Goal: Complete application form: Complete application form

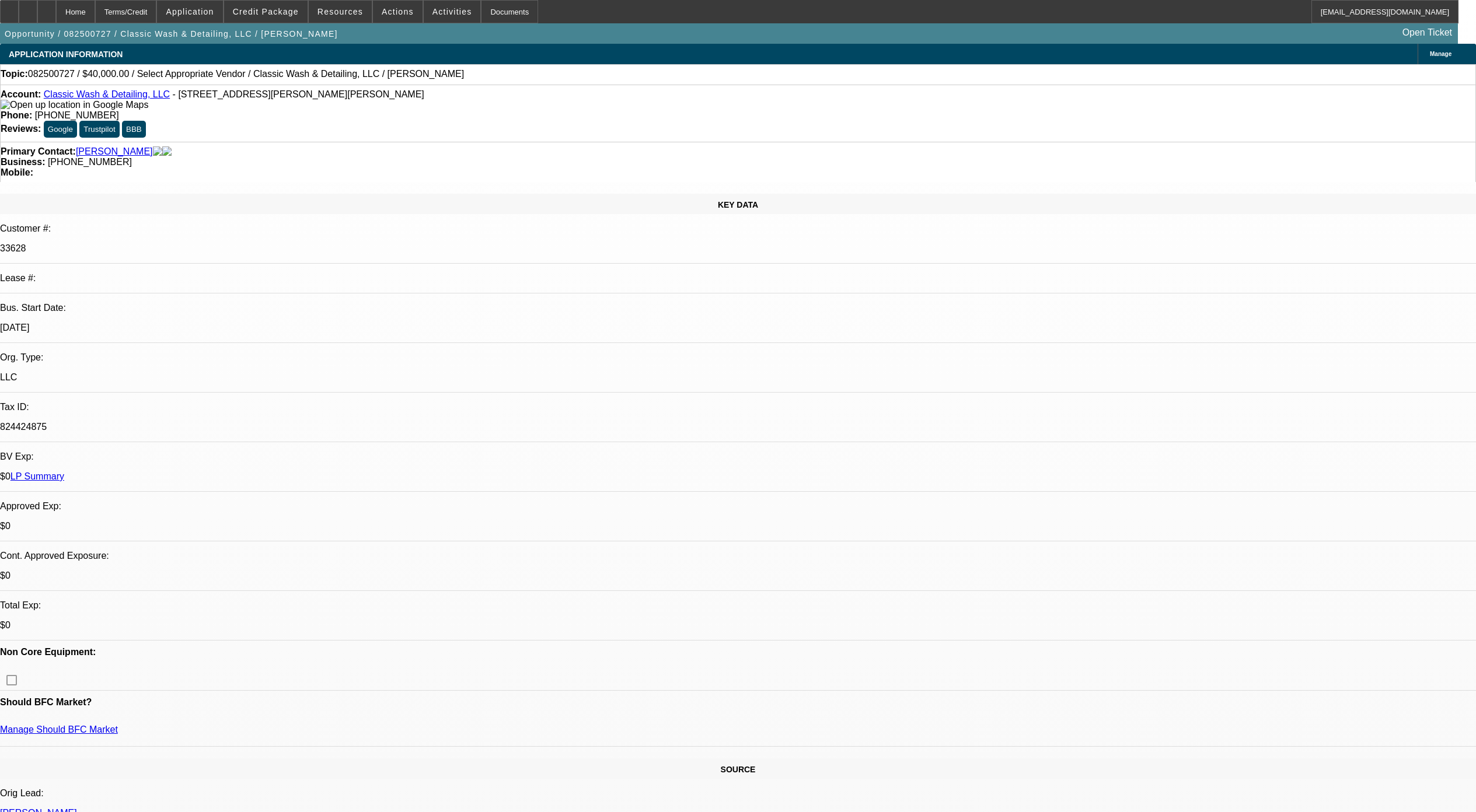
select select "0"
select select "2"
select select "0.1"
select select "4"
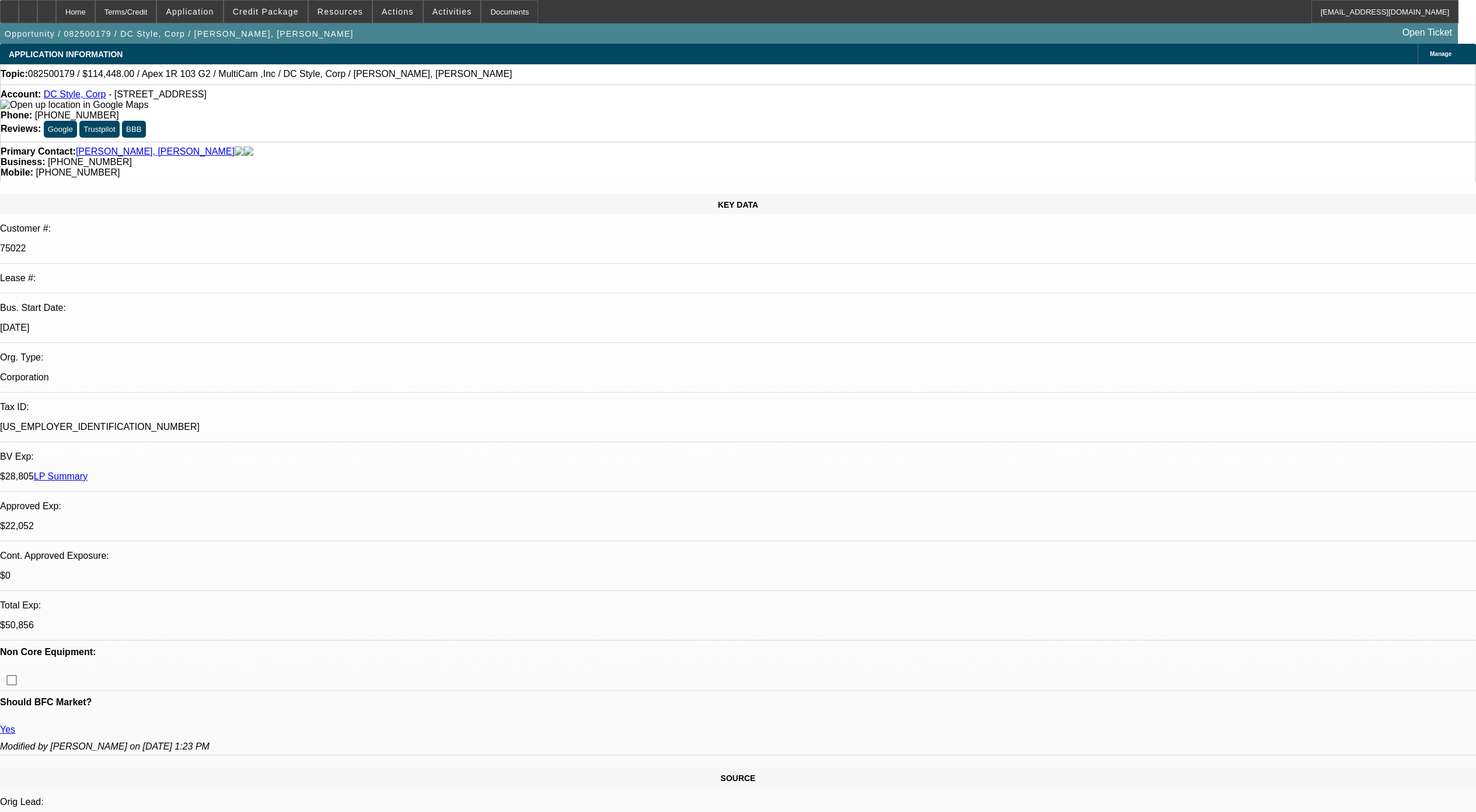
select select "0"
select select "6"
select select "0"
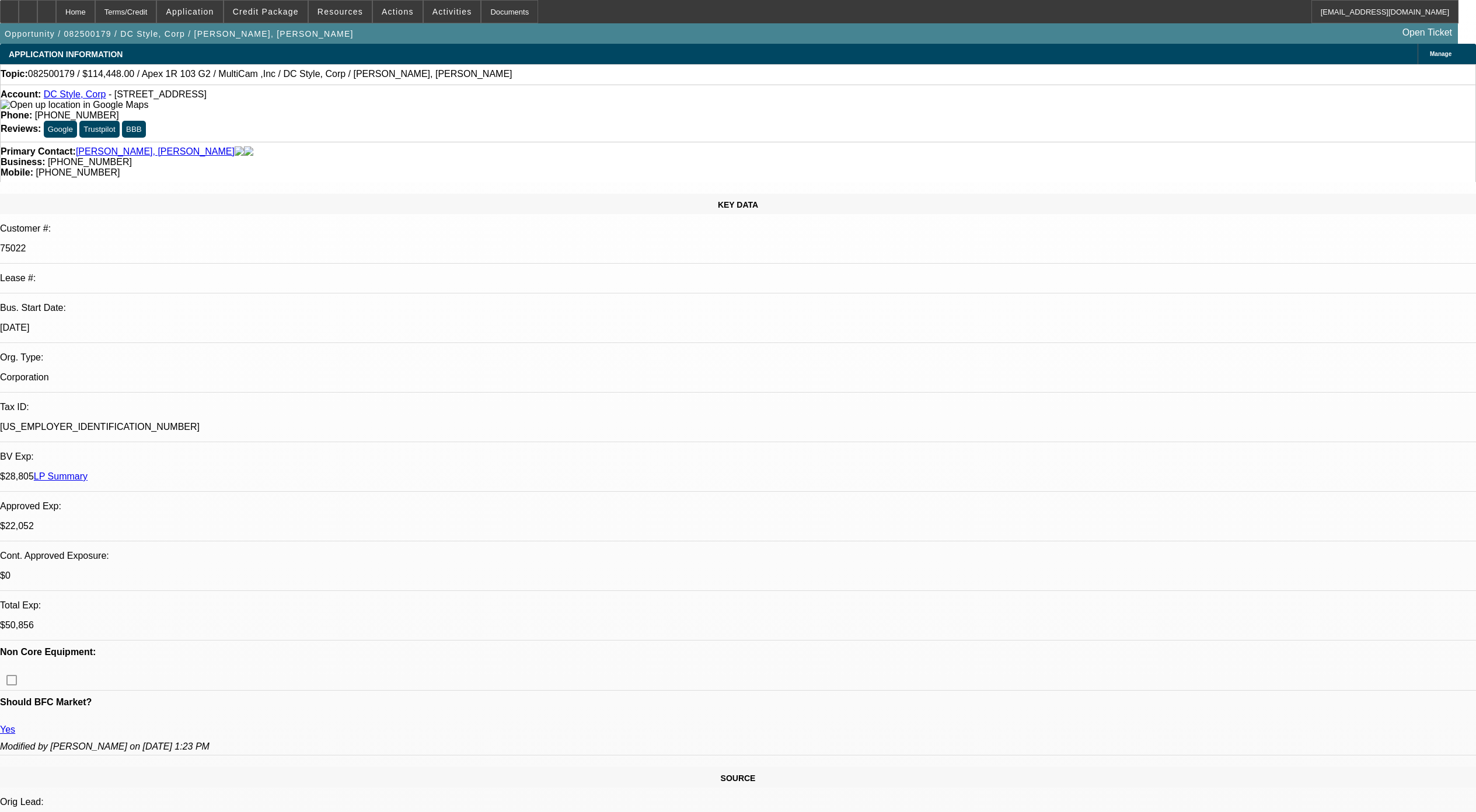
select select "0"
select select "6"
select select "0"
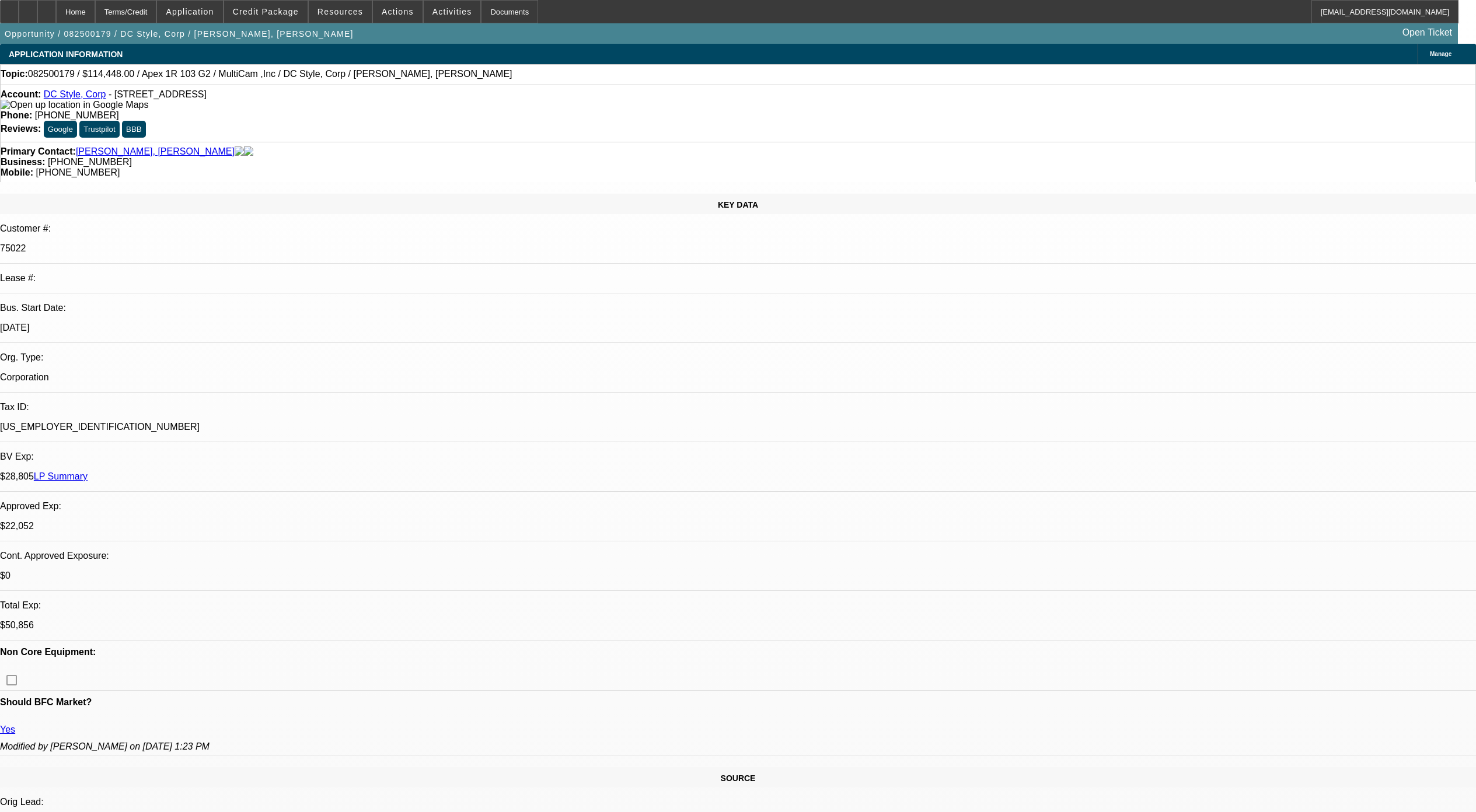
select select "0"
select select "6"
select select "0"
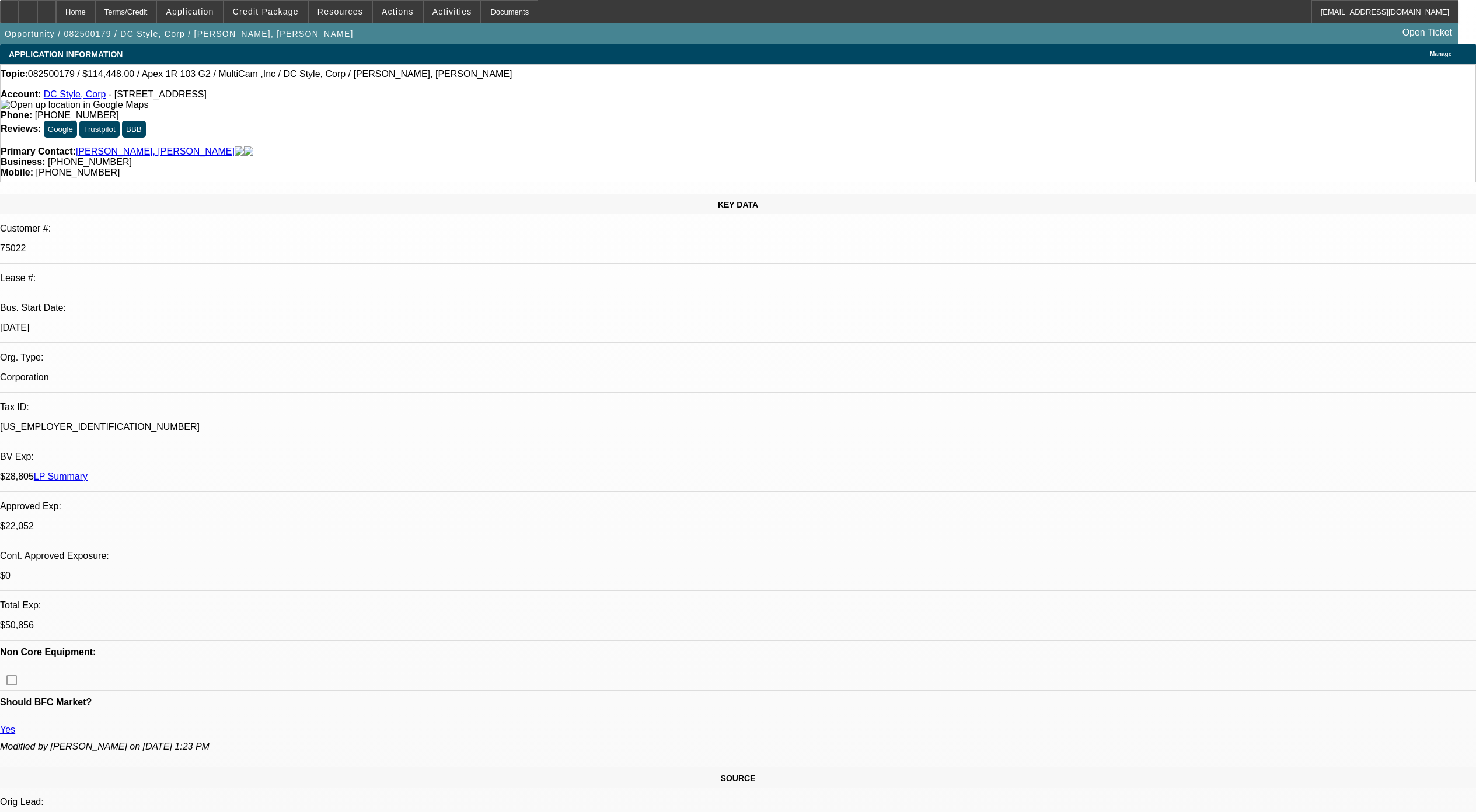
select select "6"
click at [56, 8] on div at bounding box center [47, 12] width 19 height 24
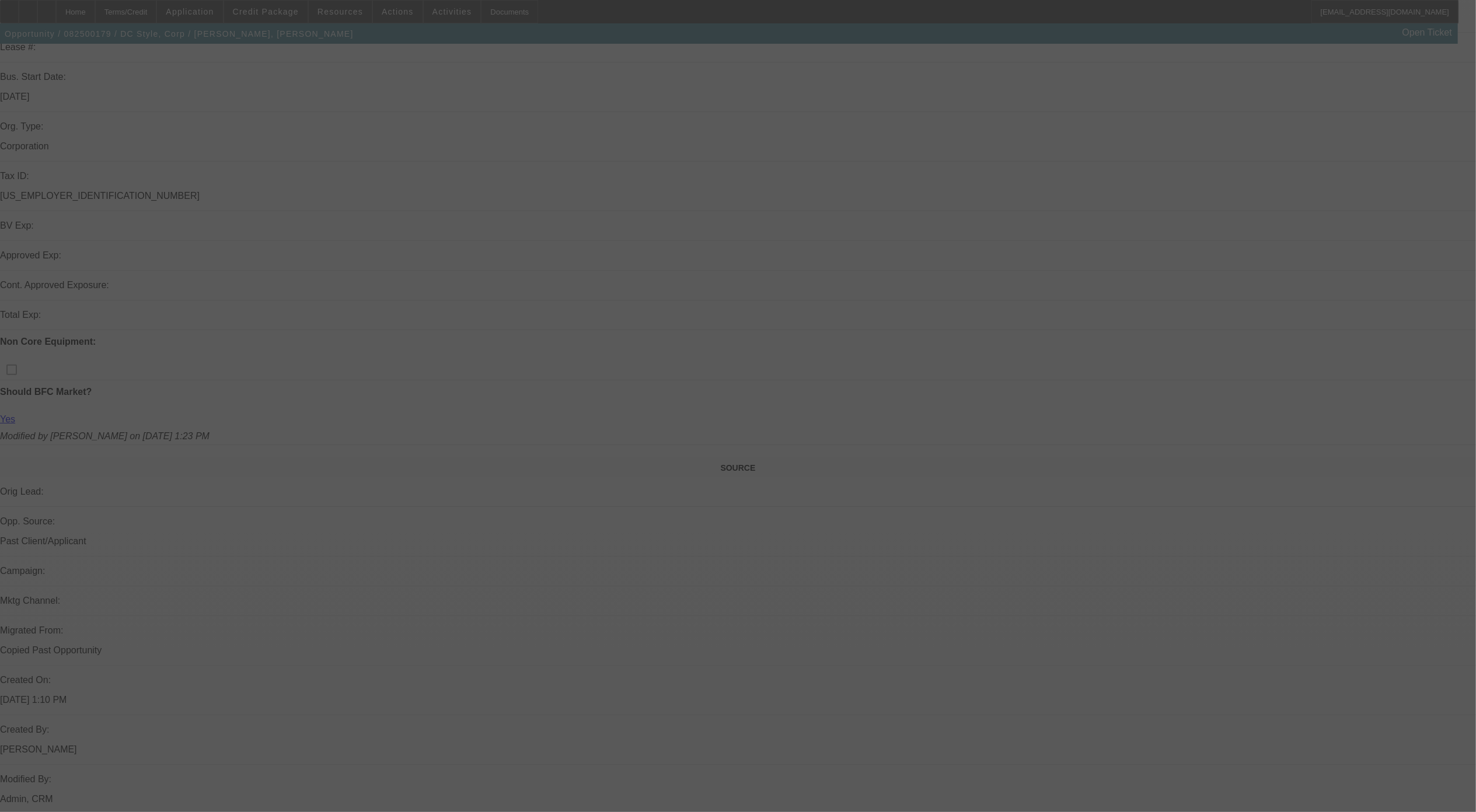
scroll to position [233, 0]
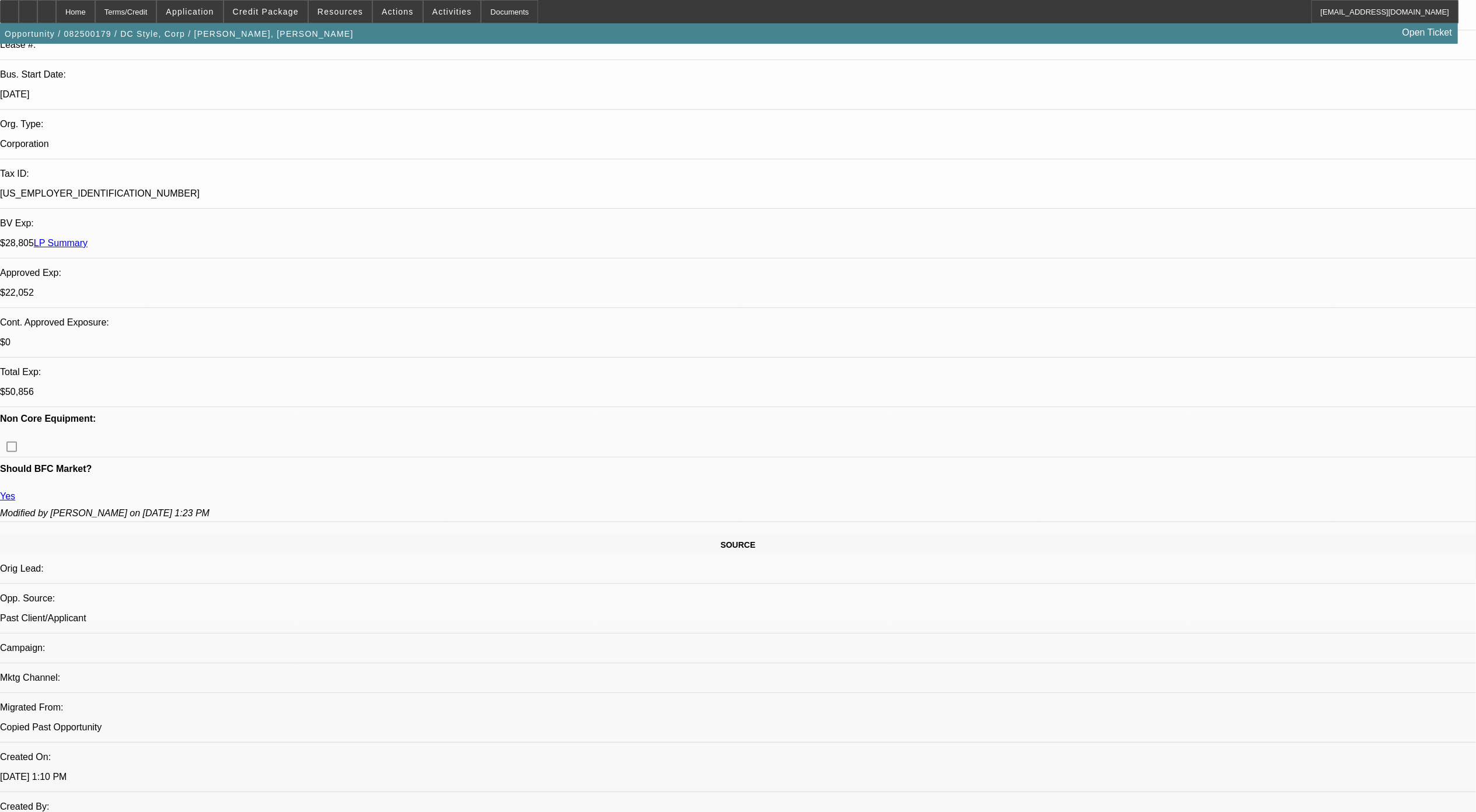
select select "0"
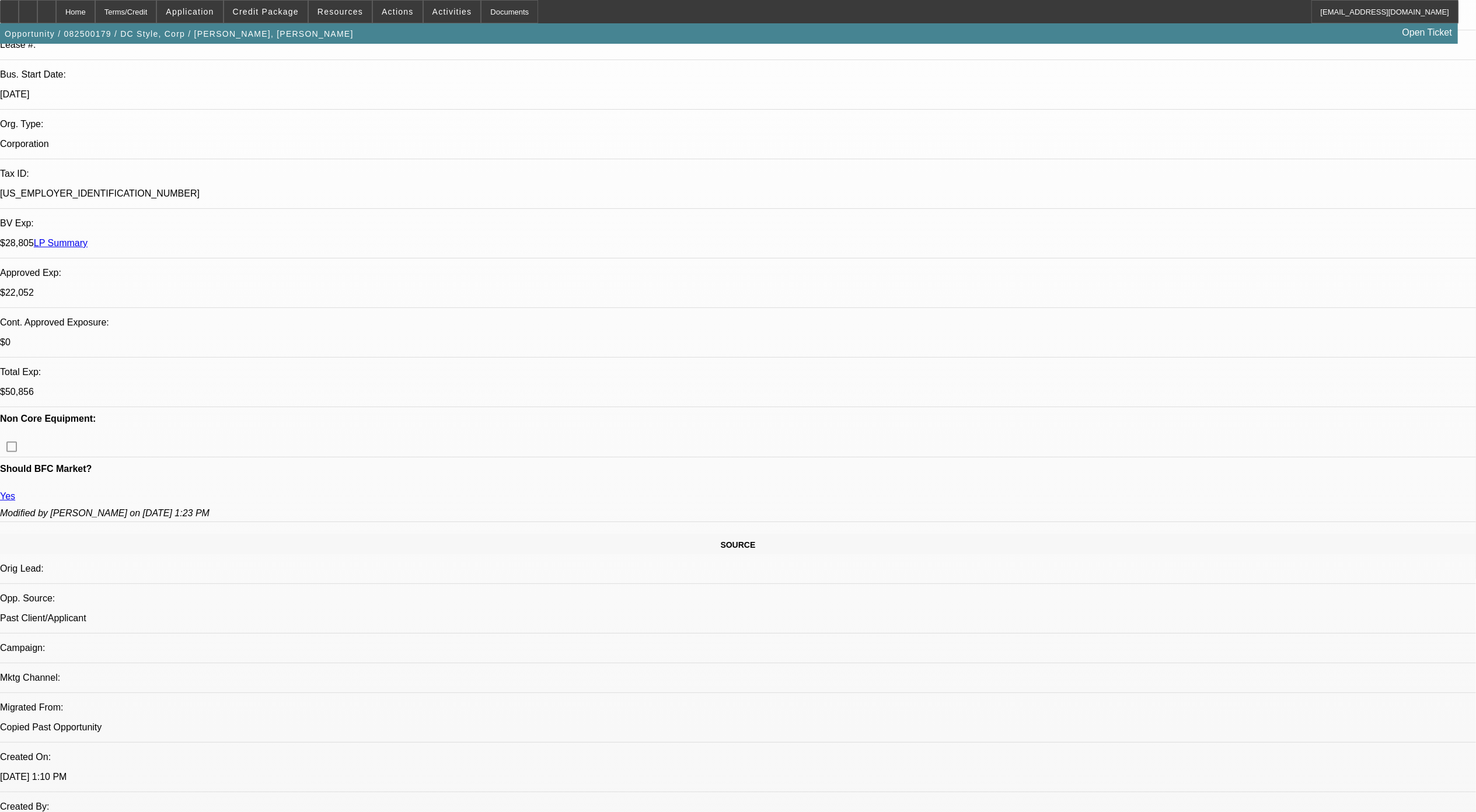
select select "0"
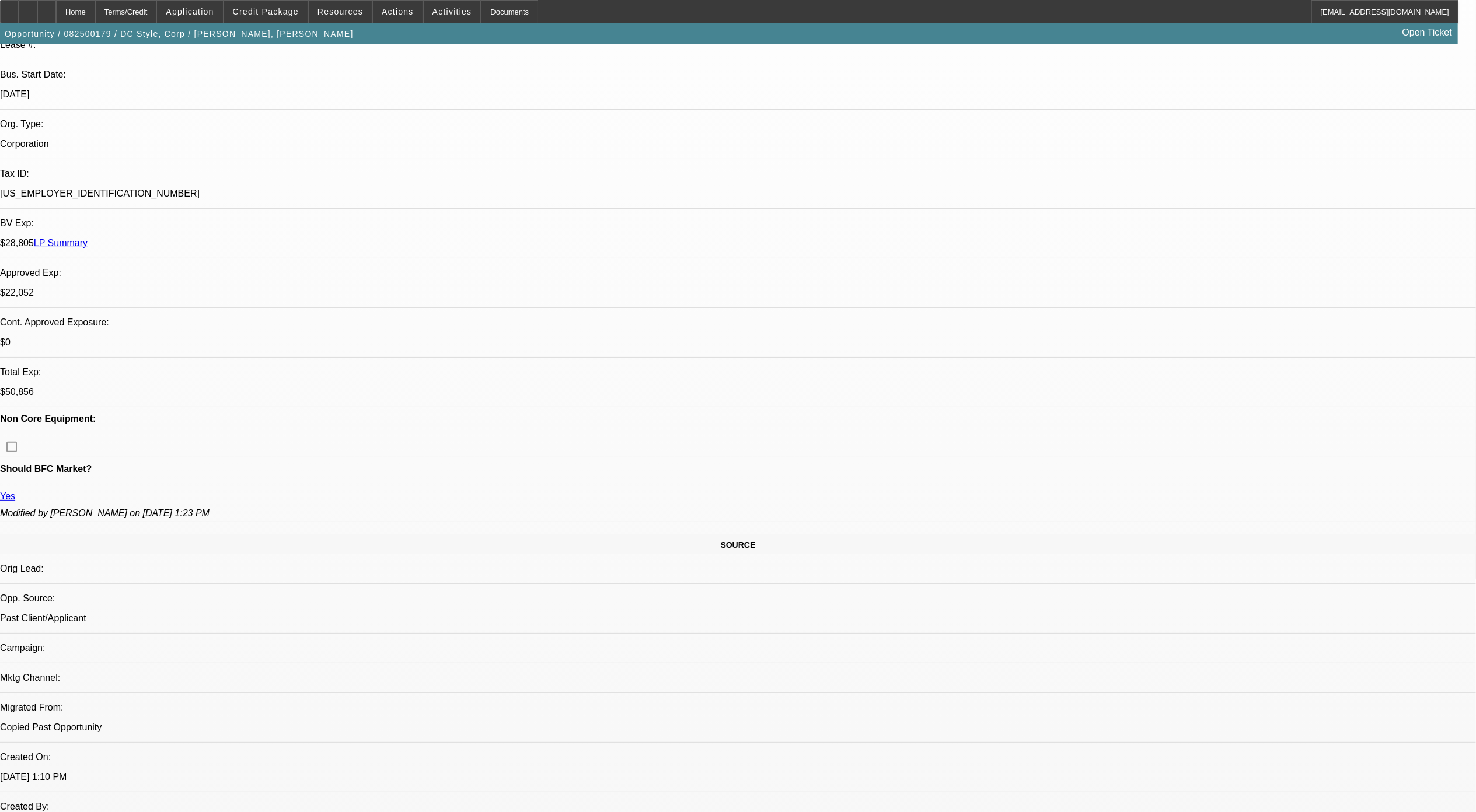
select select "0"
select select "1"
select select "6"
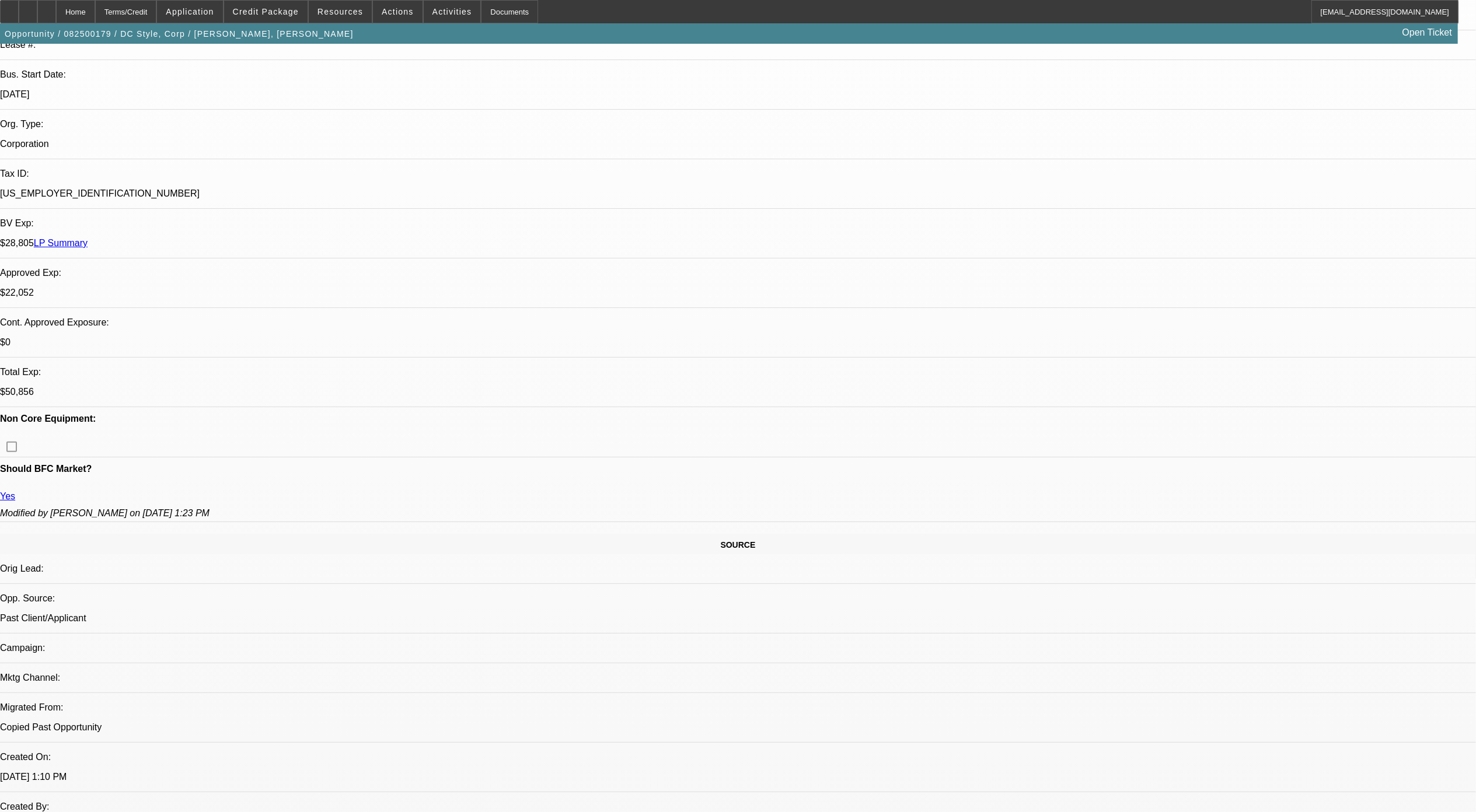
select select "1"
select select "6"
select select "1"
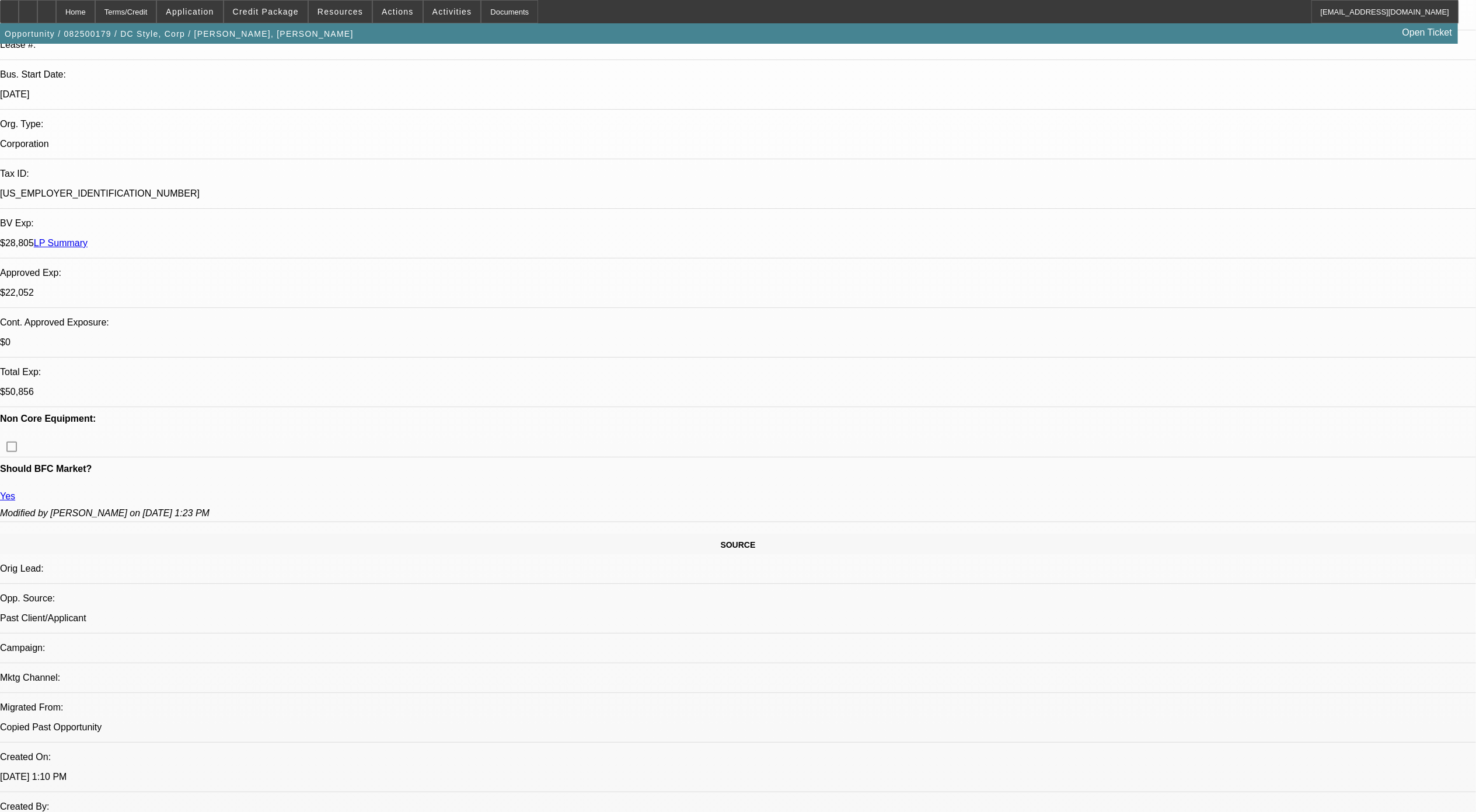
select select "6"
select select "1"
select select "6"
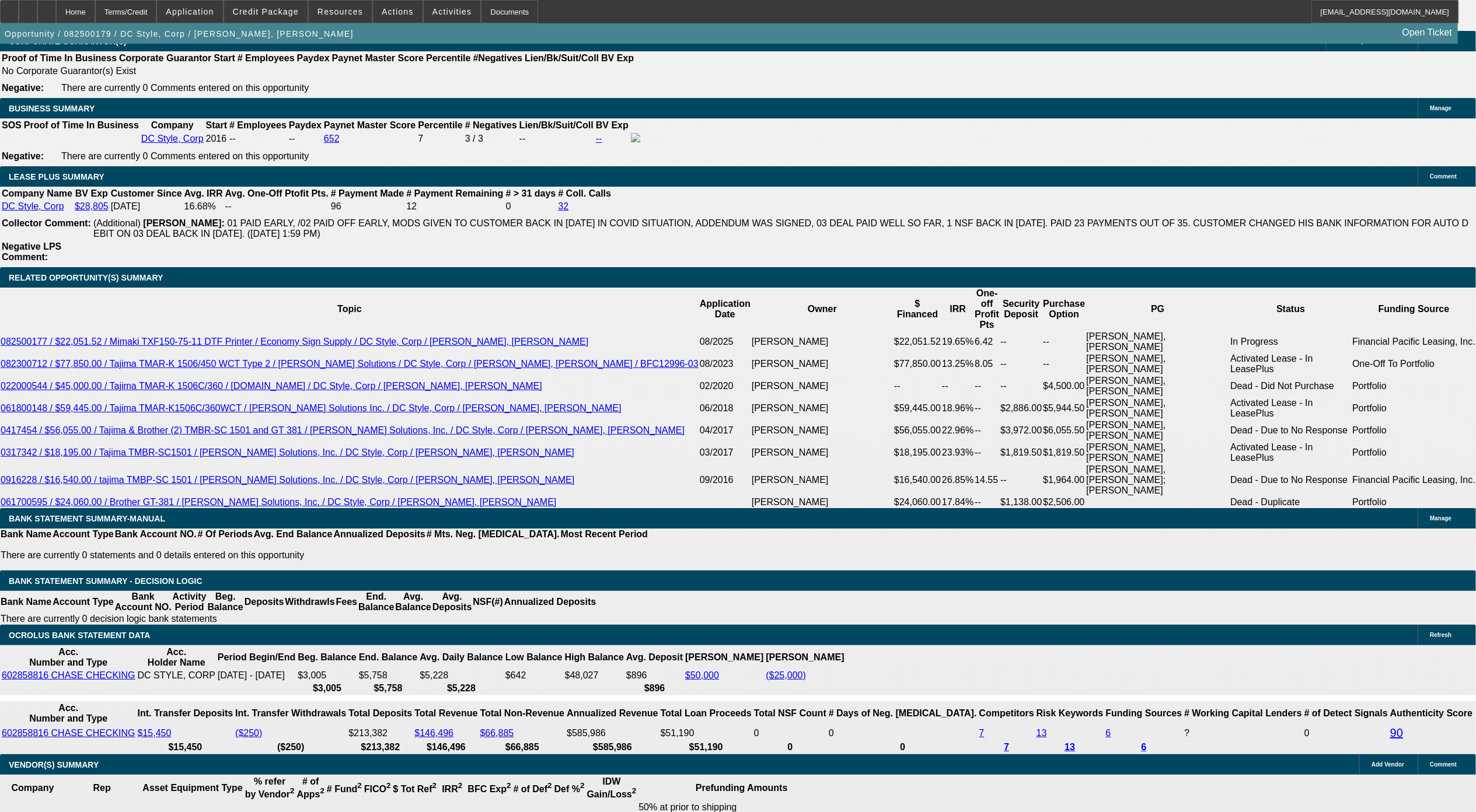
scroll to position [1945, 0]
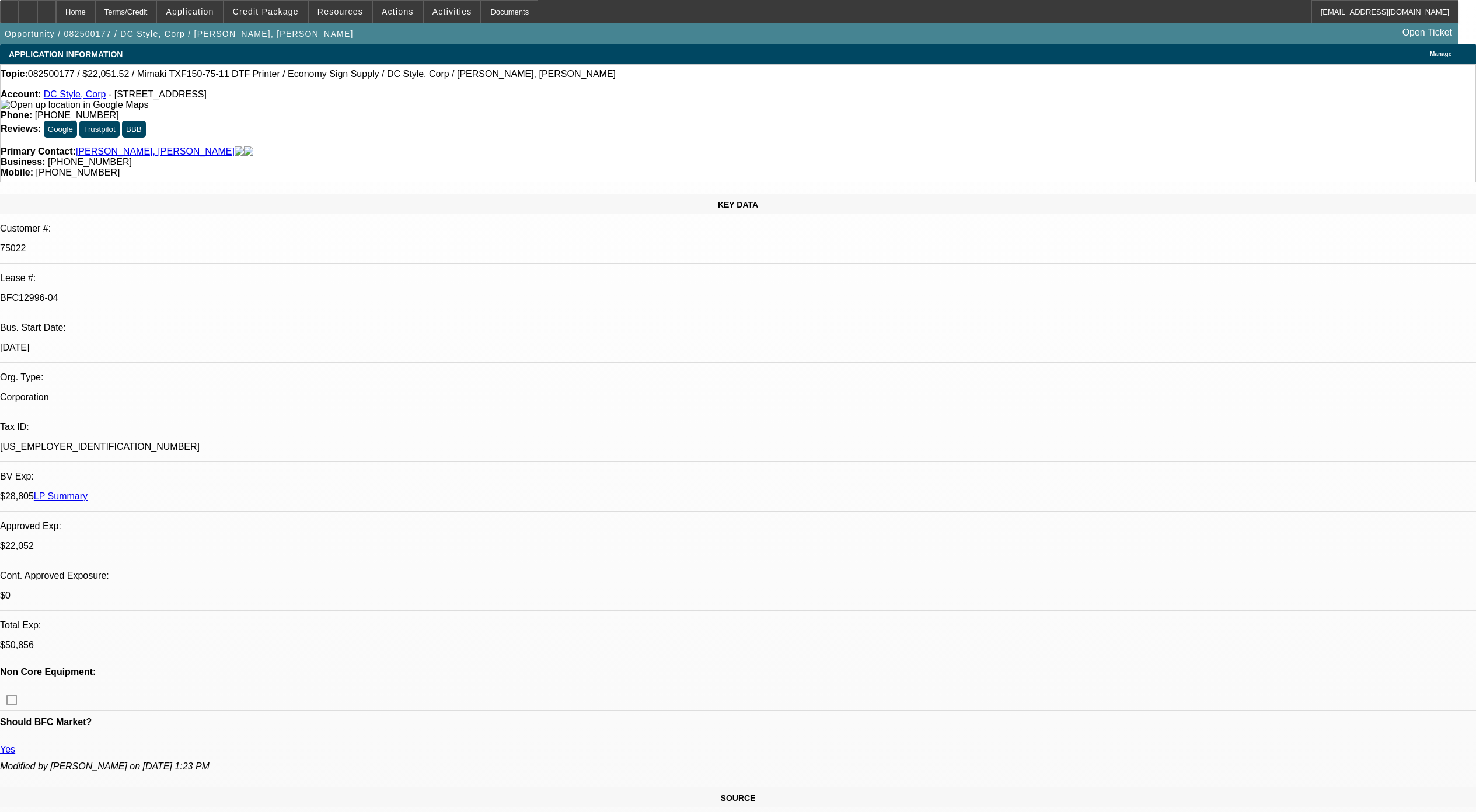
select select "0"
select select "6"
select select "0"
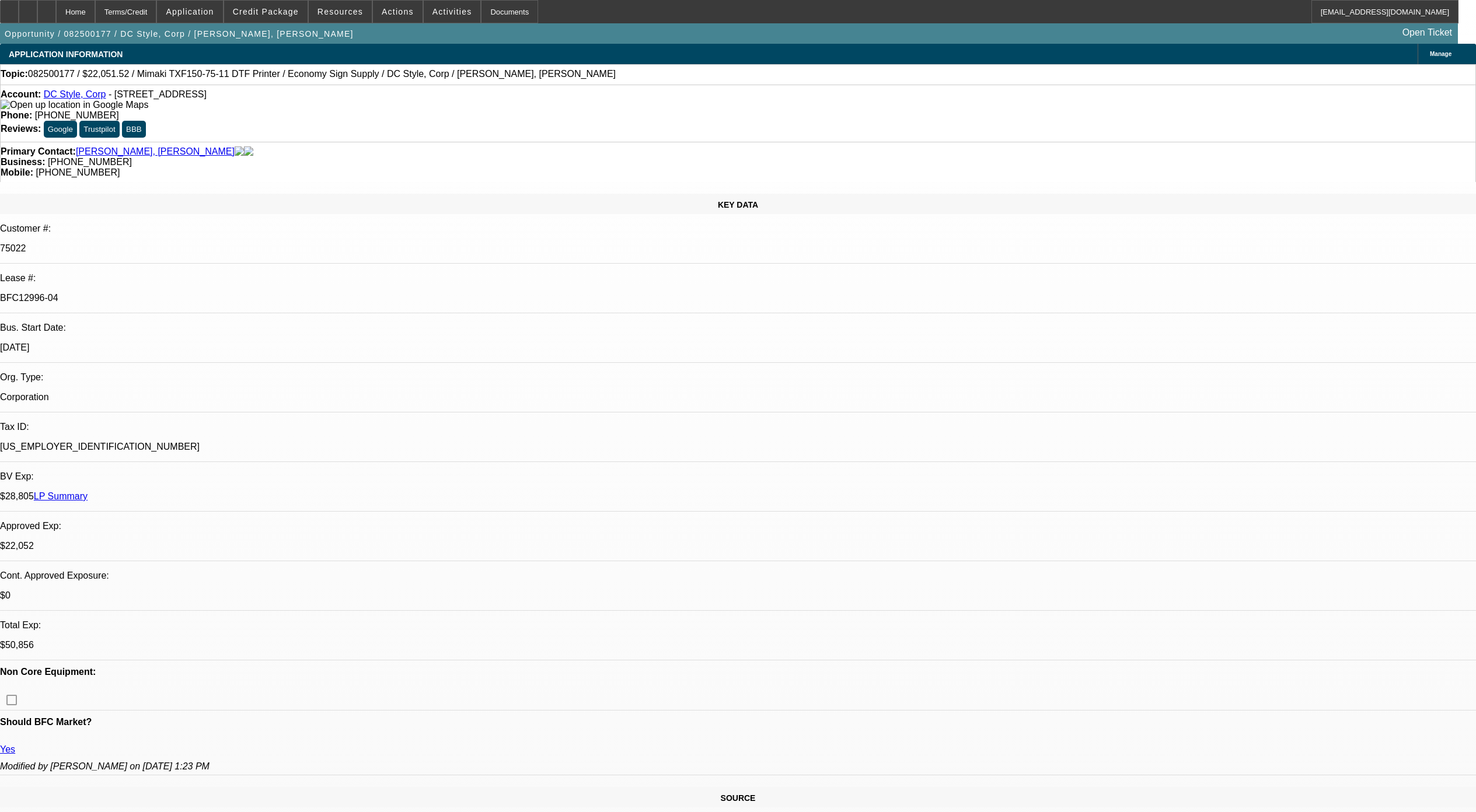
select select "0"
select select "6"
select select "0"
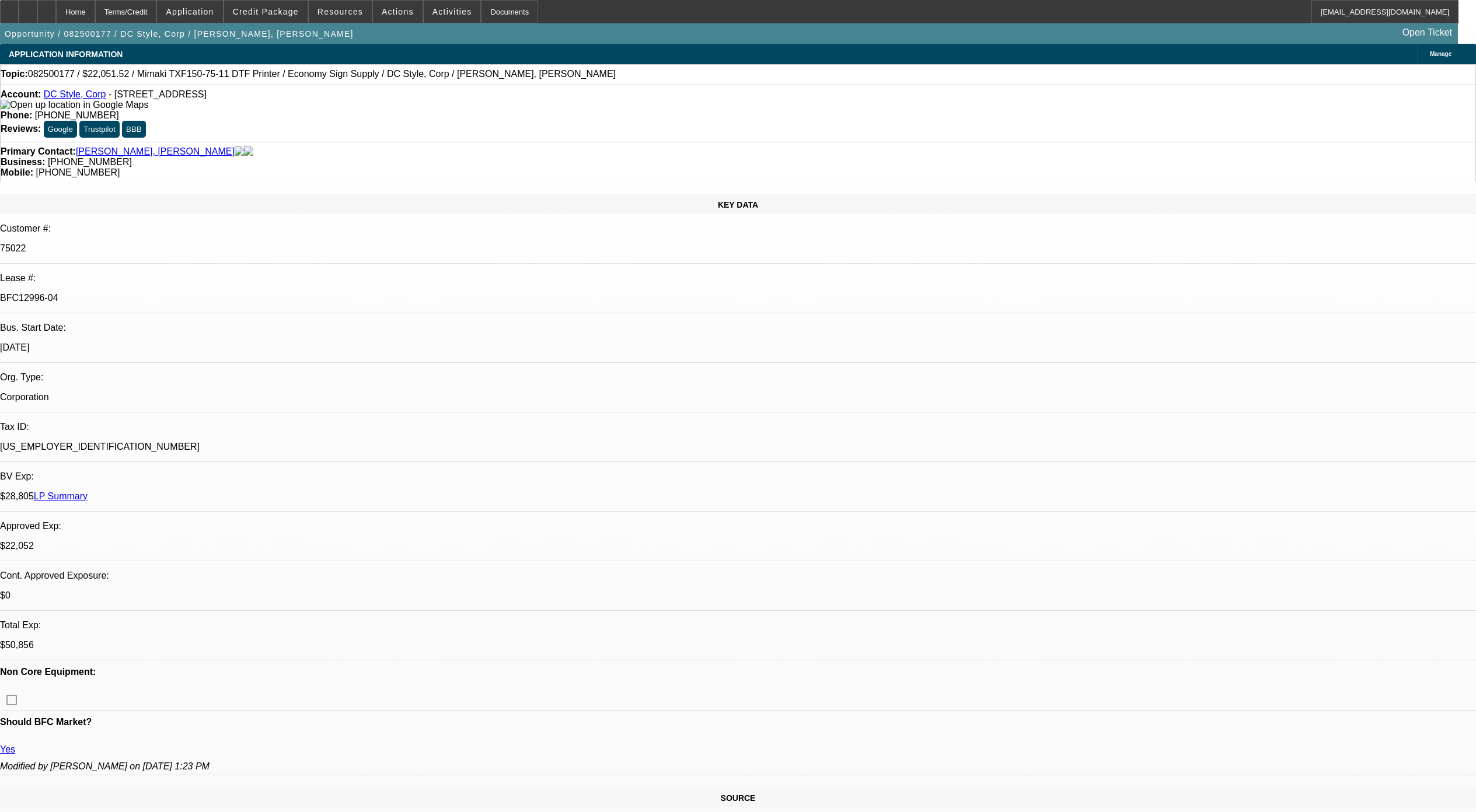
select select "0"
select select "6"
select select "0"
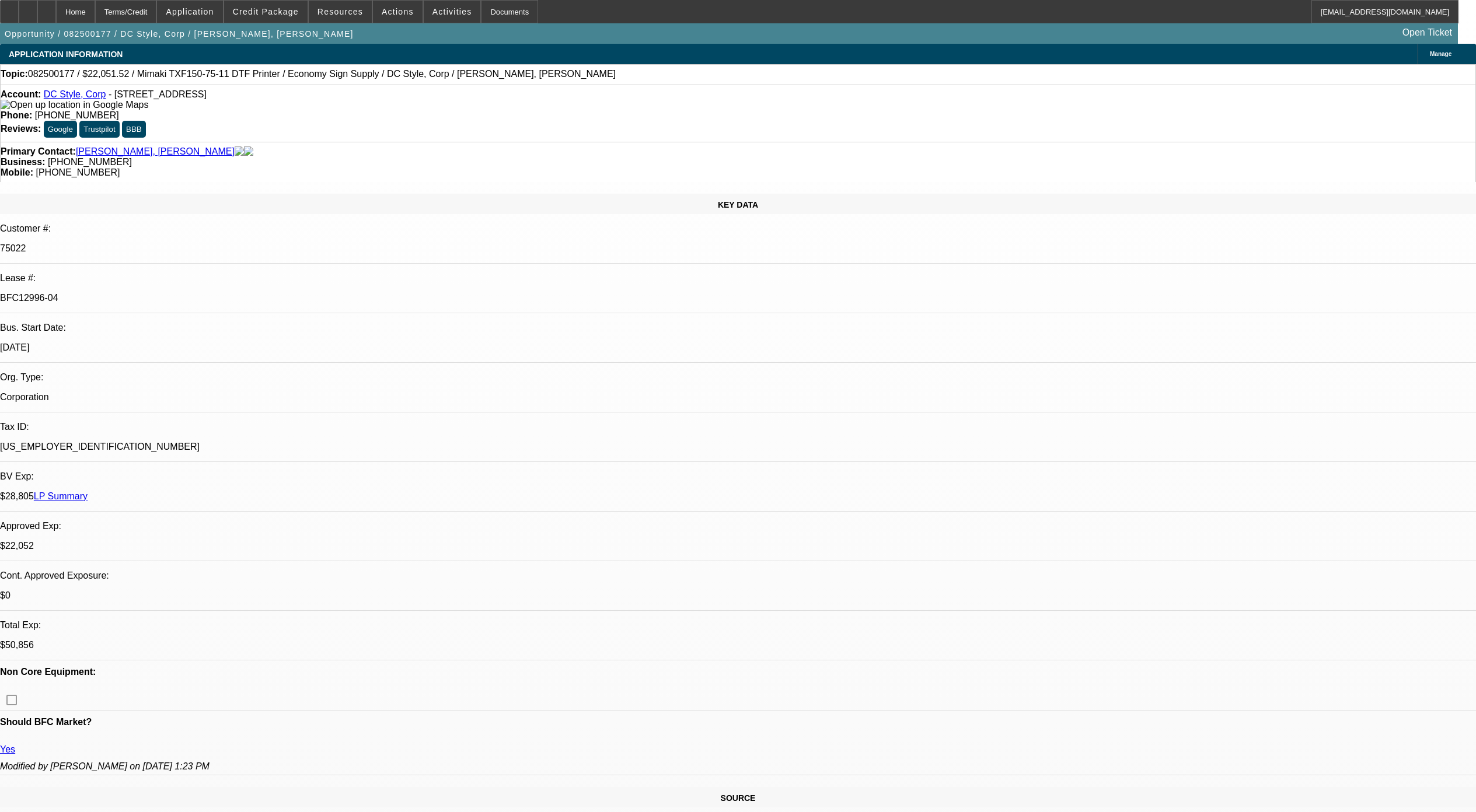
select select "6"
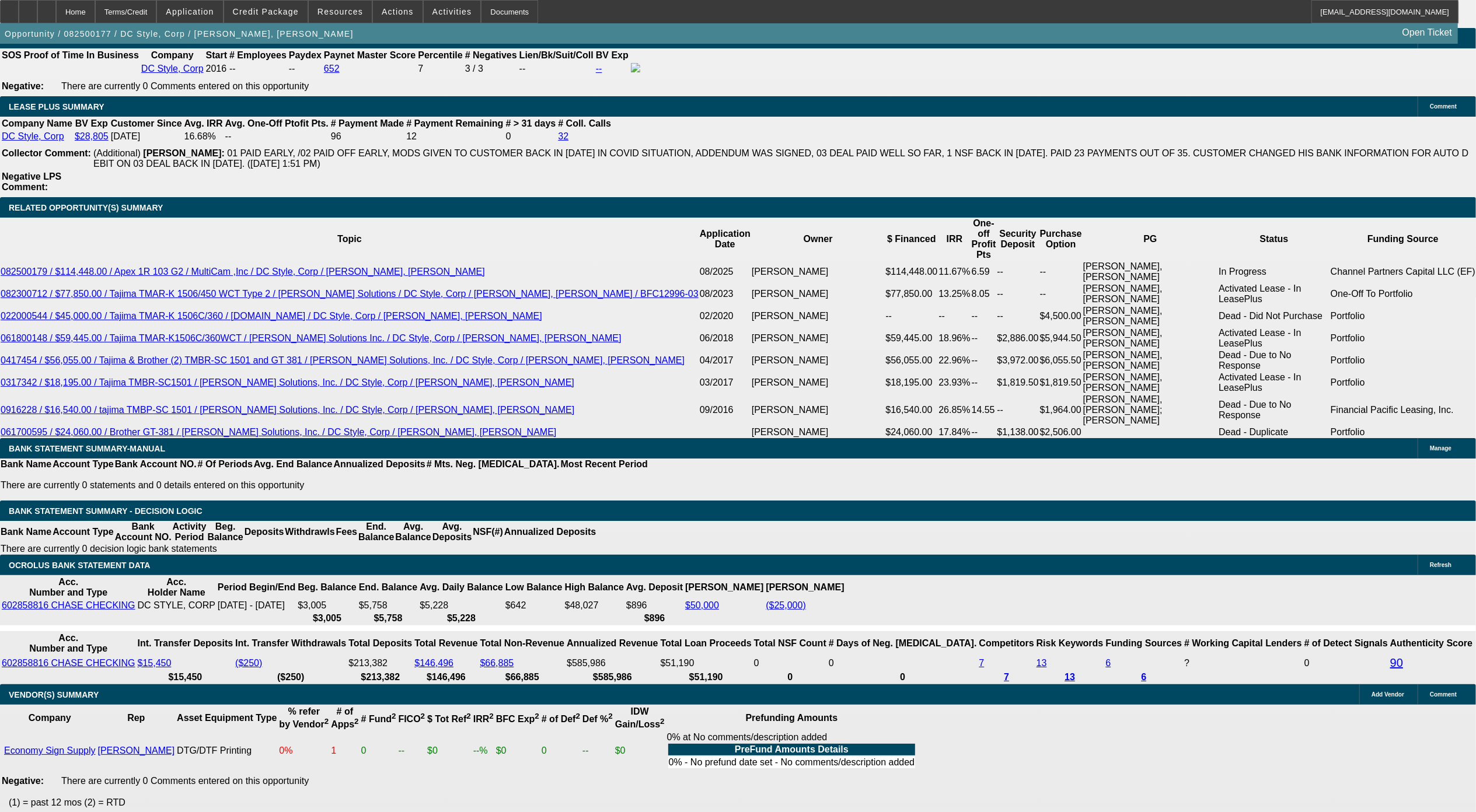
click at [56, 12] on div at bounding box center [47, 12] width 19 height 24
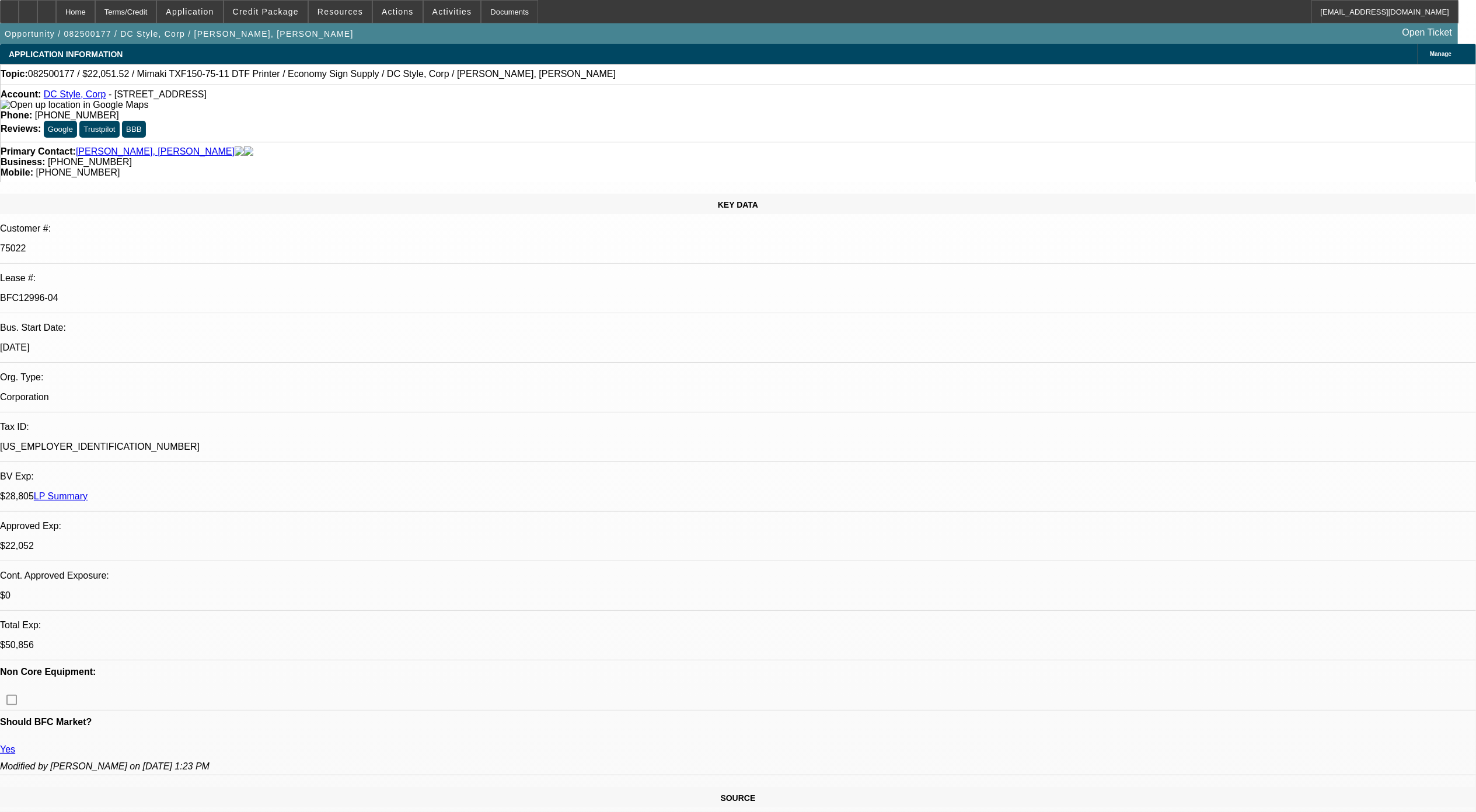
select select "0"
select select "6"
select select "0"
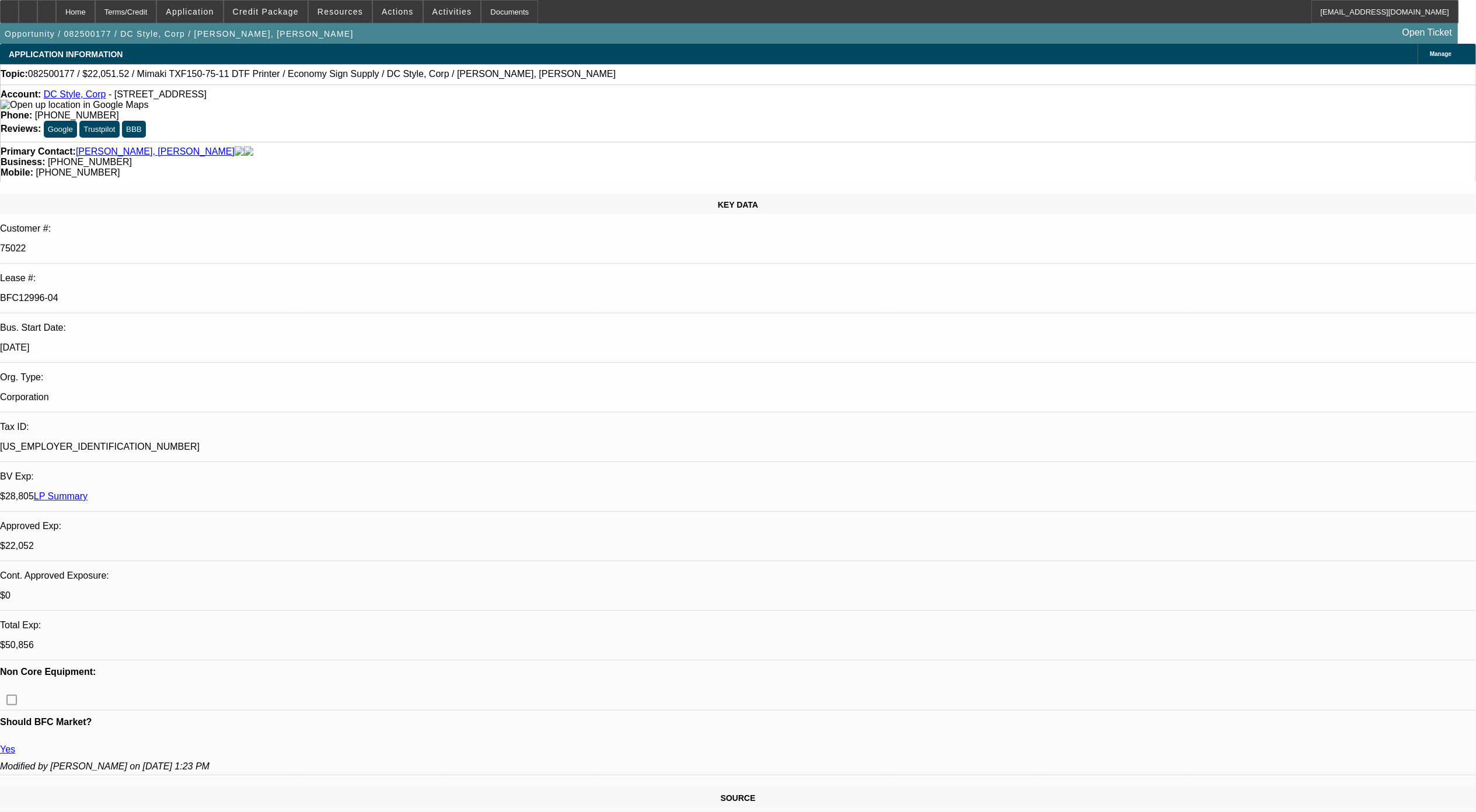
select select "0"
select select "6"
select select "0"
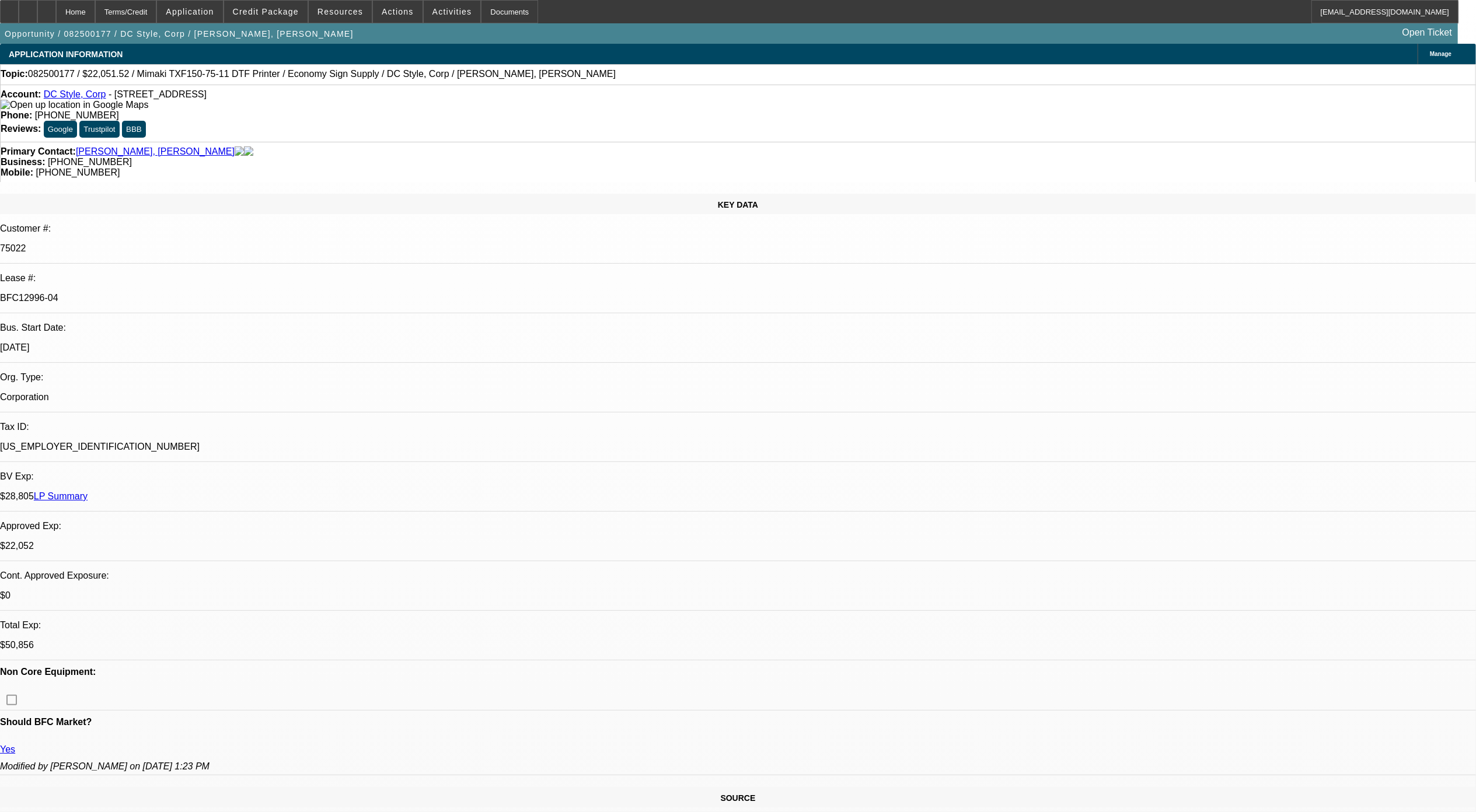
select select "0"
select select "6"
select select "0"
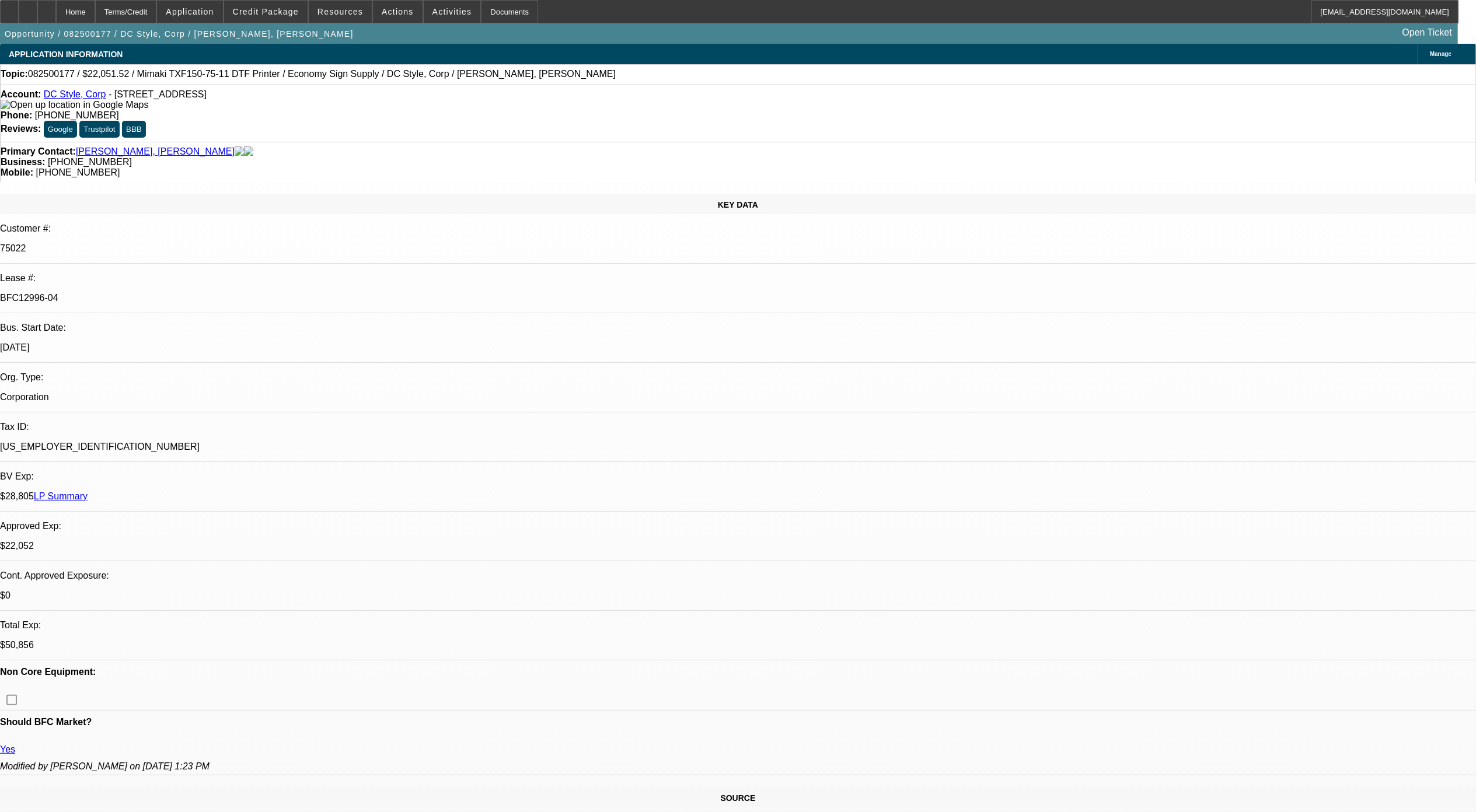
select select "6"
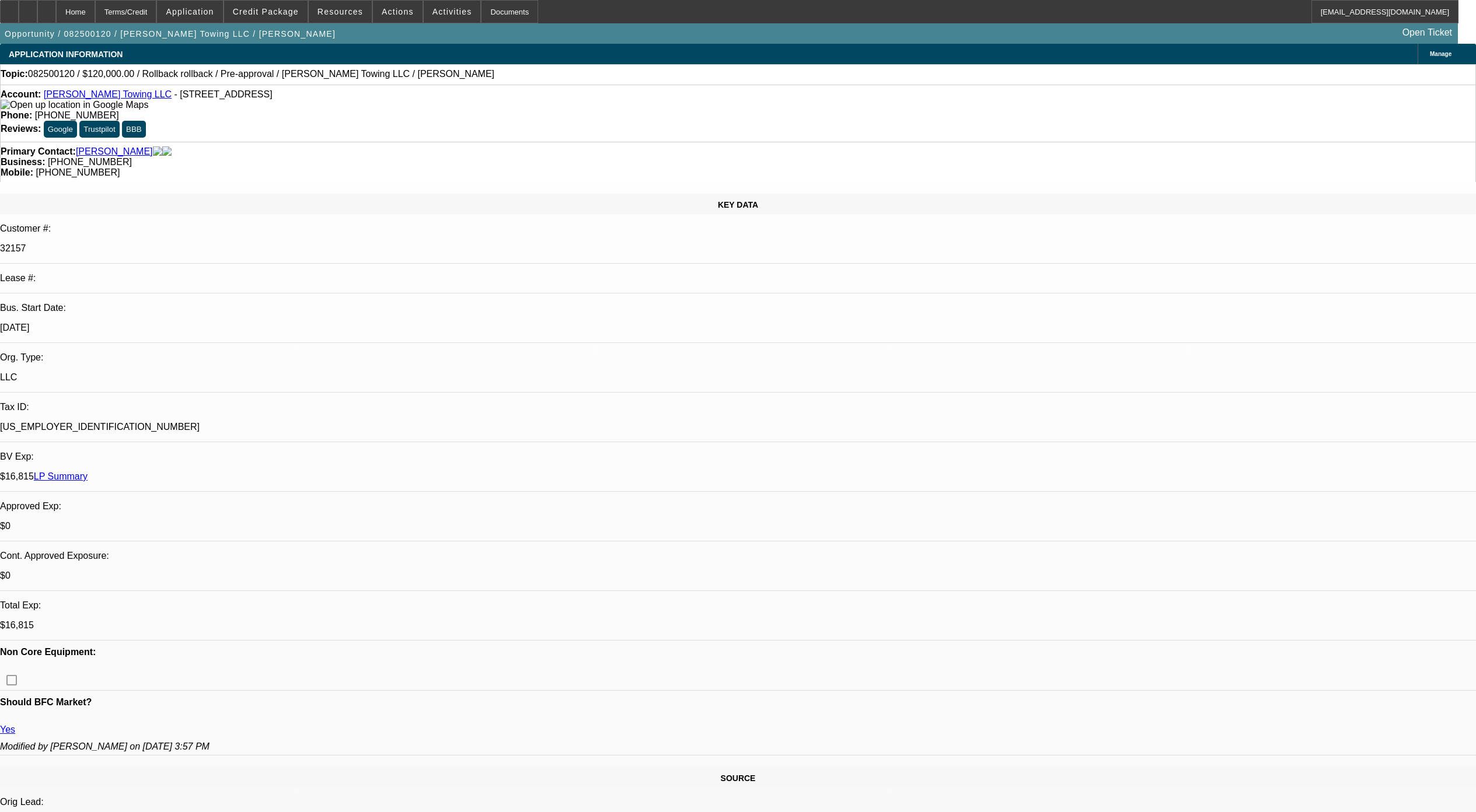
select select "0"
select select "6"
select select "0"
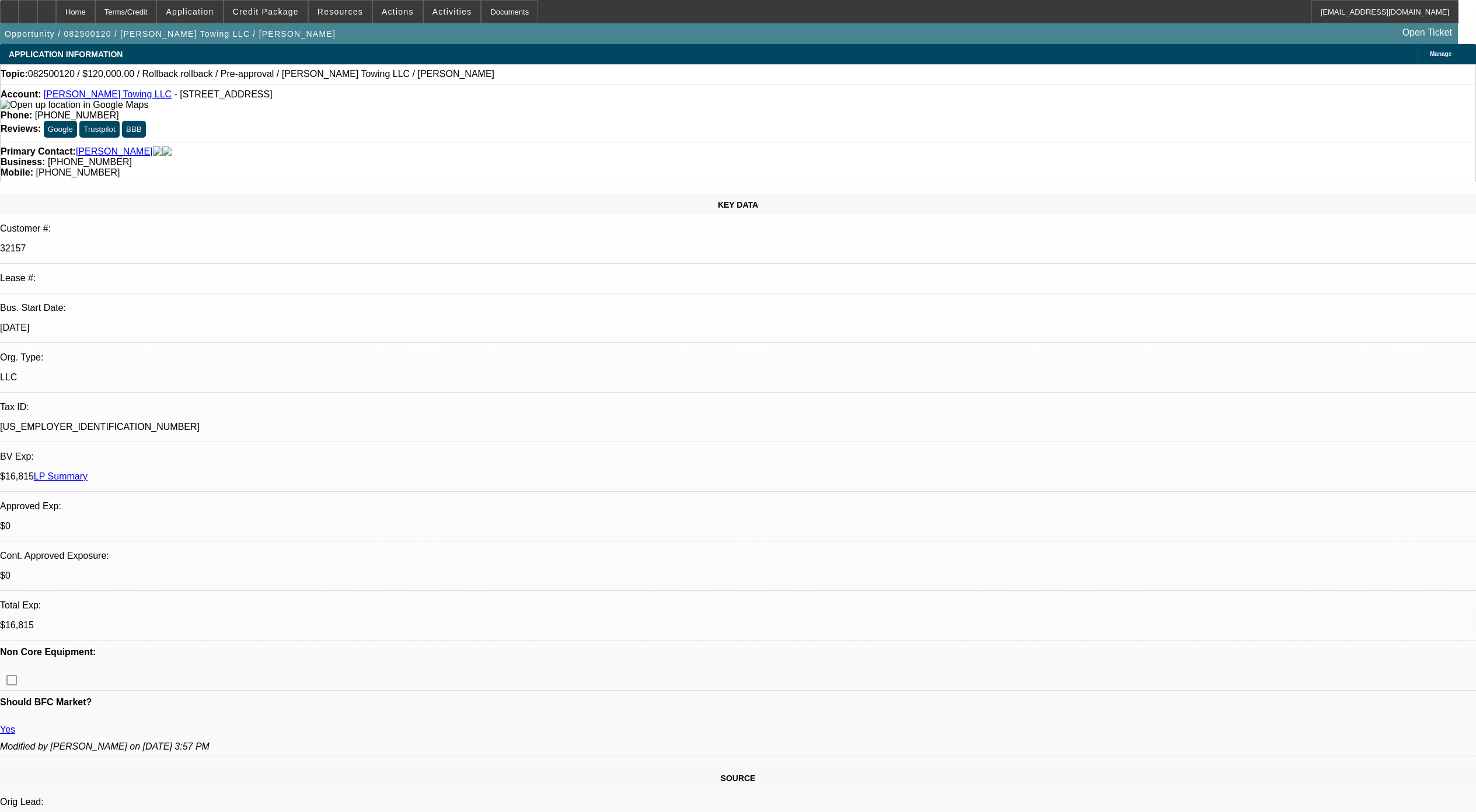
select select "0"
select select "6"
select select "0"
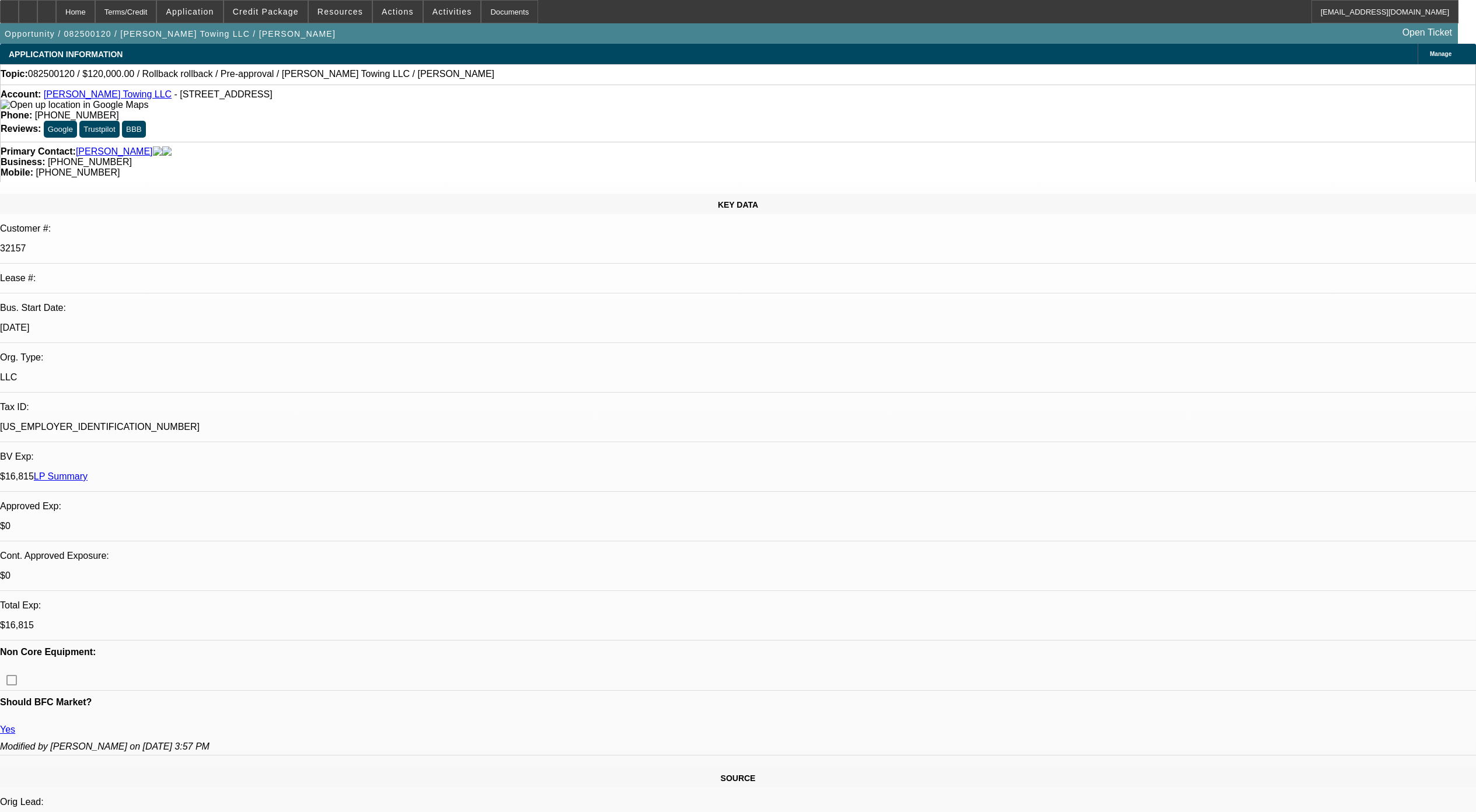
select select "3"
select select "0.1"
select select "4"
select select "0"
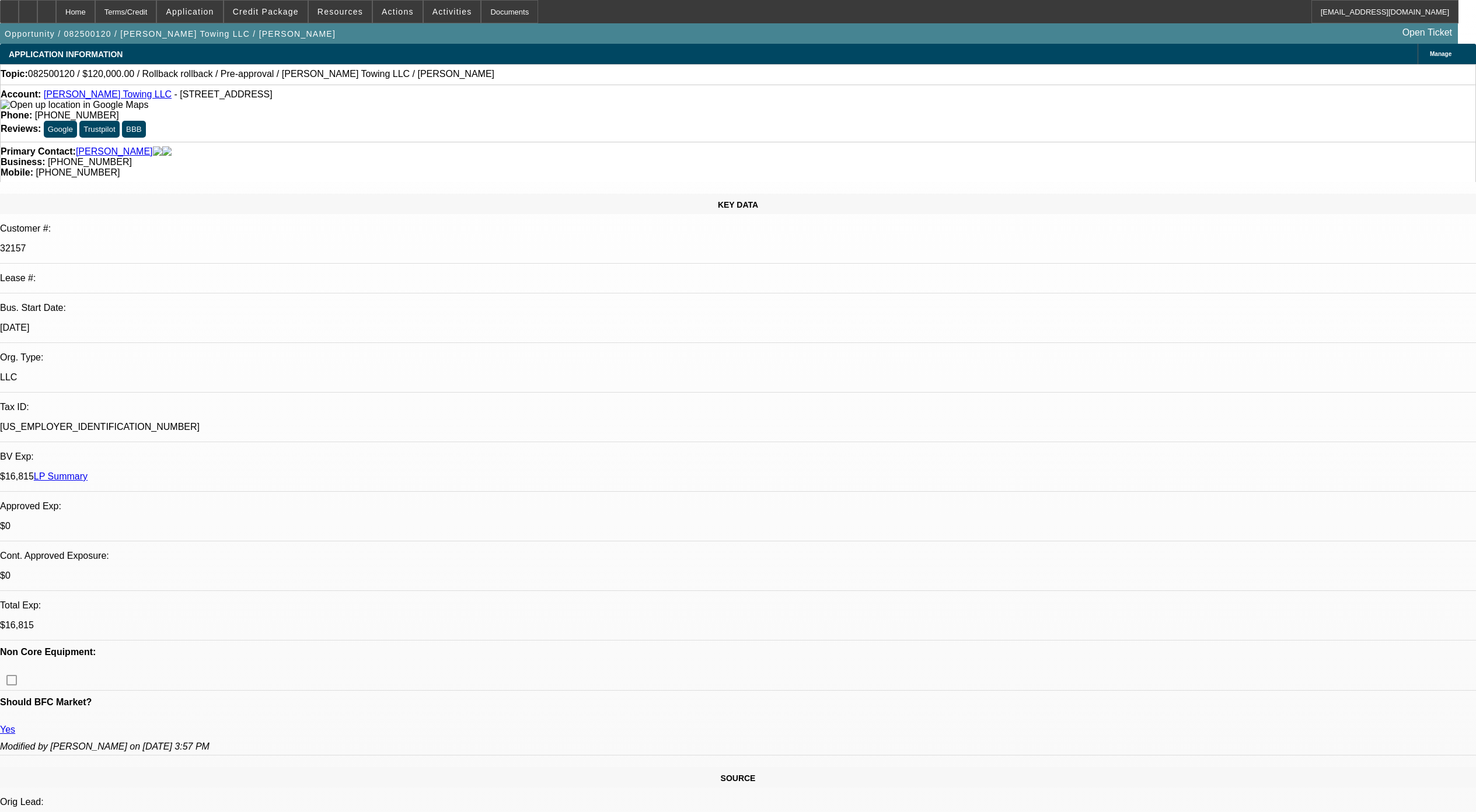
select select "3"
select select "0.1"
select select "4"
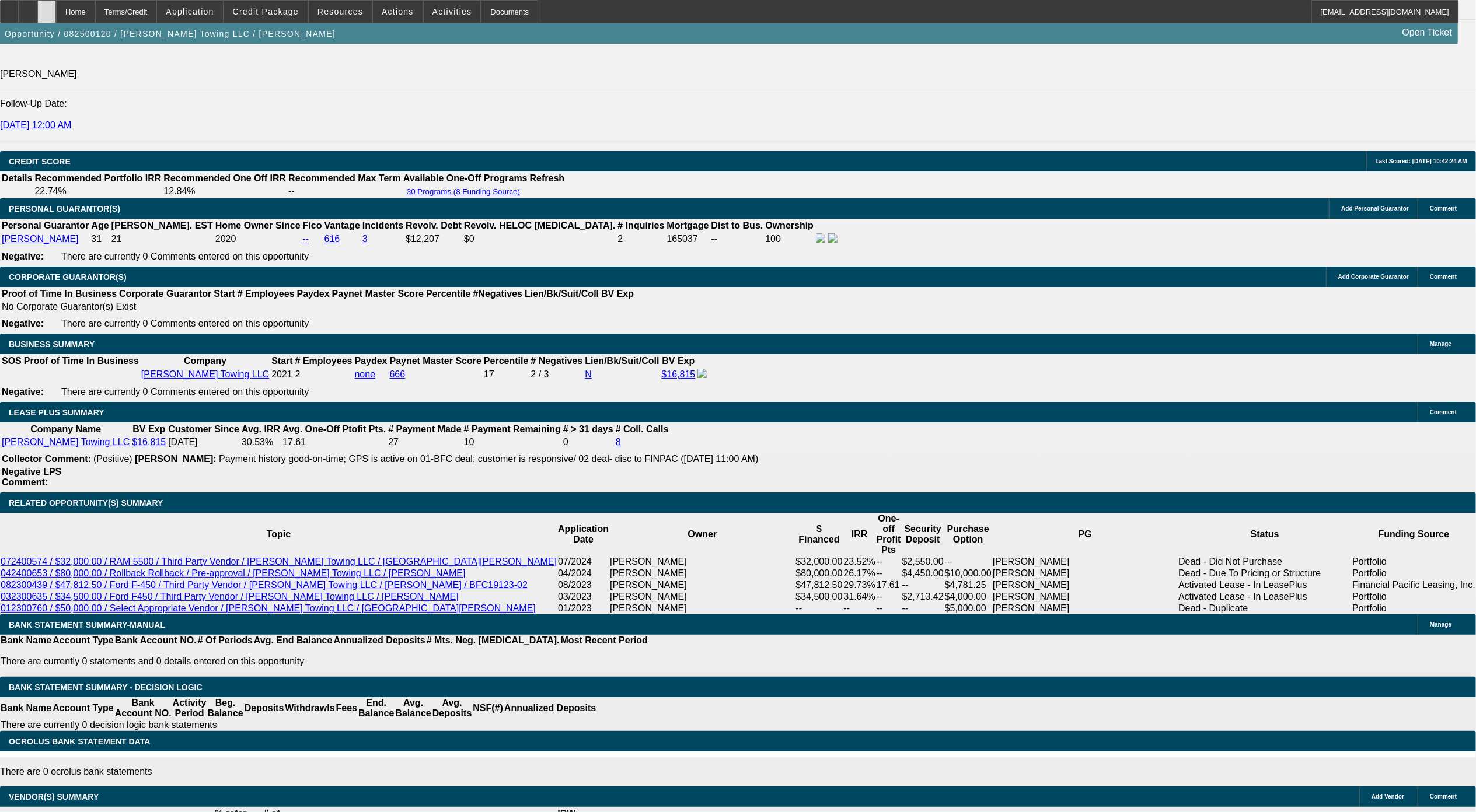
click at [56, 10] on div at bounding box center [47, 12] width 19 height 24
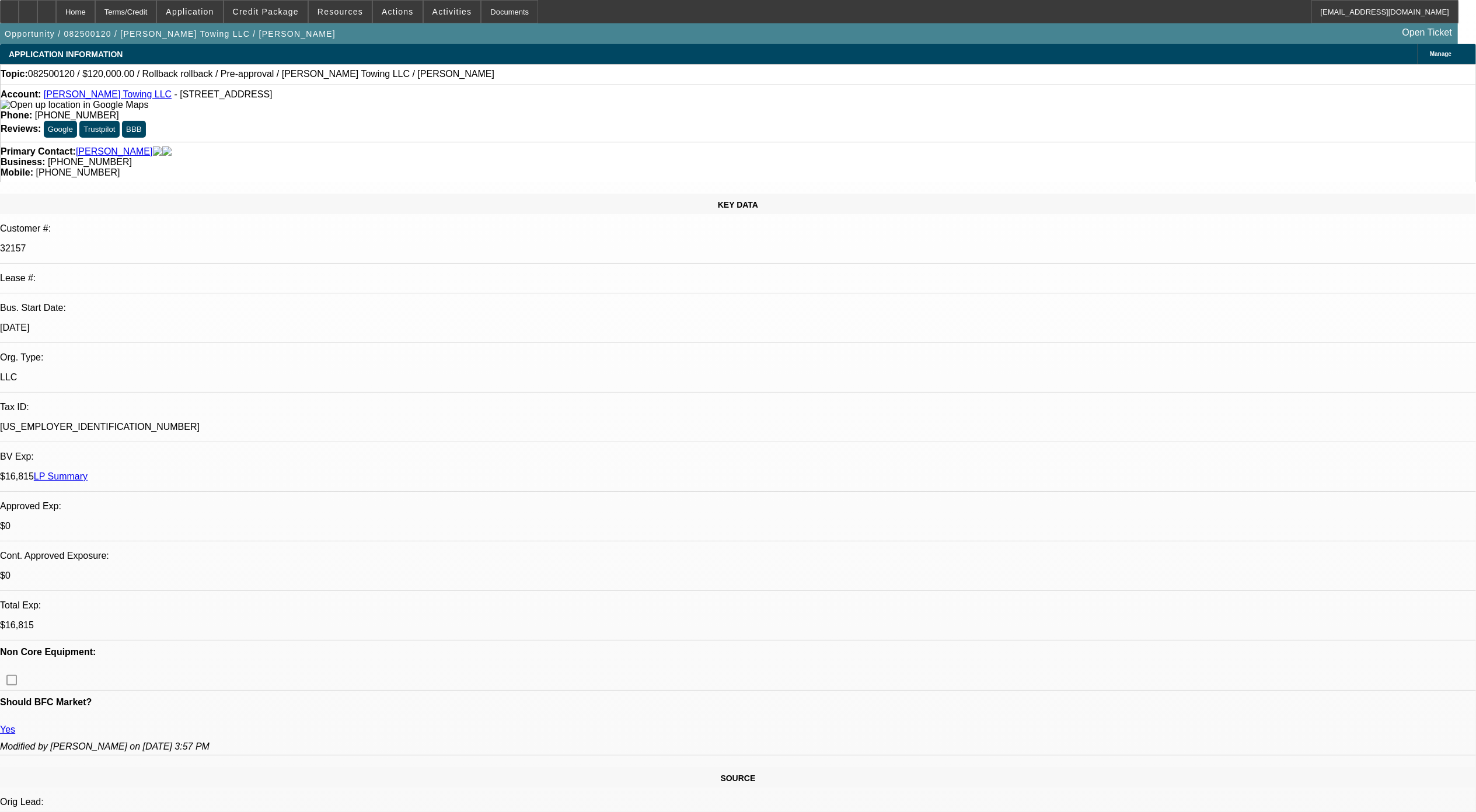
select select "0"
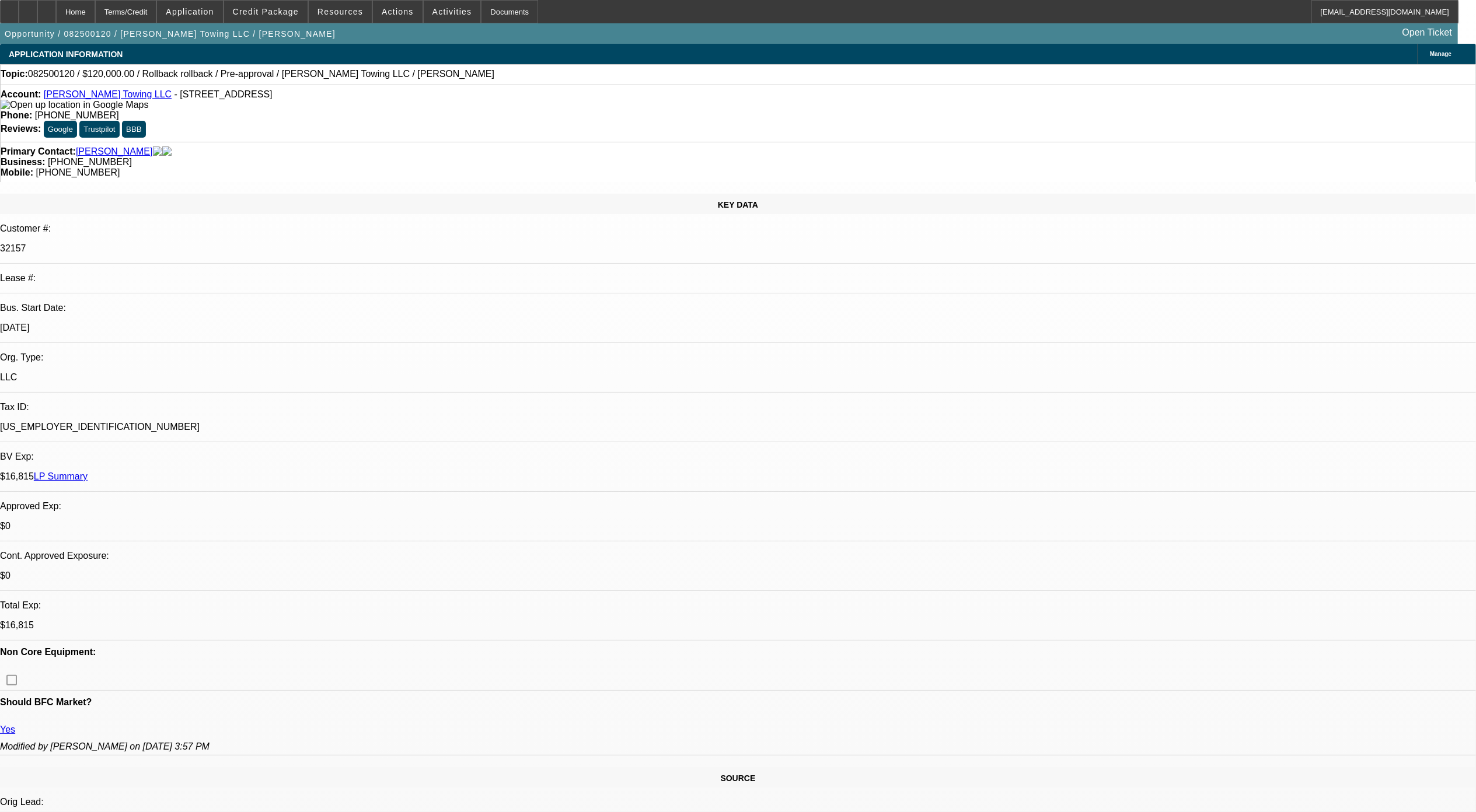
select select "0"
select select "0.1"
select select "0"
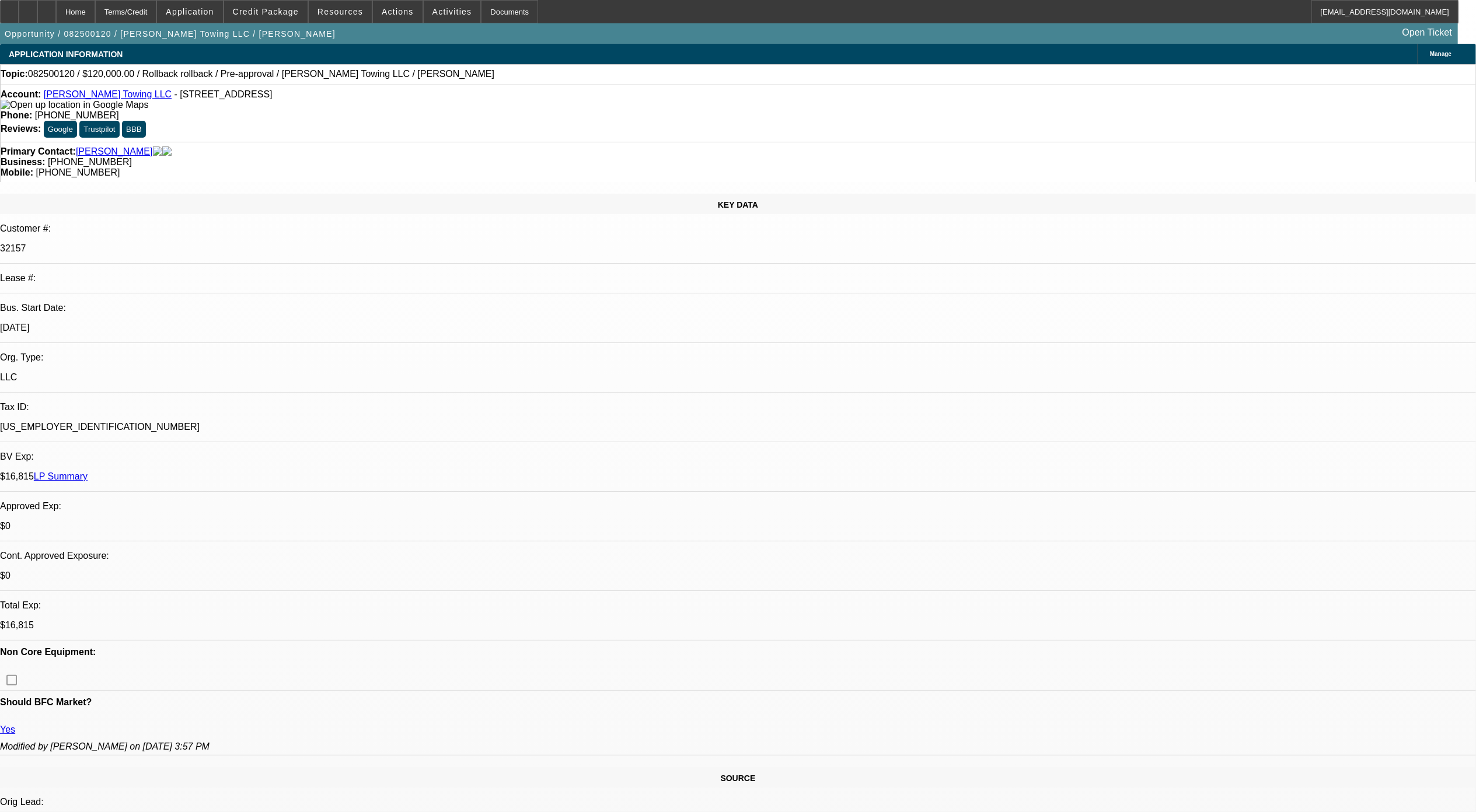
select select "0"
select select "0.1"
select select "1"
select select "6"
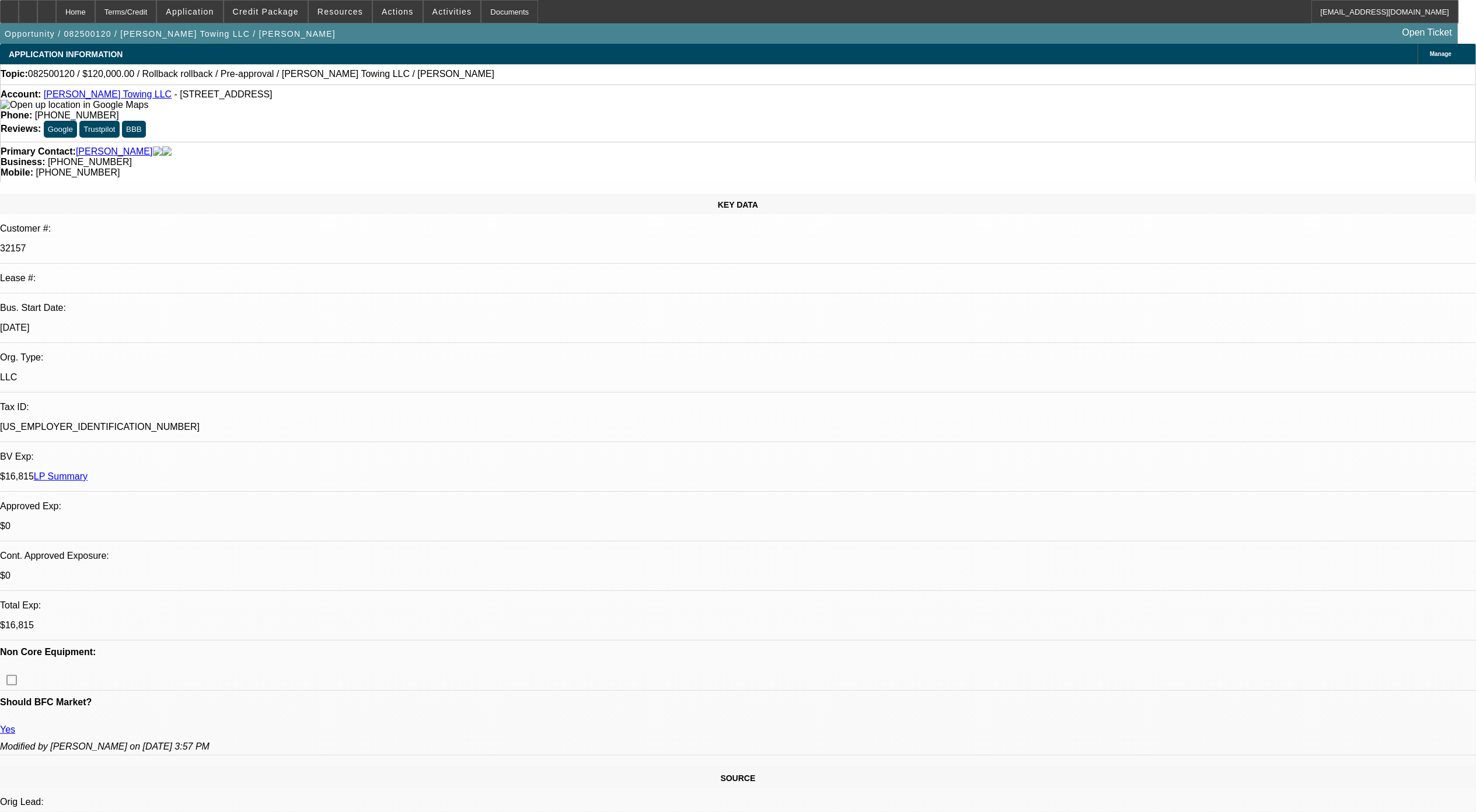
select select "1"
select select "6"
select select "1"
select select "3"
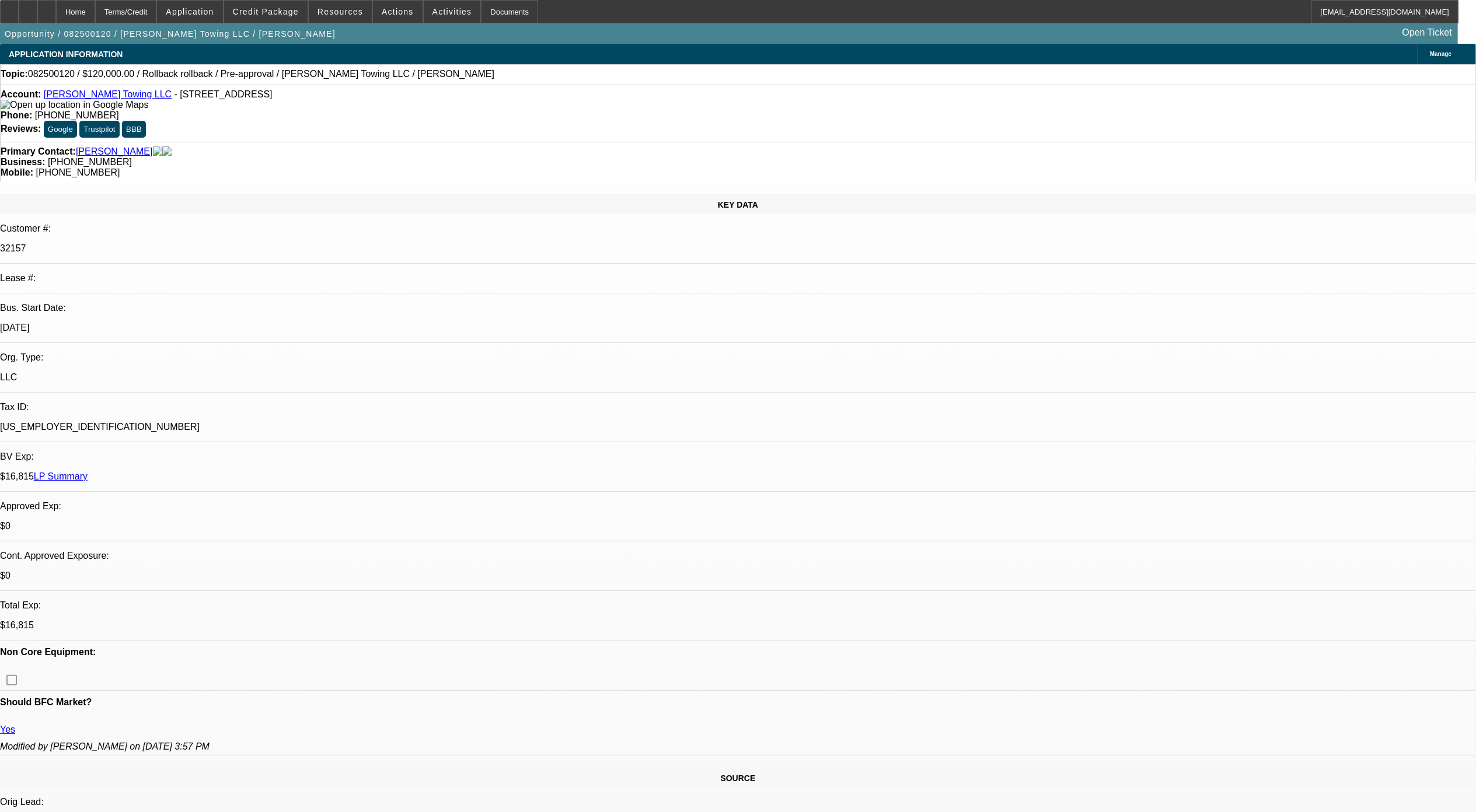
select select "4"
select select "1"
select select "3"
select select "4"
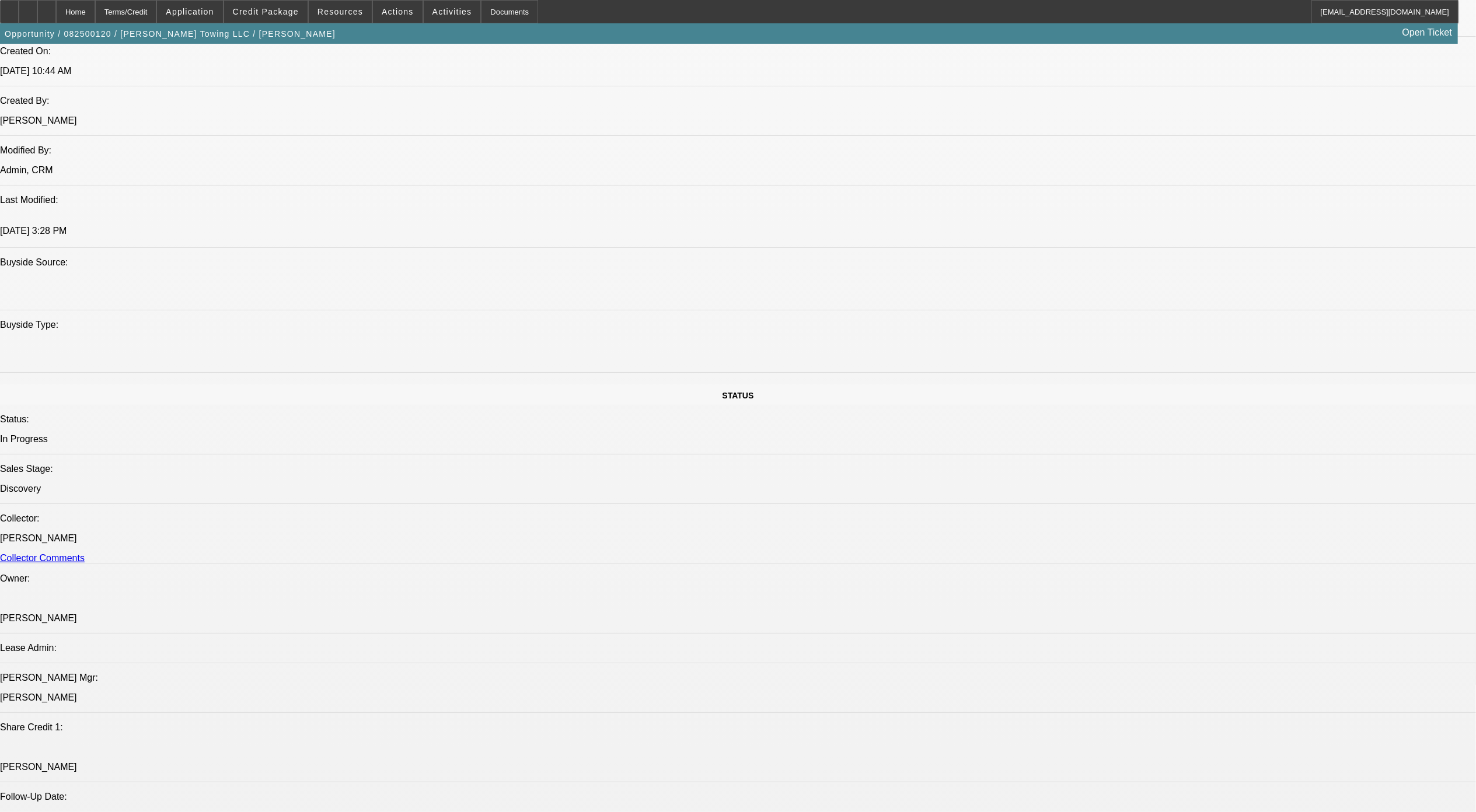
scroll to position [1245, 0]
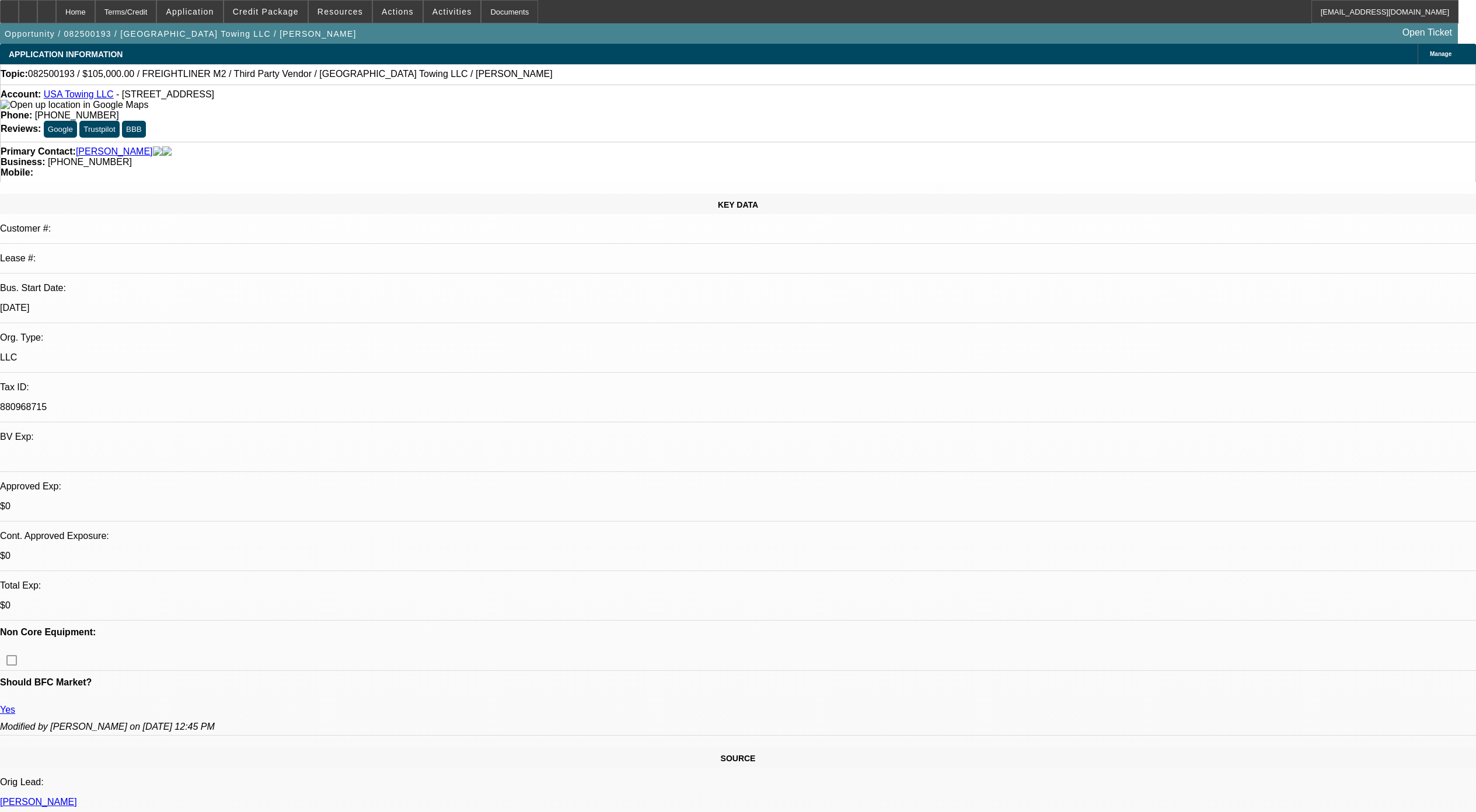
select select "0"
select select "2"
select select "0"
select select "6"
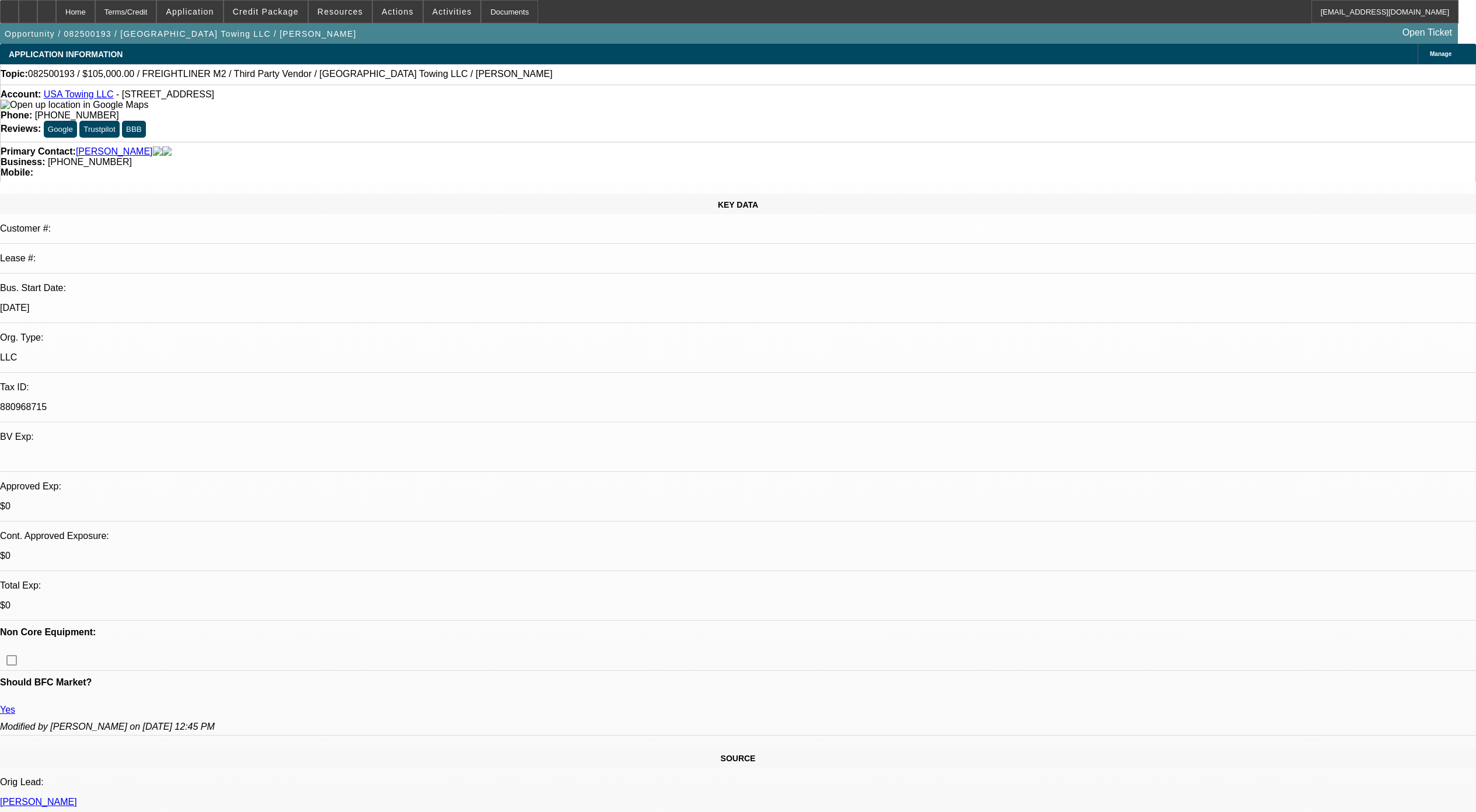
select select "0"
select select "2"
select select "0"
select select "6"
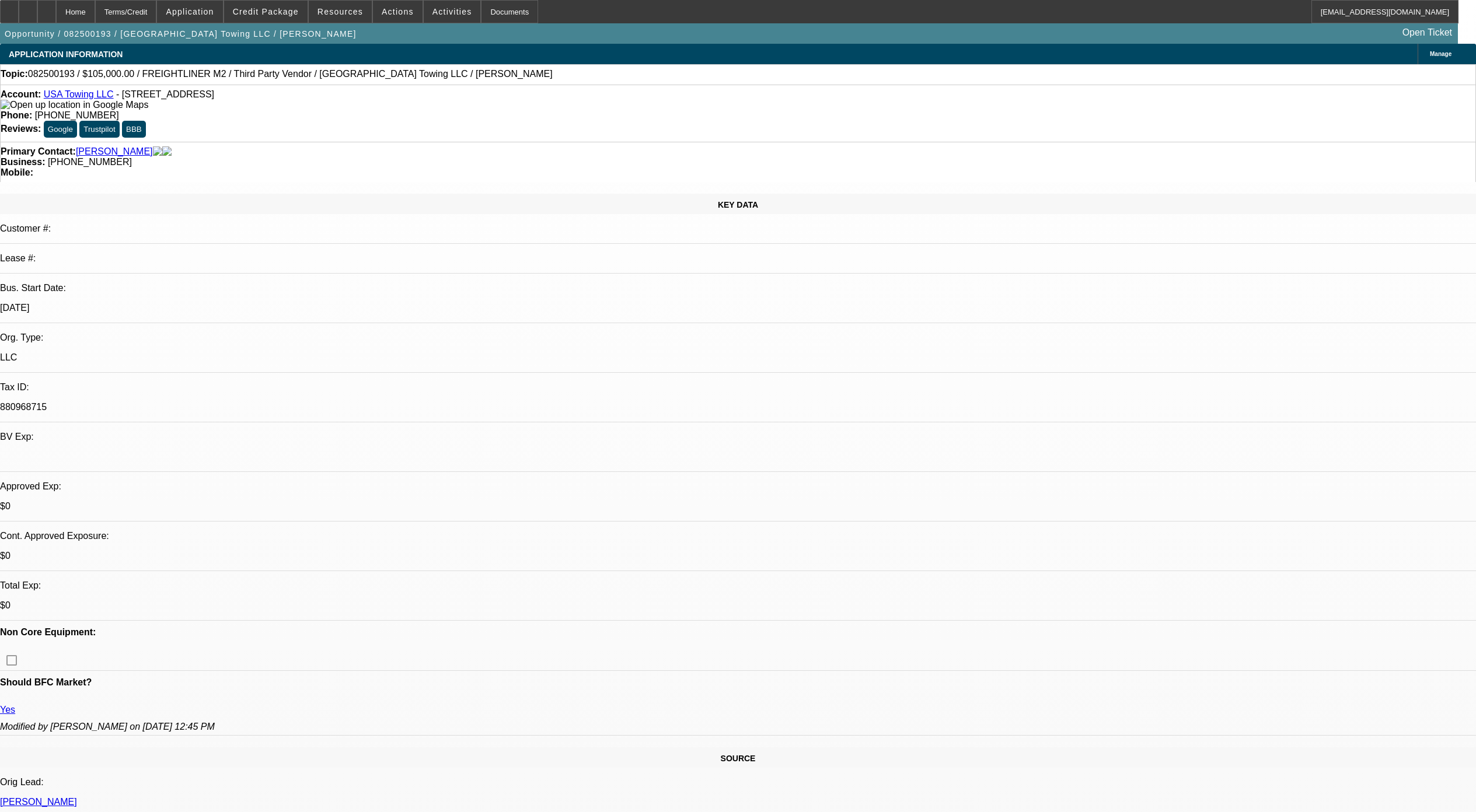
select select "0"
select select "2"
select select "0"
select select "6"
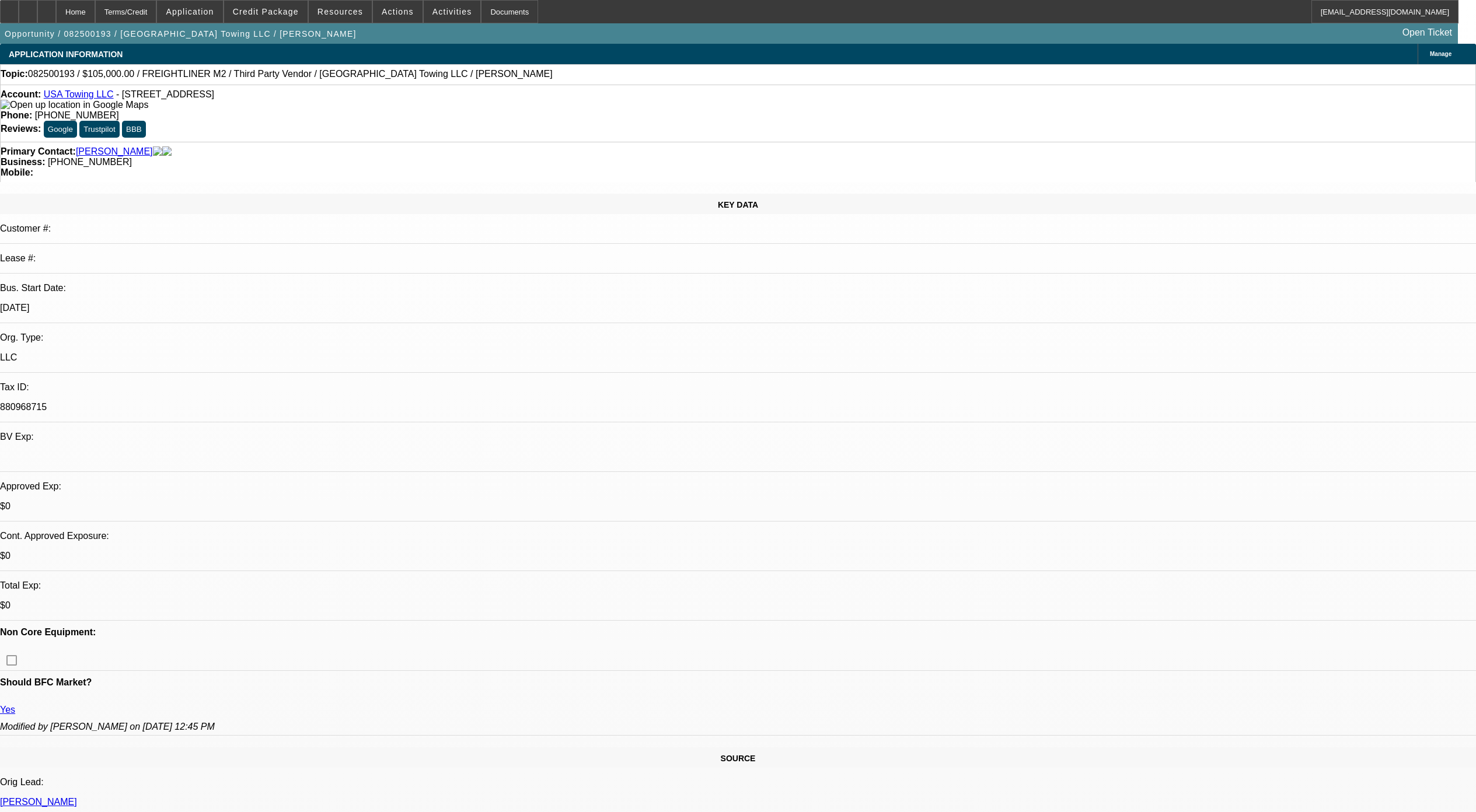
select select "0"
select select "2"
select select "0"
select select "6"
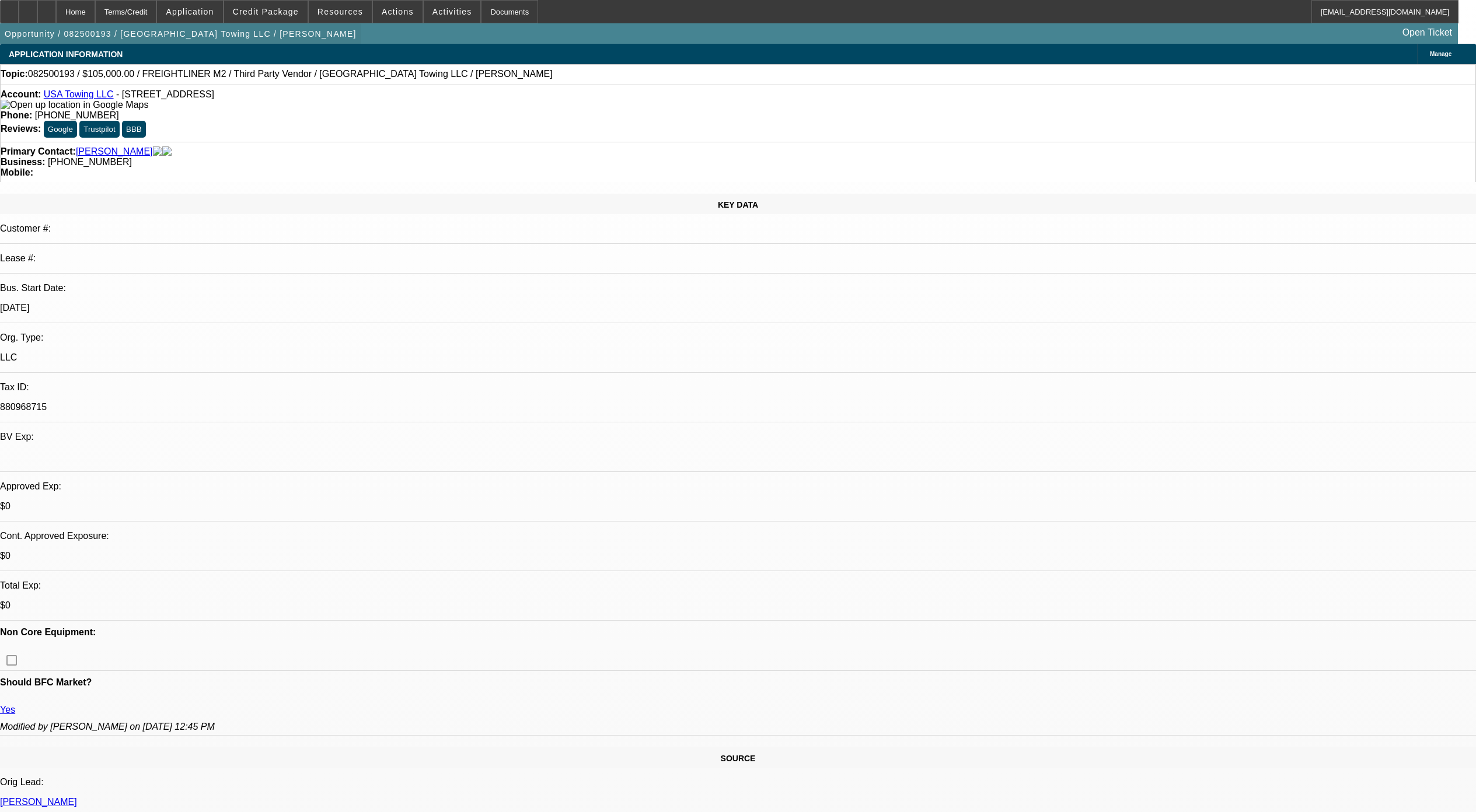
scroll to position [1543, 0]
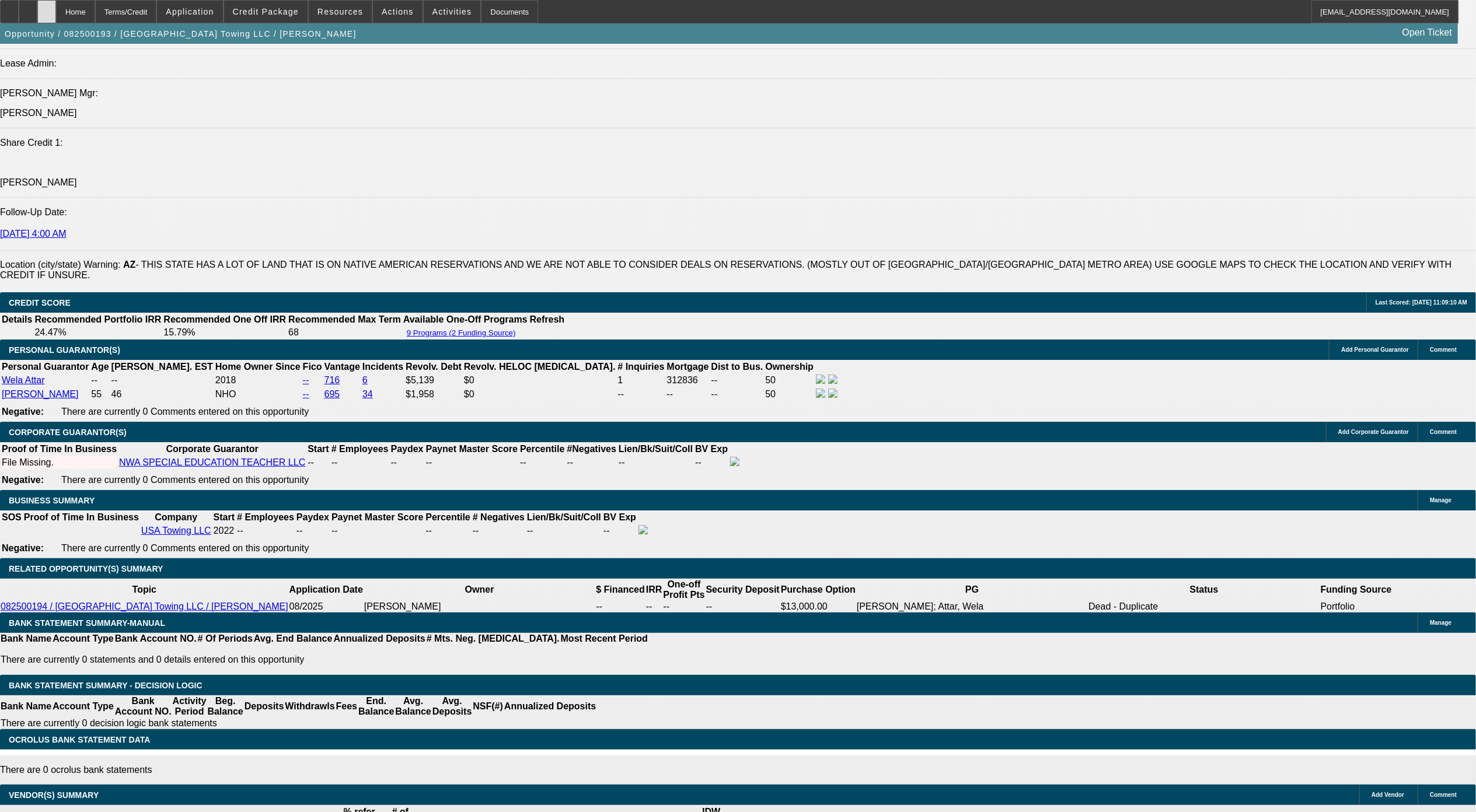
click at [47, 8] on icon at bounding box center [47, 8] width 0 height 0
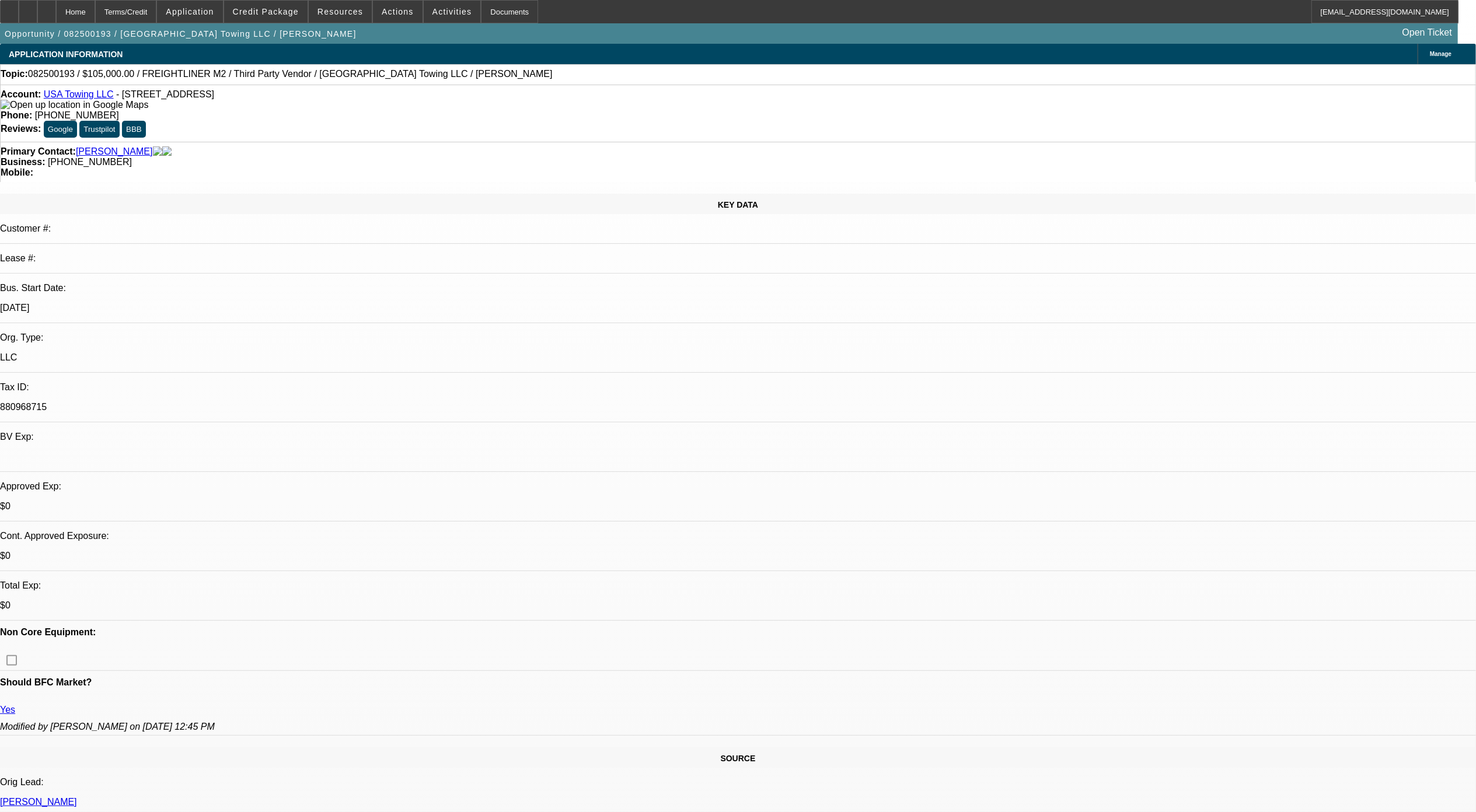
select select "0"
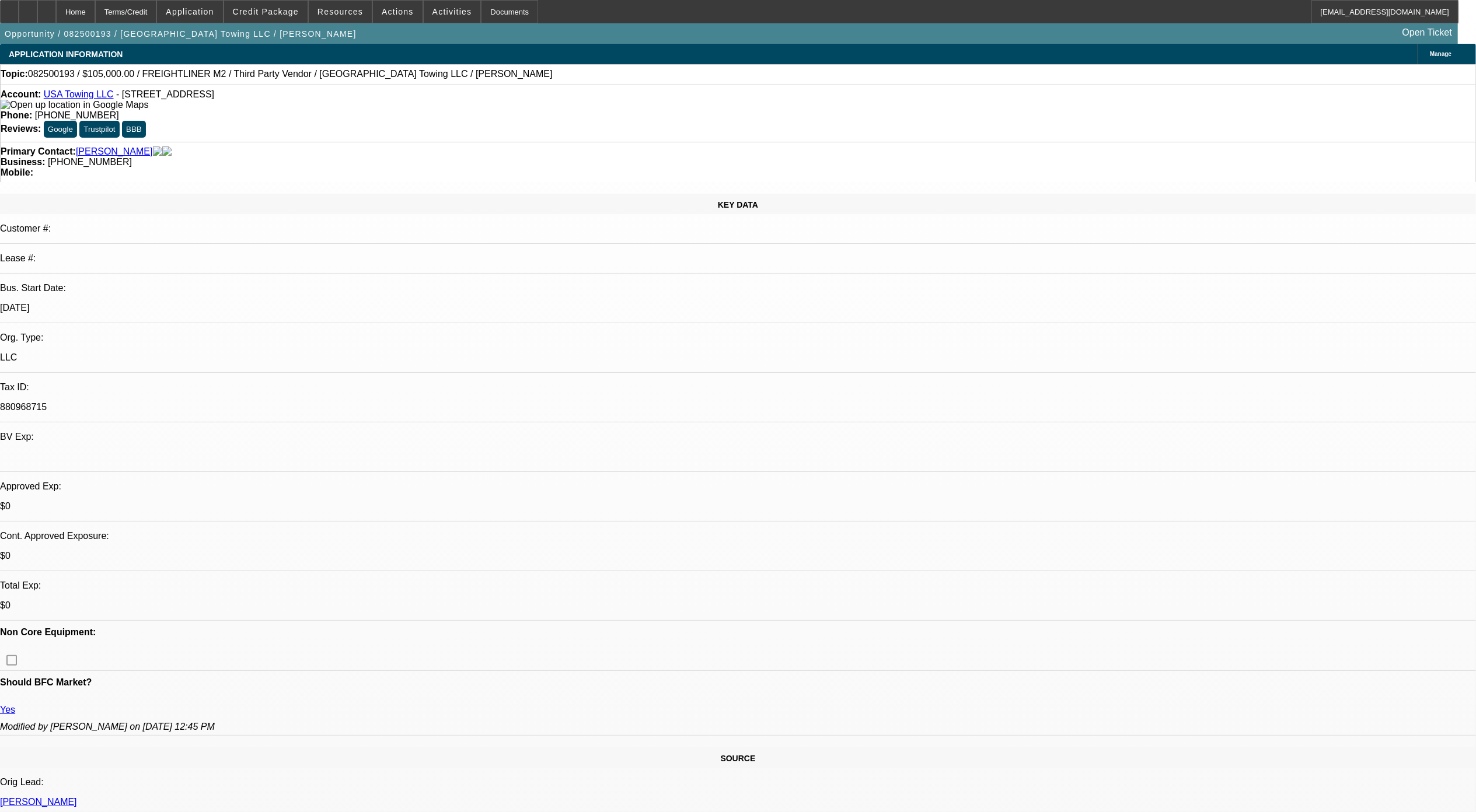
select select "0"
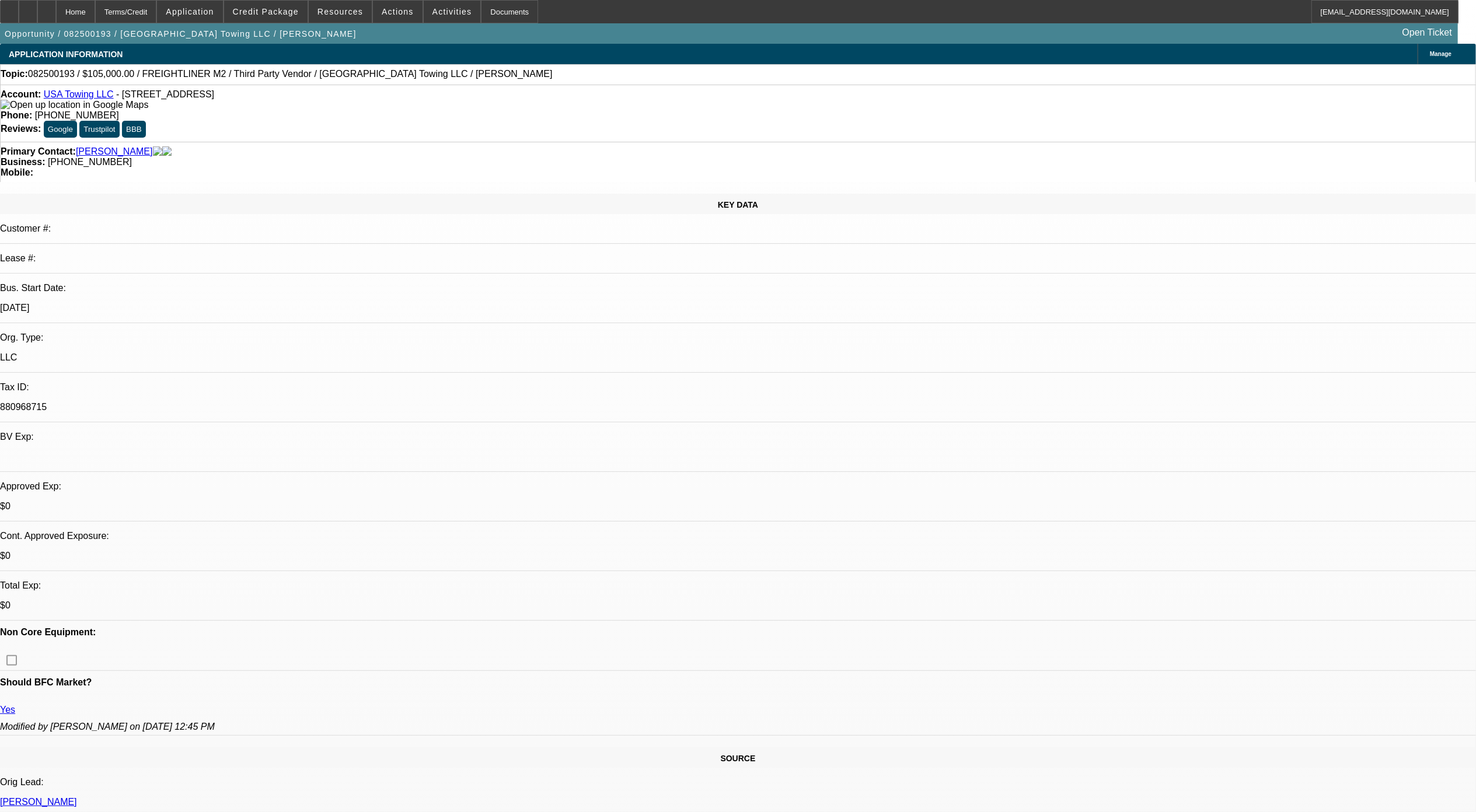
select select "0"
select select "1"
select select "2"
select select "6"
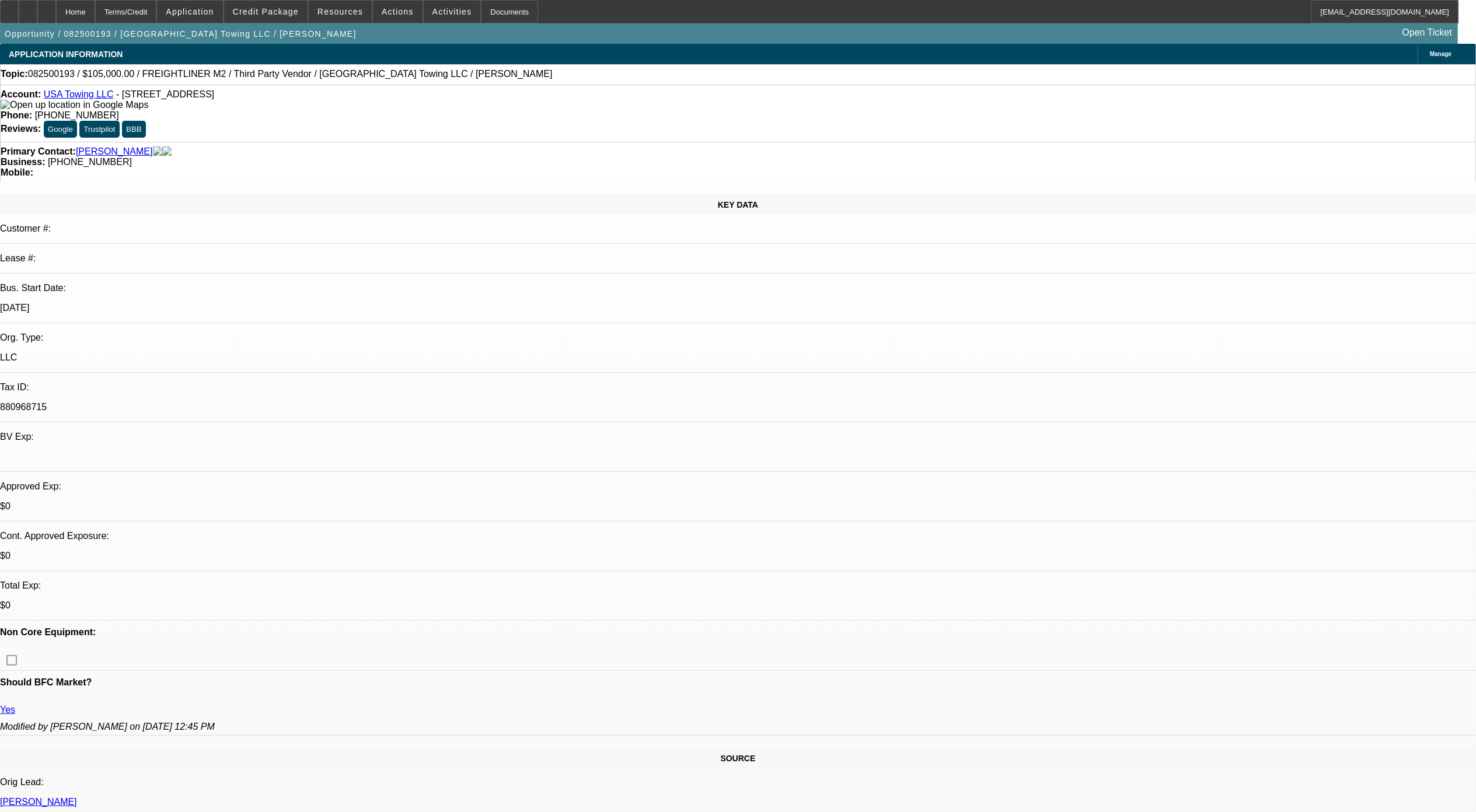
select select "1"
select select "2"
select select "6"
select select "1"
select select "2"
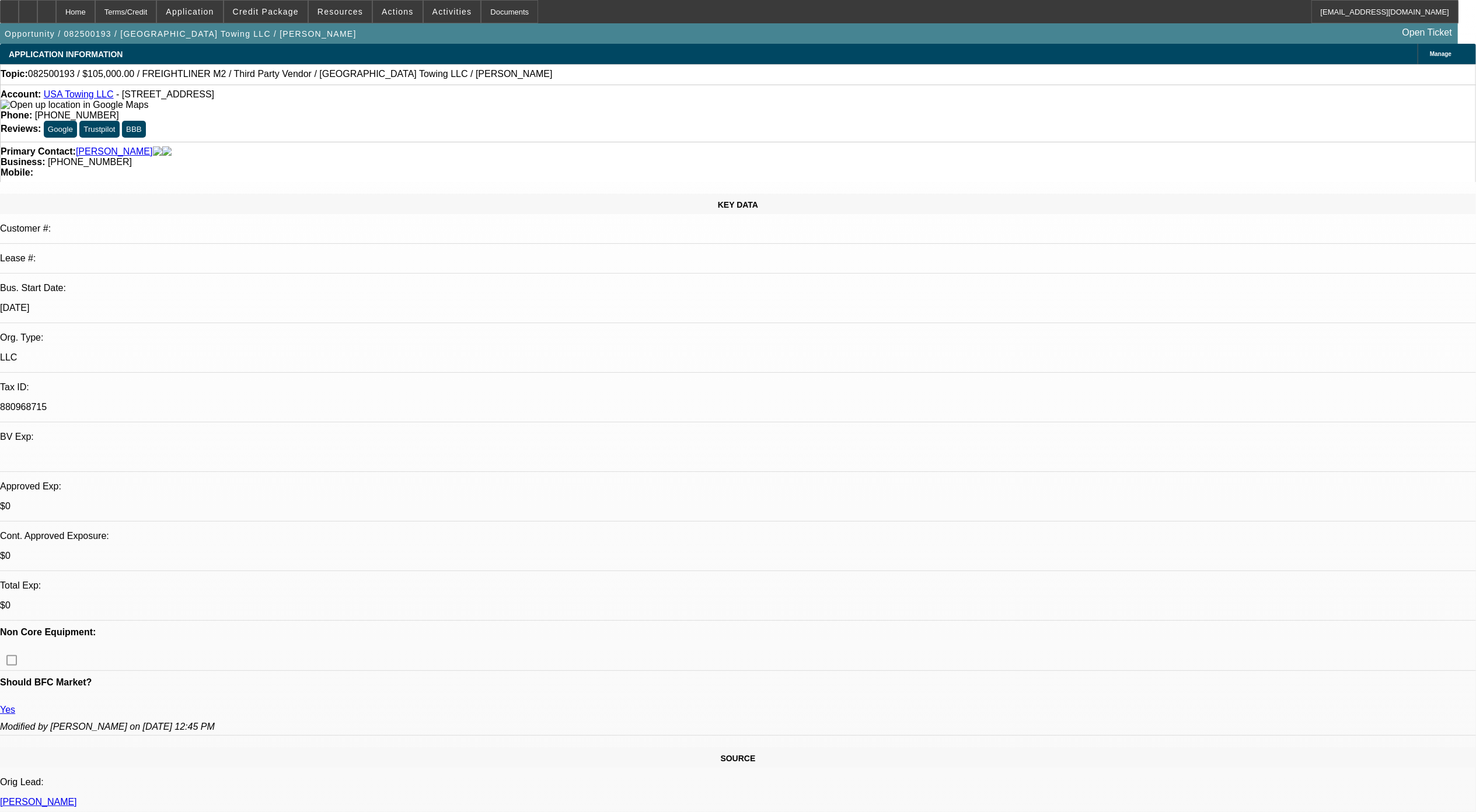
select select "6"
select select "1"
select select "2"
select select "6"
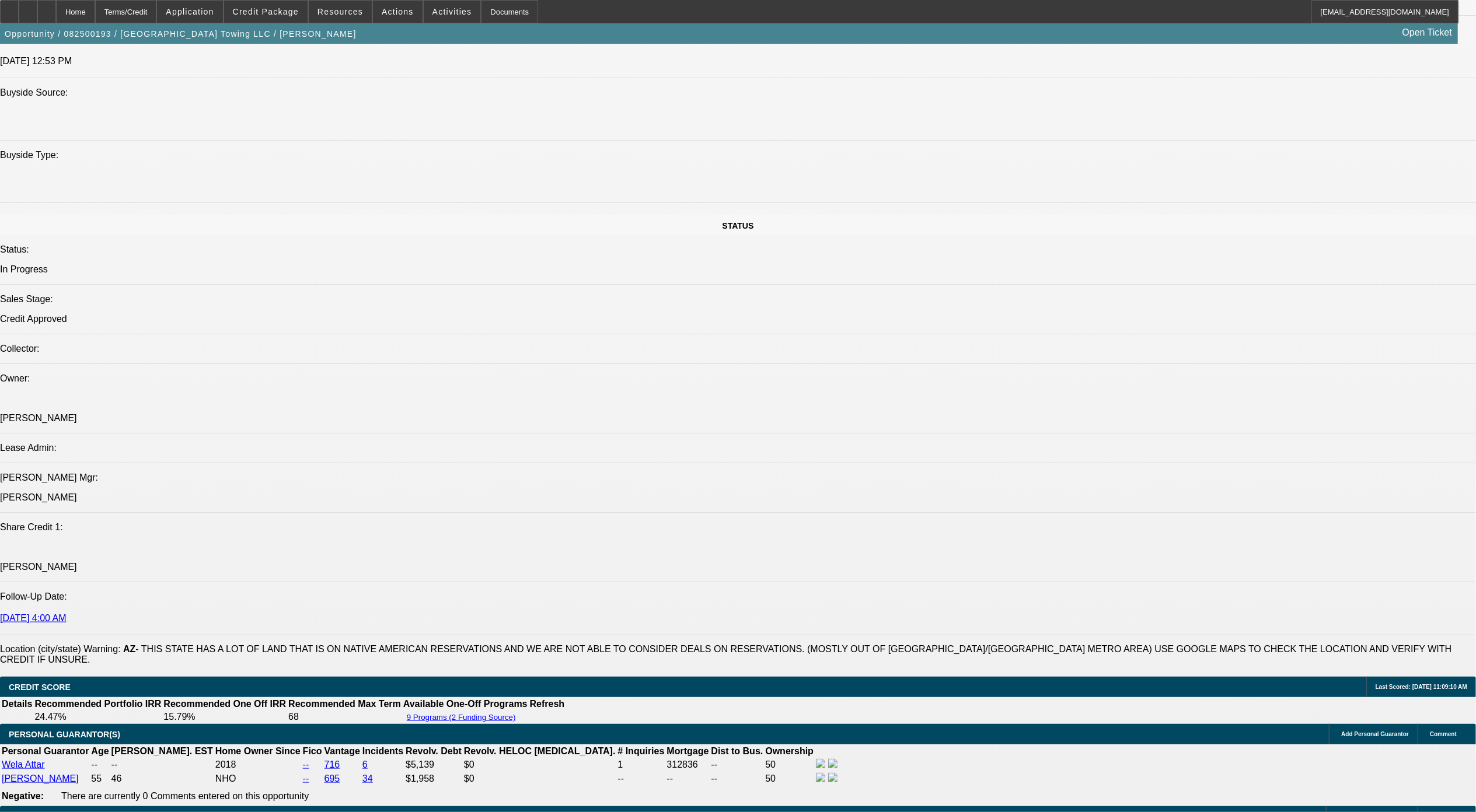
scroll to position [1400, 0]
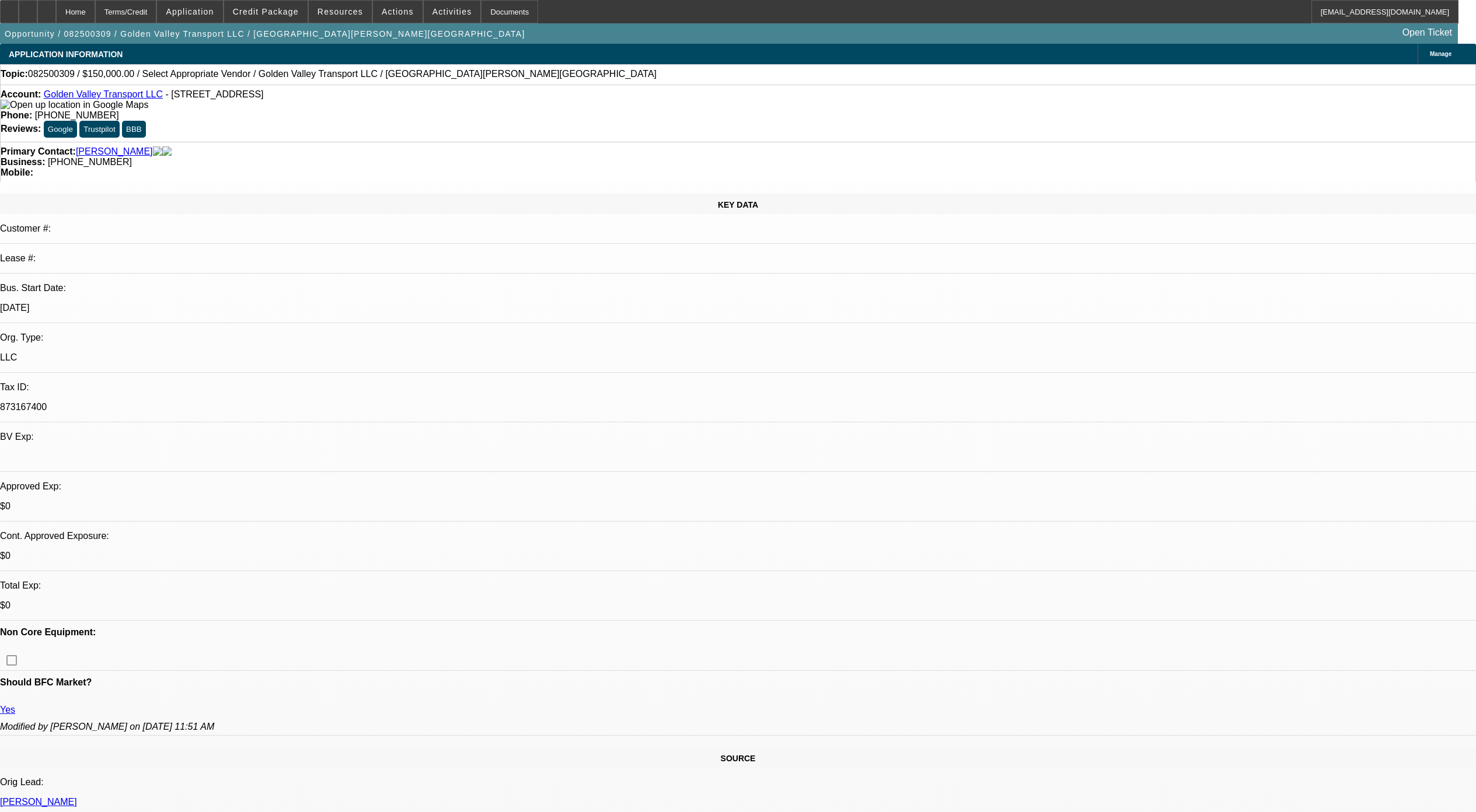
select select "0"
select select "2"
select select "0.1"
select select "4"
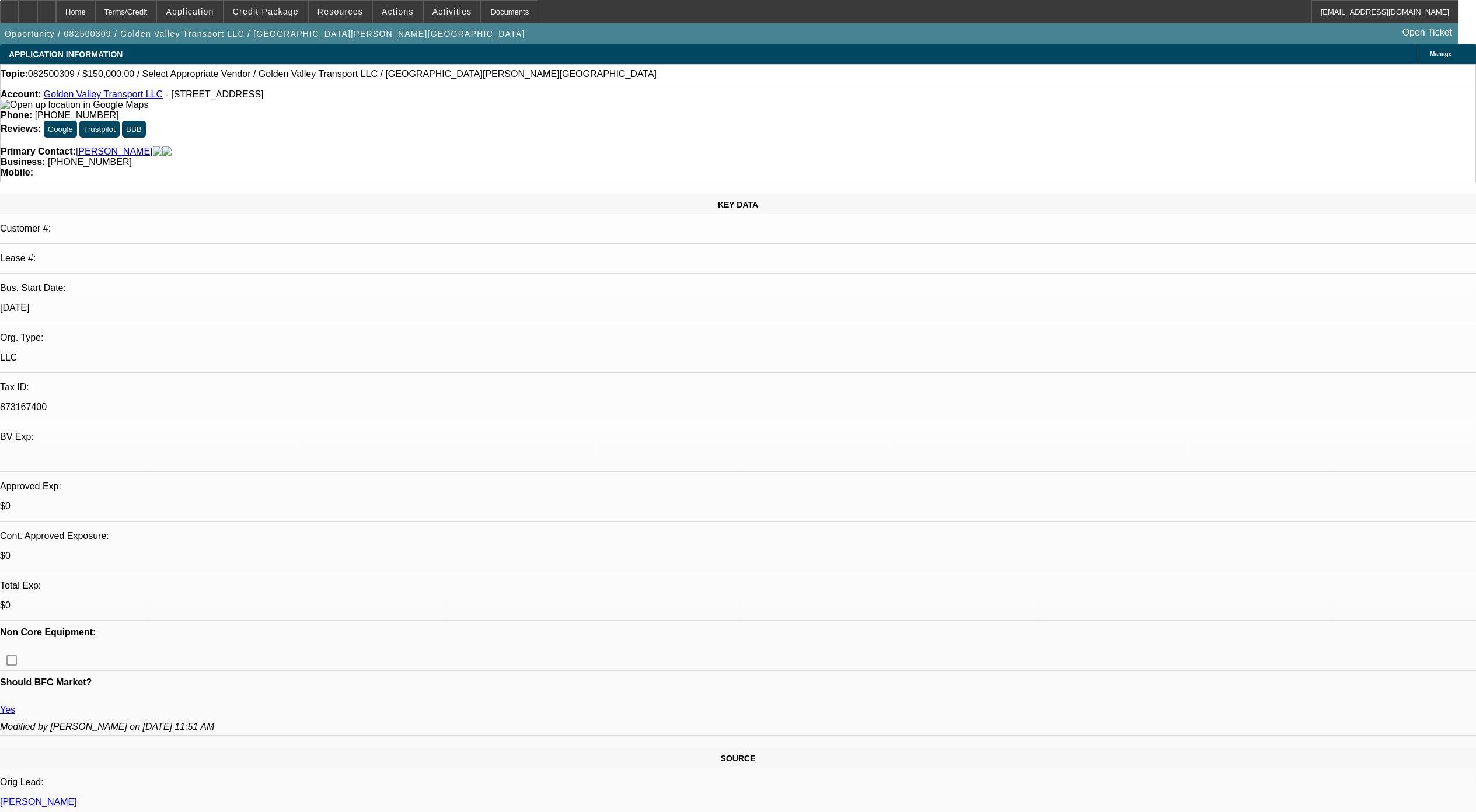
scroll to position [647, 0]
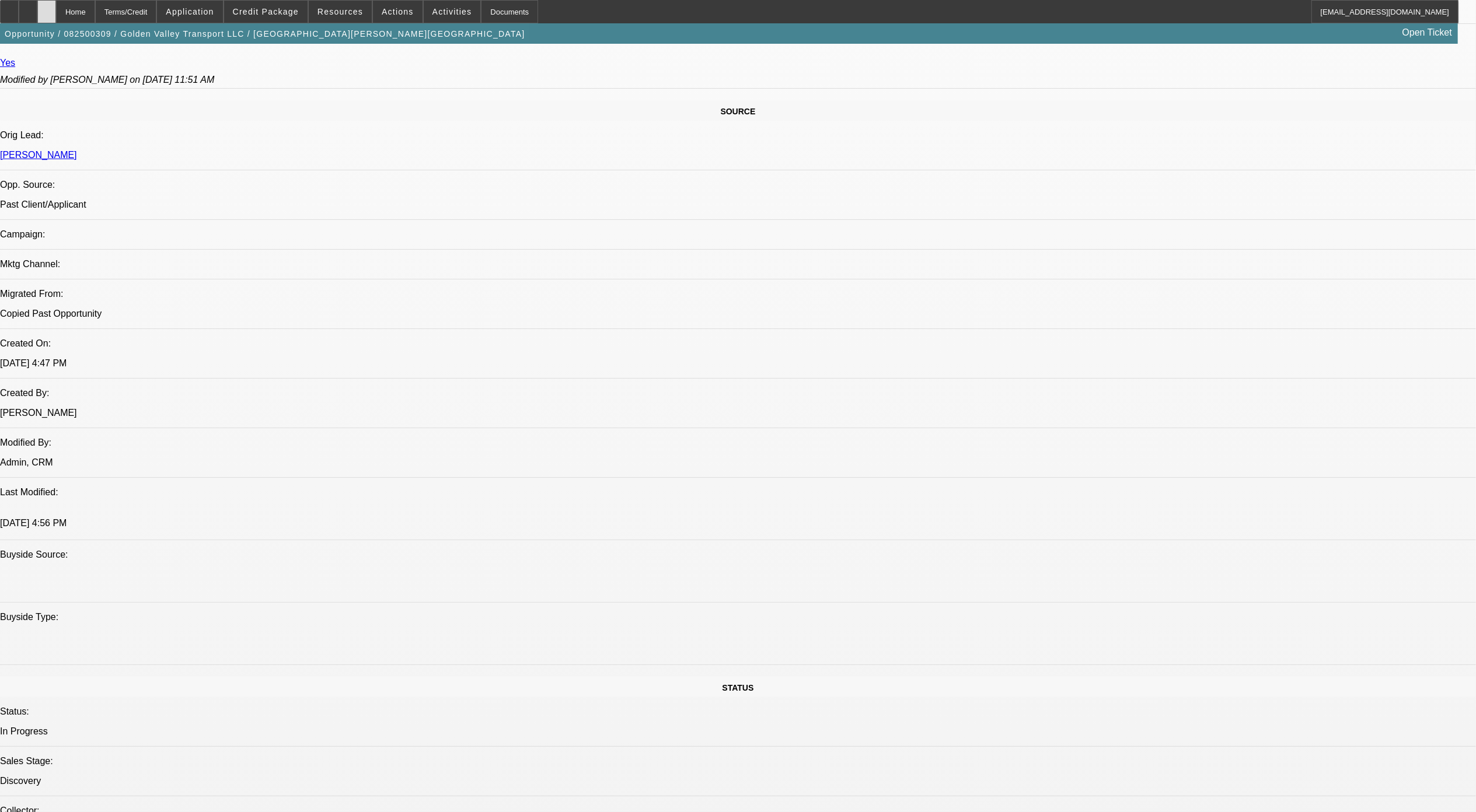
click at [47, 8] on icon at bounding box center [47, 8] width 0 height 0
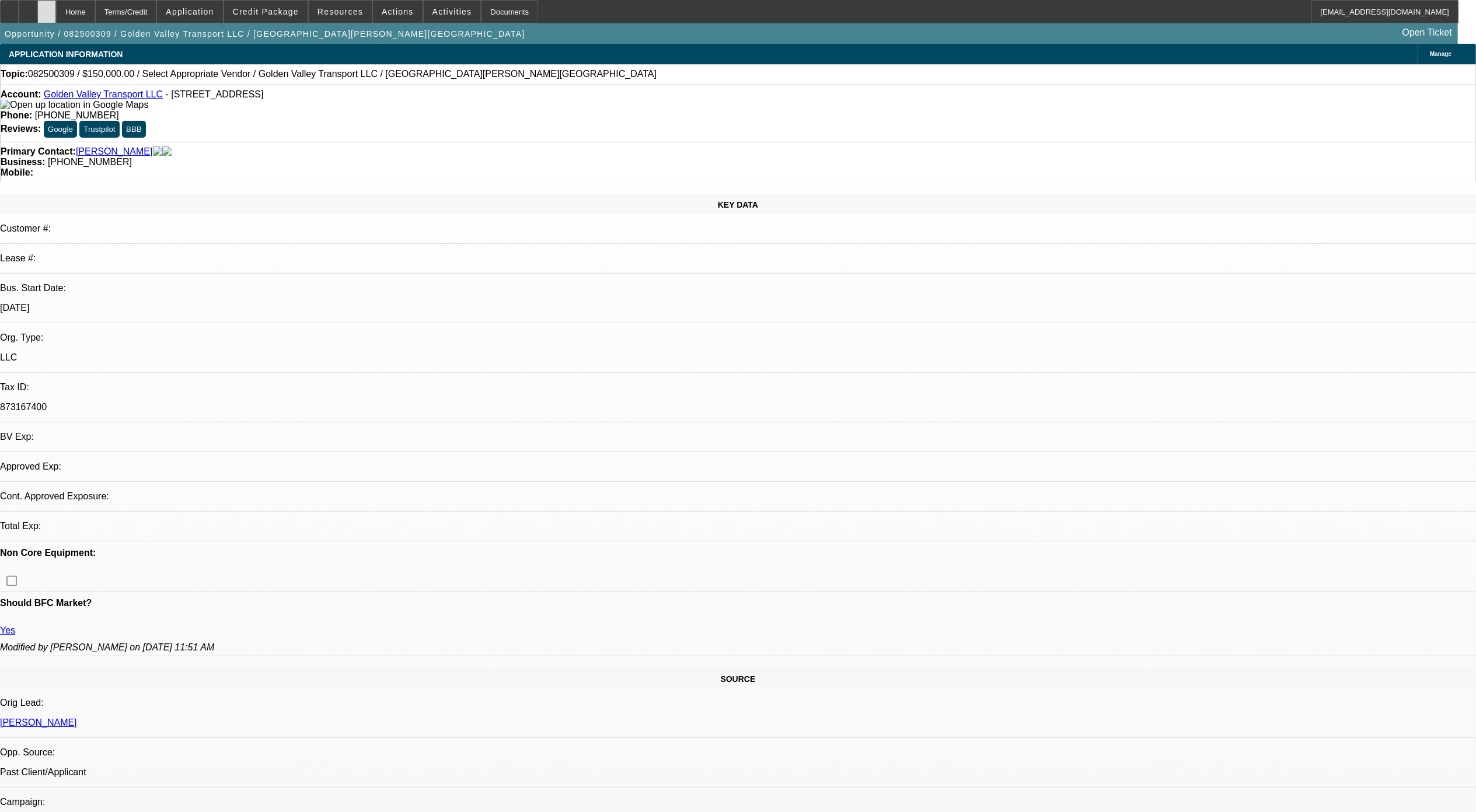
select select "0"
select select "2"
select select "0.1"
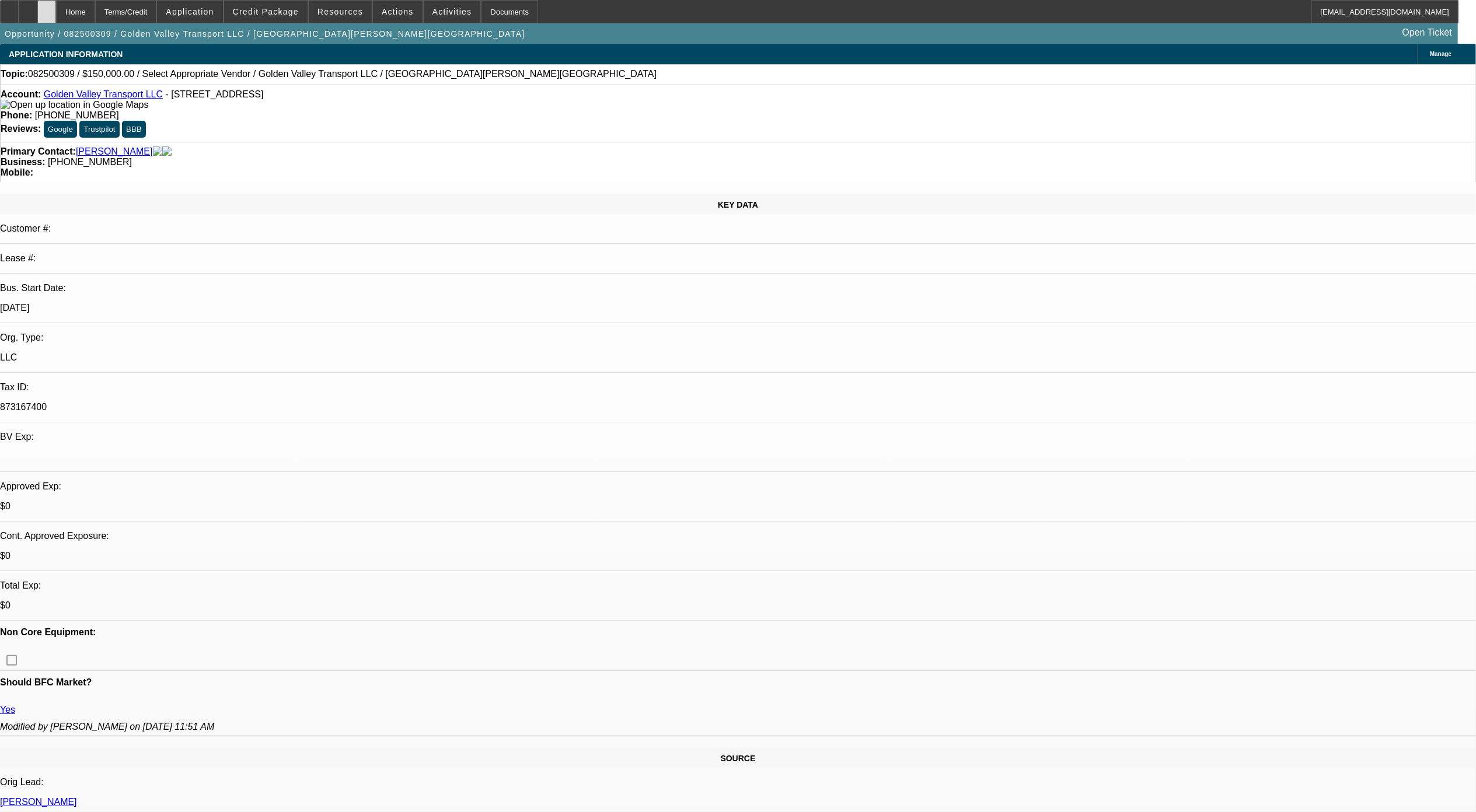
select select "1"
select select "2"
select select "4"
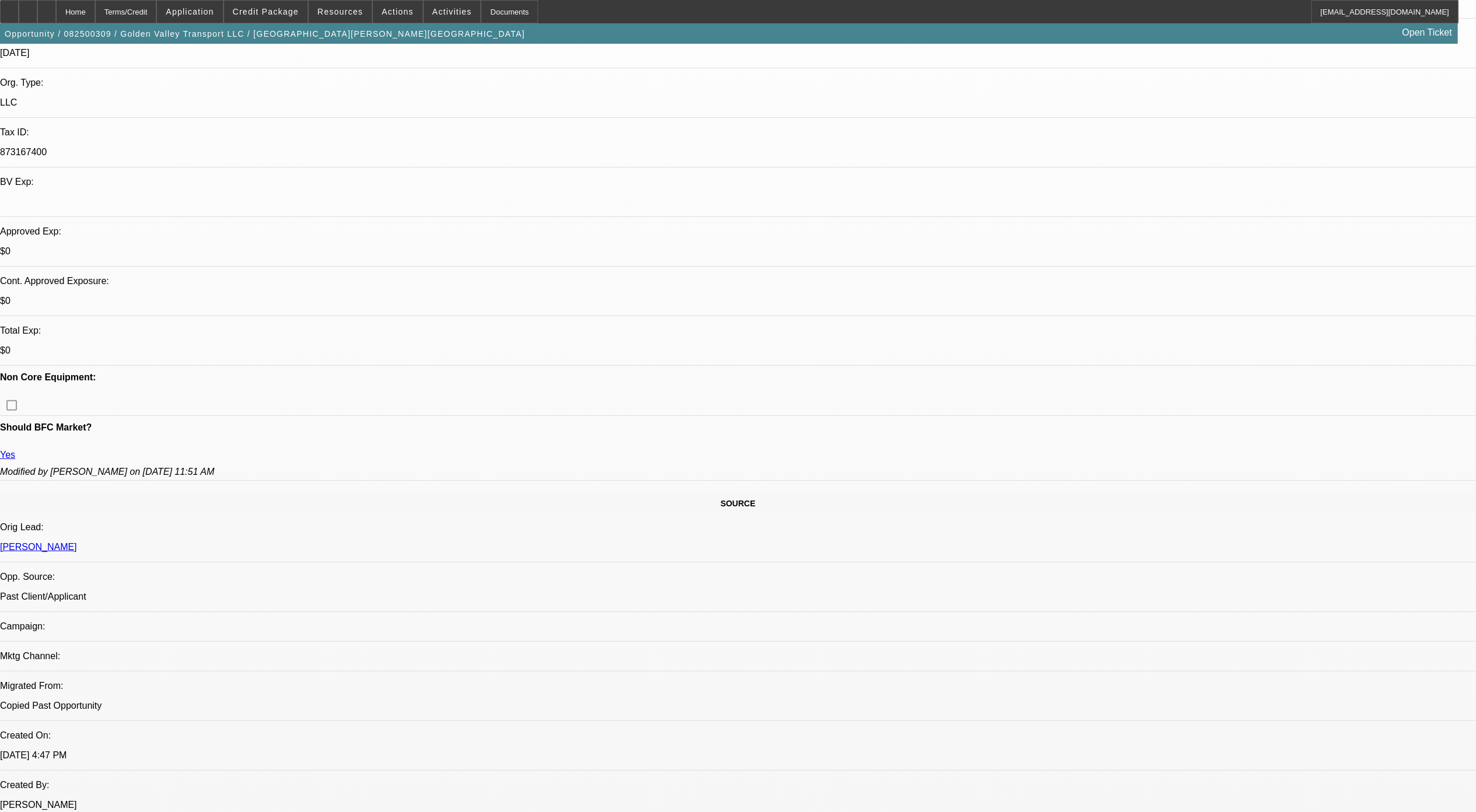
scroll to position [389, 0]
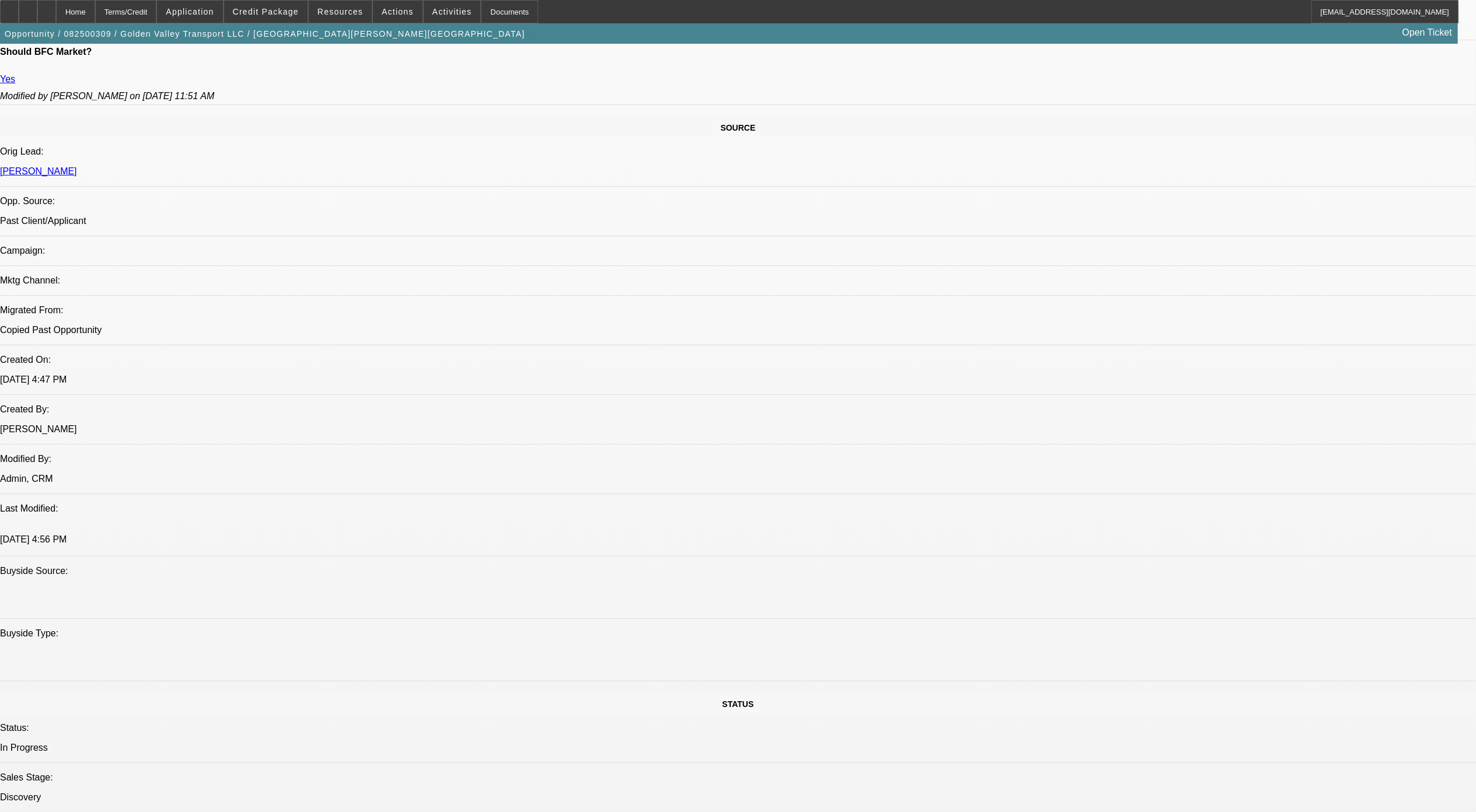
scroll to position [233, 0]
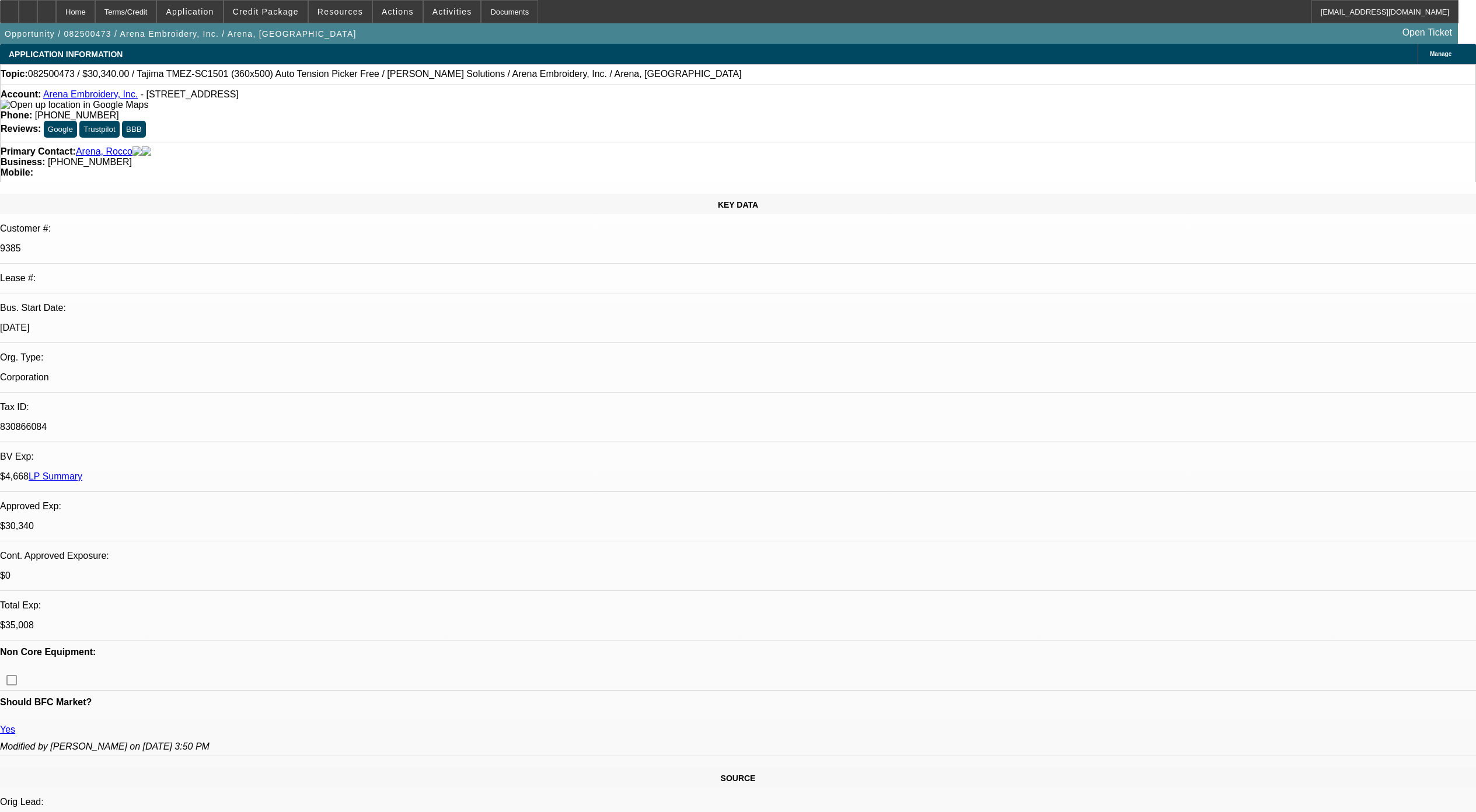
select select "0"
select select "2"
select select "0.1"
select select "4"
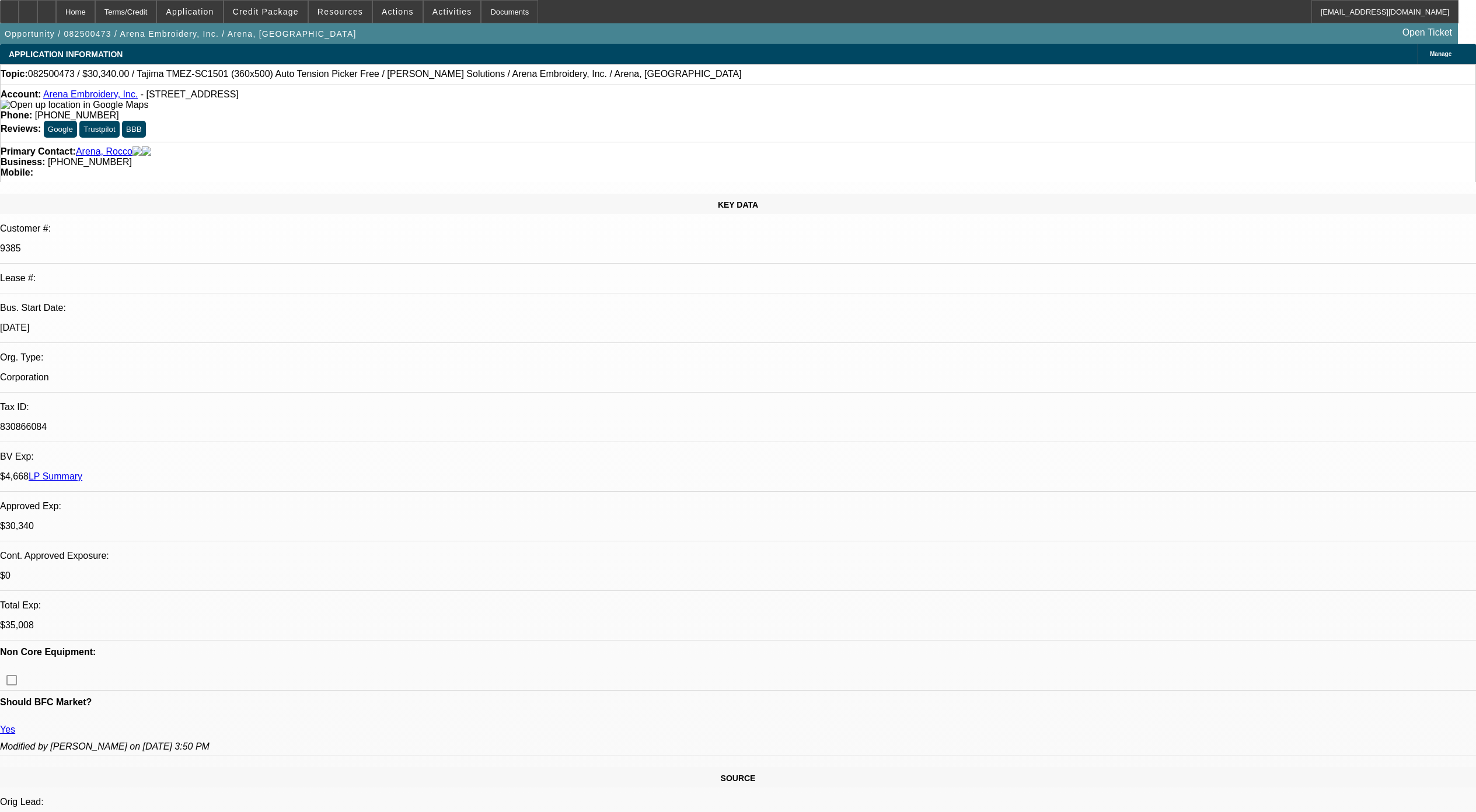
select select "0"
select select "2"
select select "0.1"
select select "4"
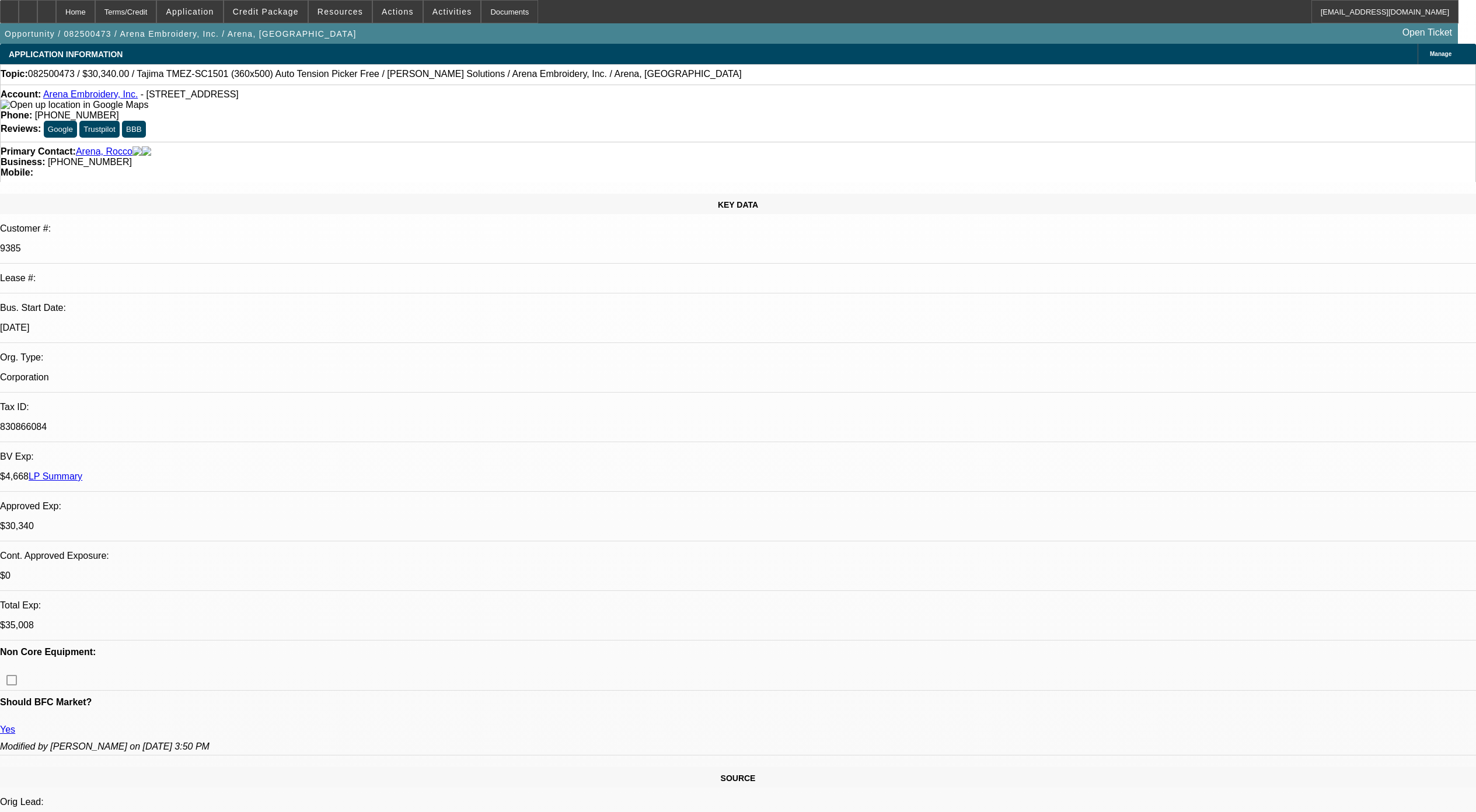
select select "0"
select select "2"
select select "0.1"
select select "4"
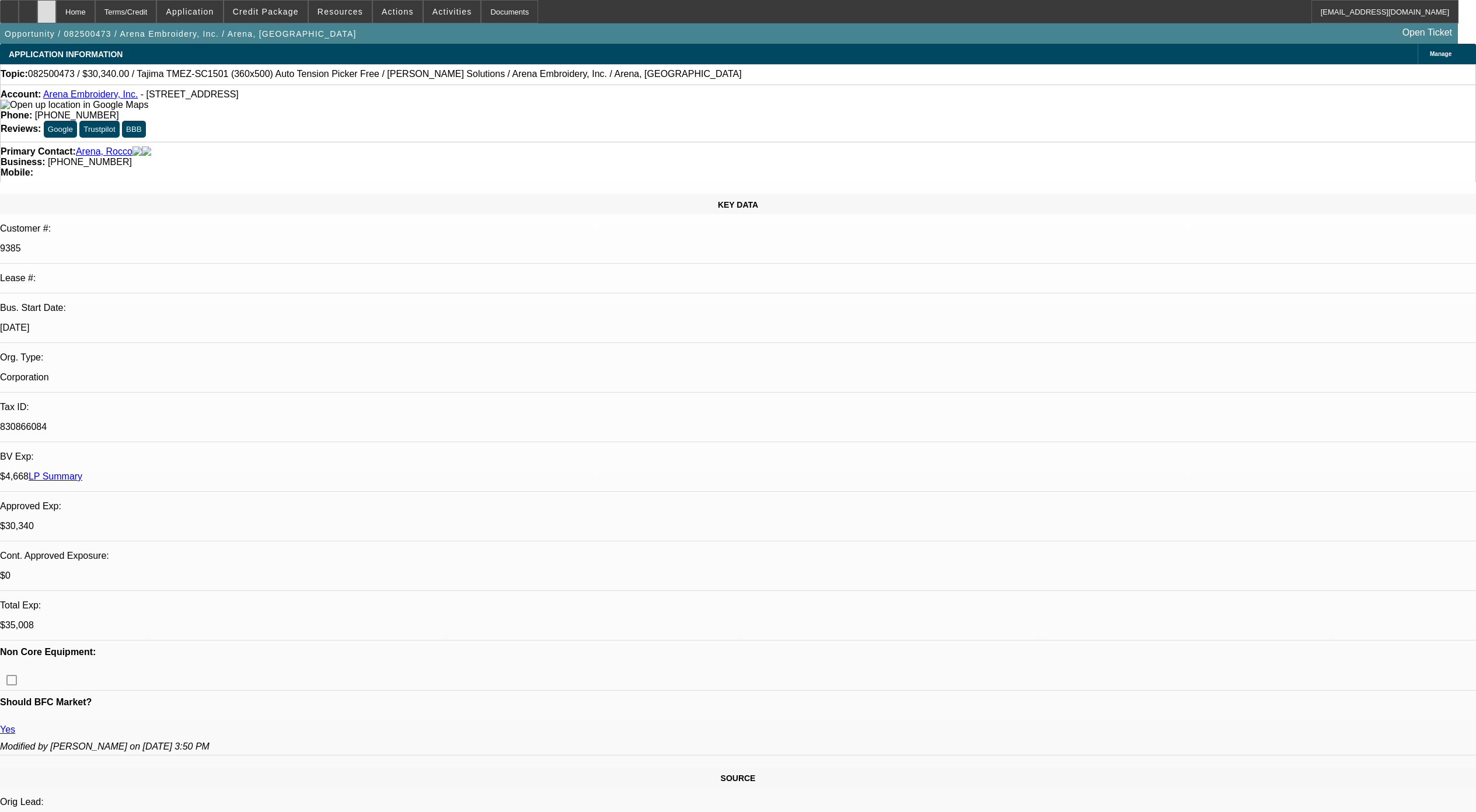
scroll to position [1835, 0]
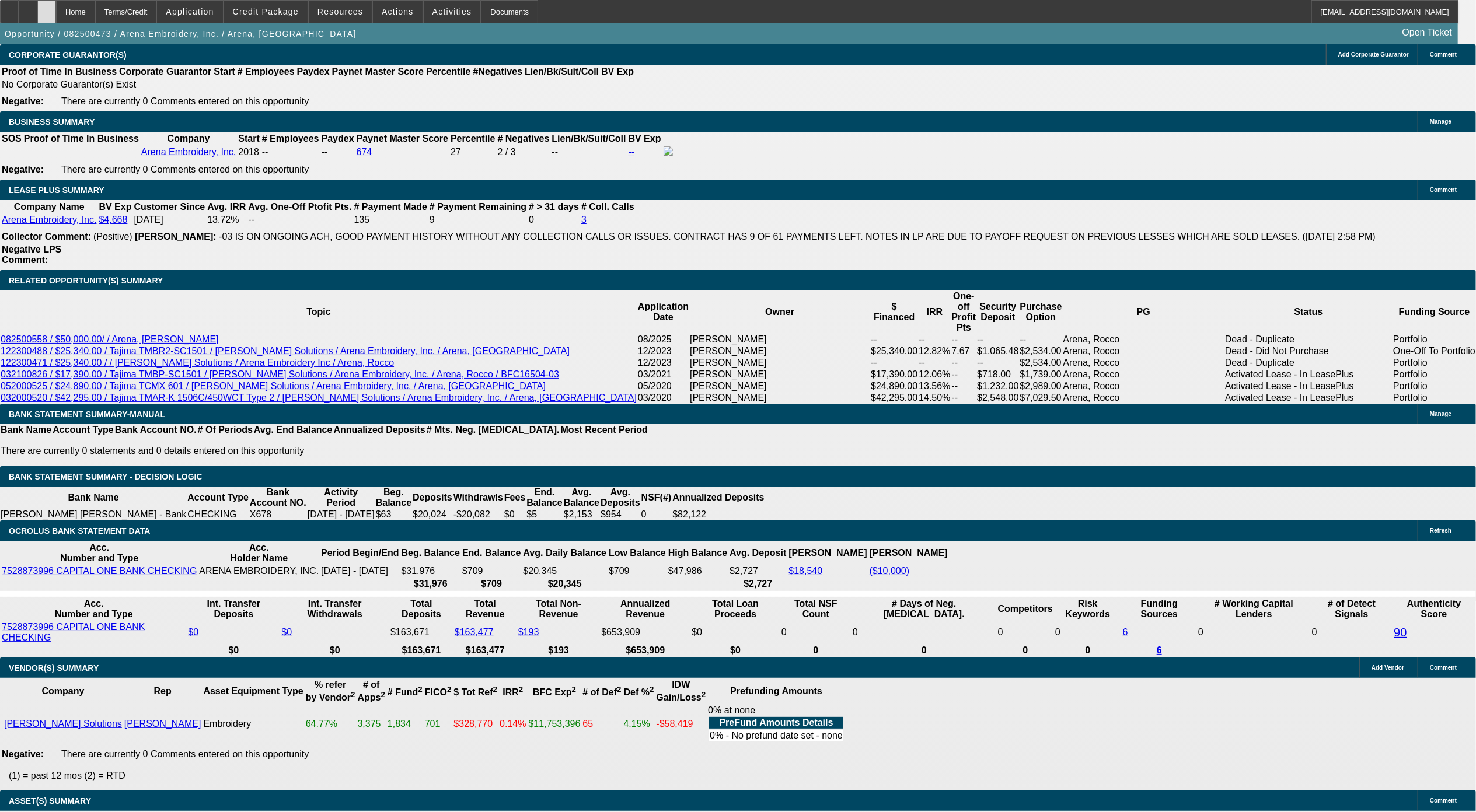
click at [56, 12] on div at bounding box center [47, 12] width 19 height 24
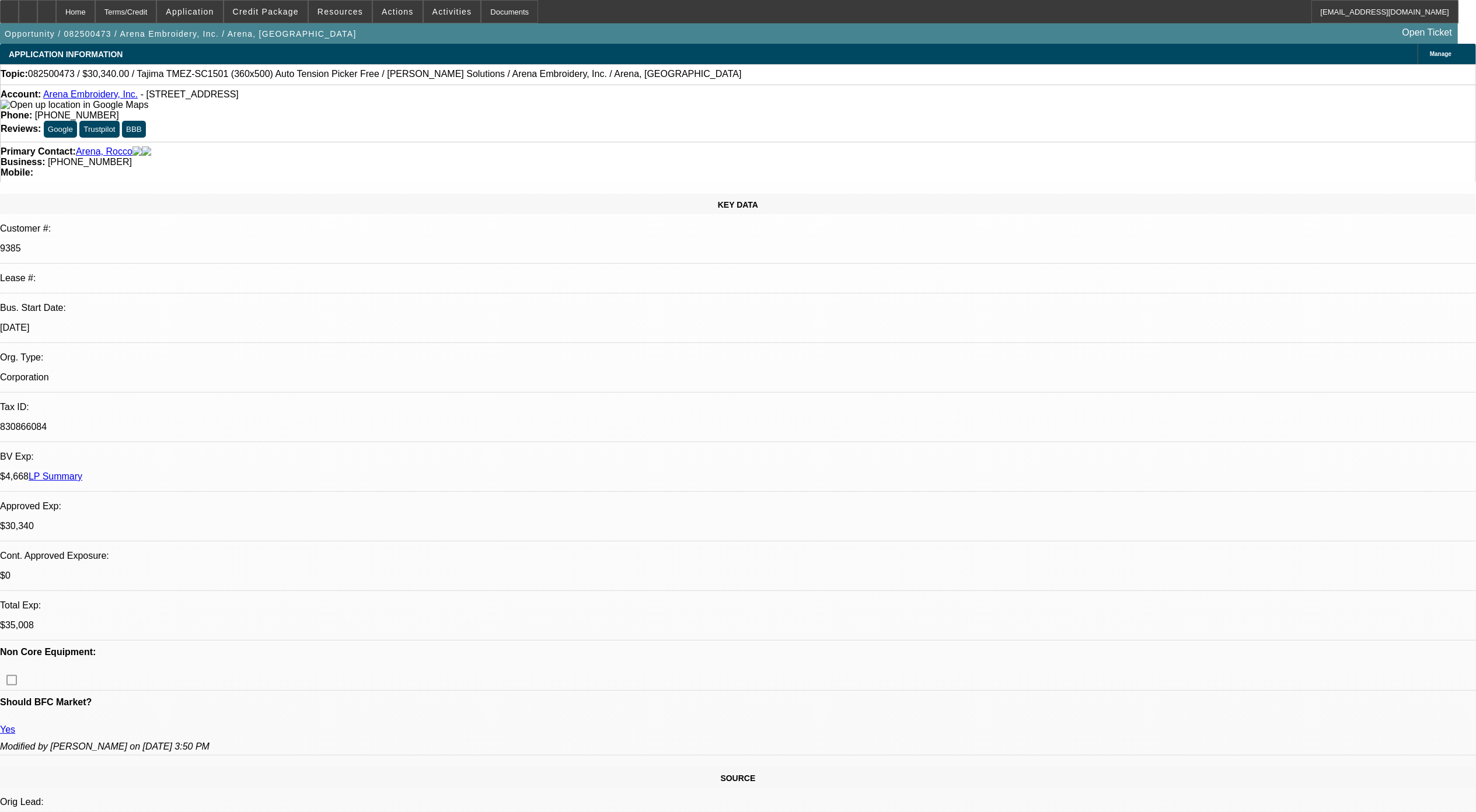
select select "0"
select select "2"
select select "0.1"
select select "0"
select select "2"
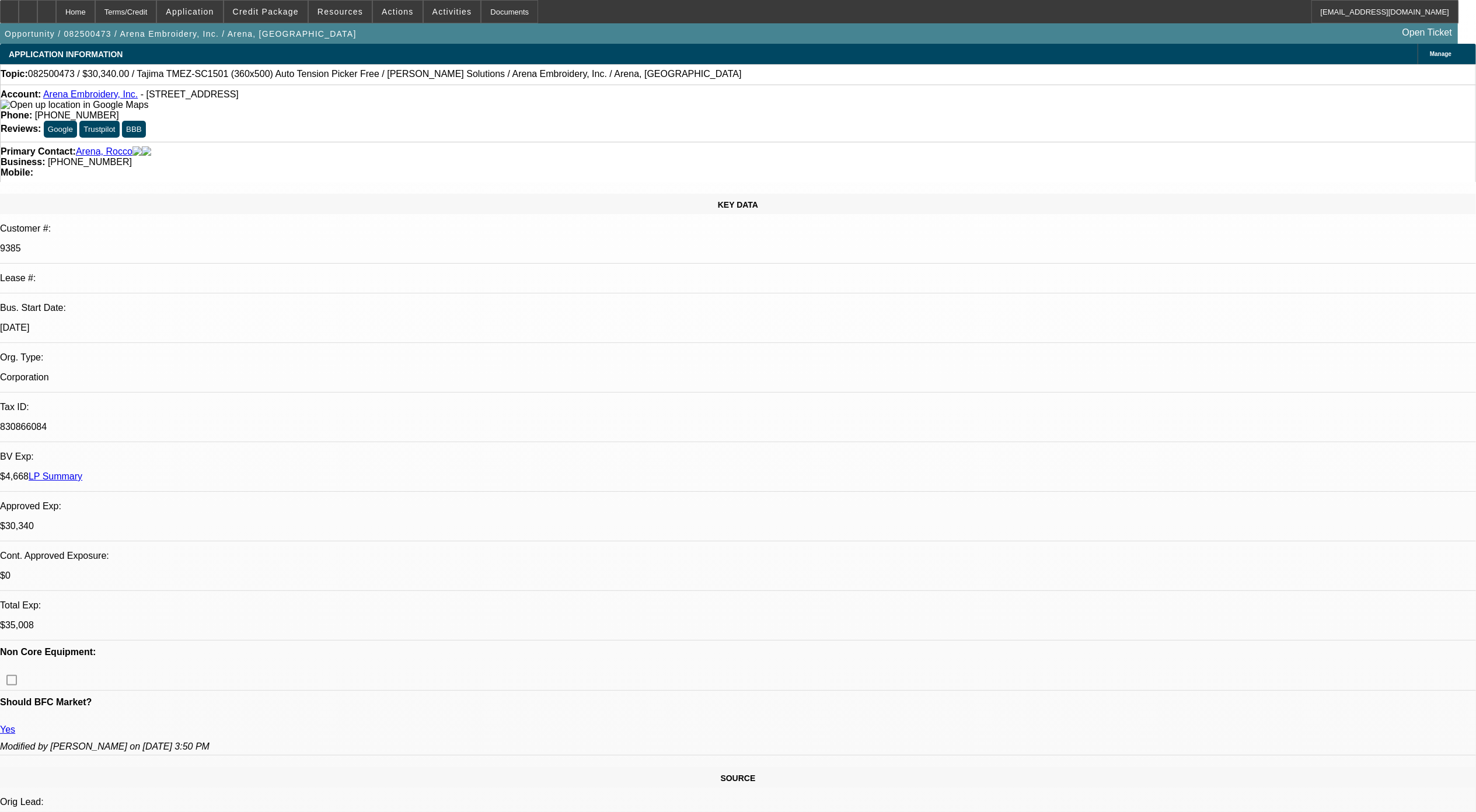
select select "0.1"
select select "0"
select select "2"
select select "0.1"
select select "1"
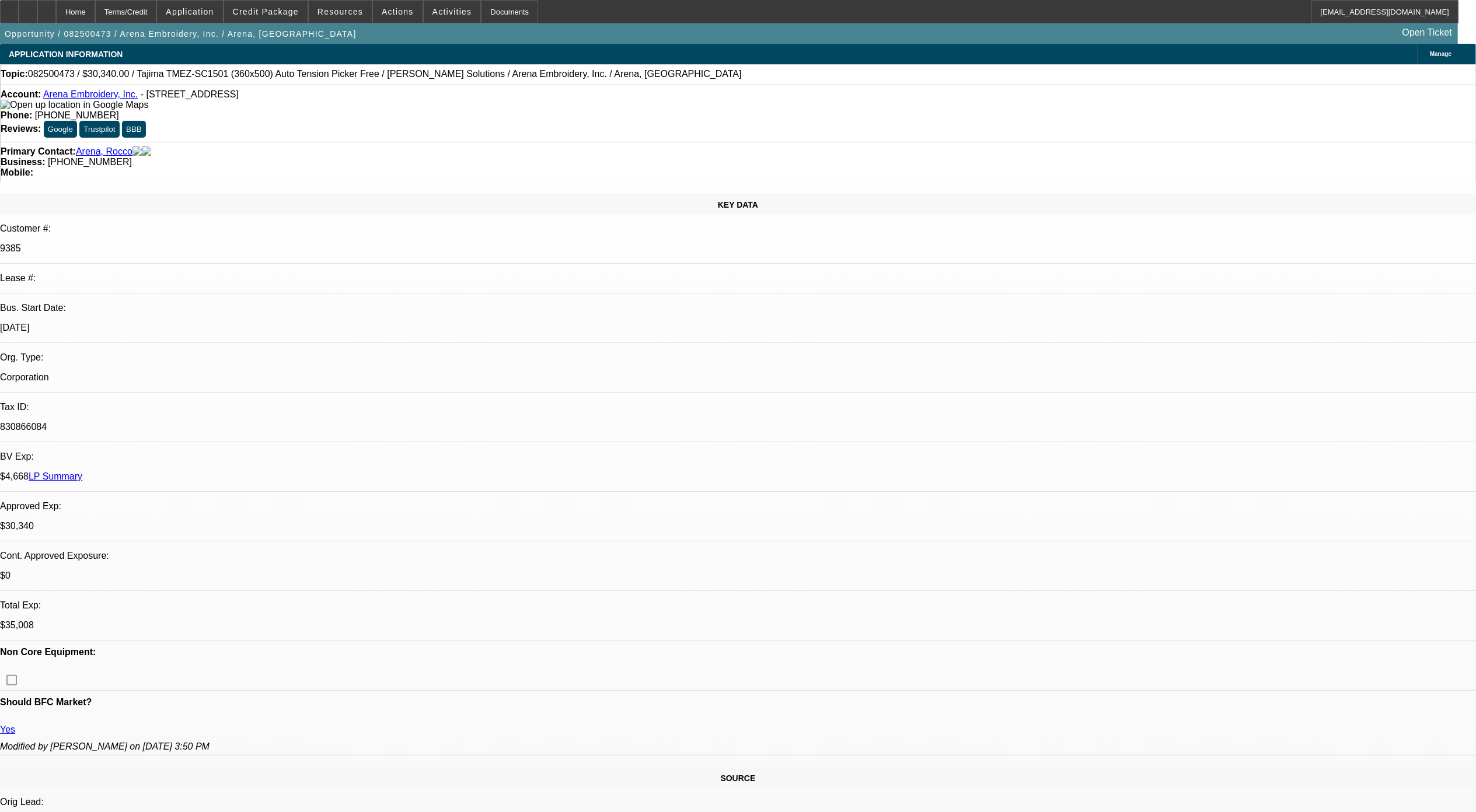
select select "2"
select select "4"
select select "1"
select select "2"
select select "4"
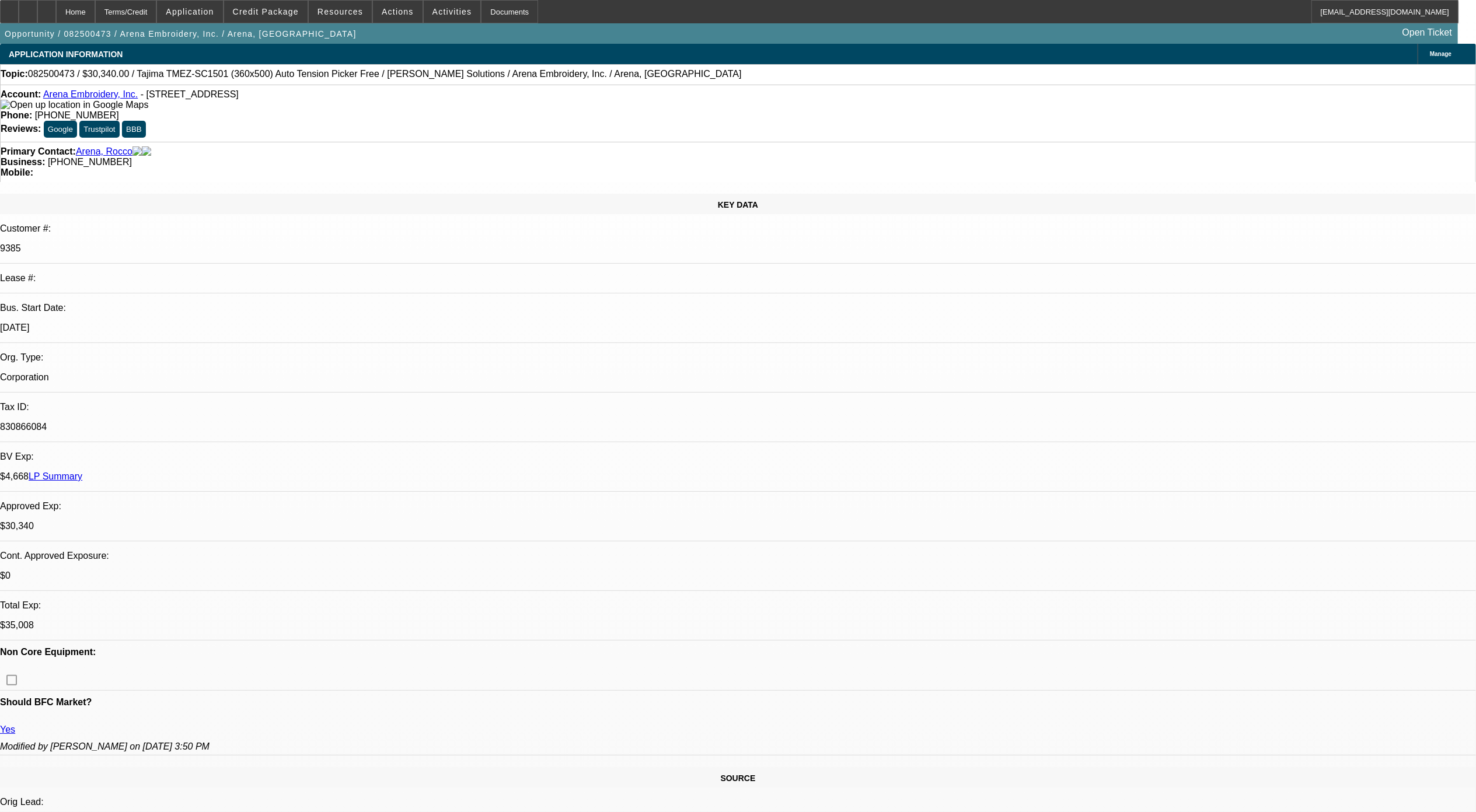
select select "1"
select select "2"
select select "4"
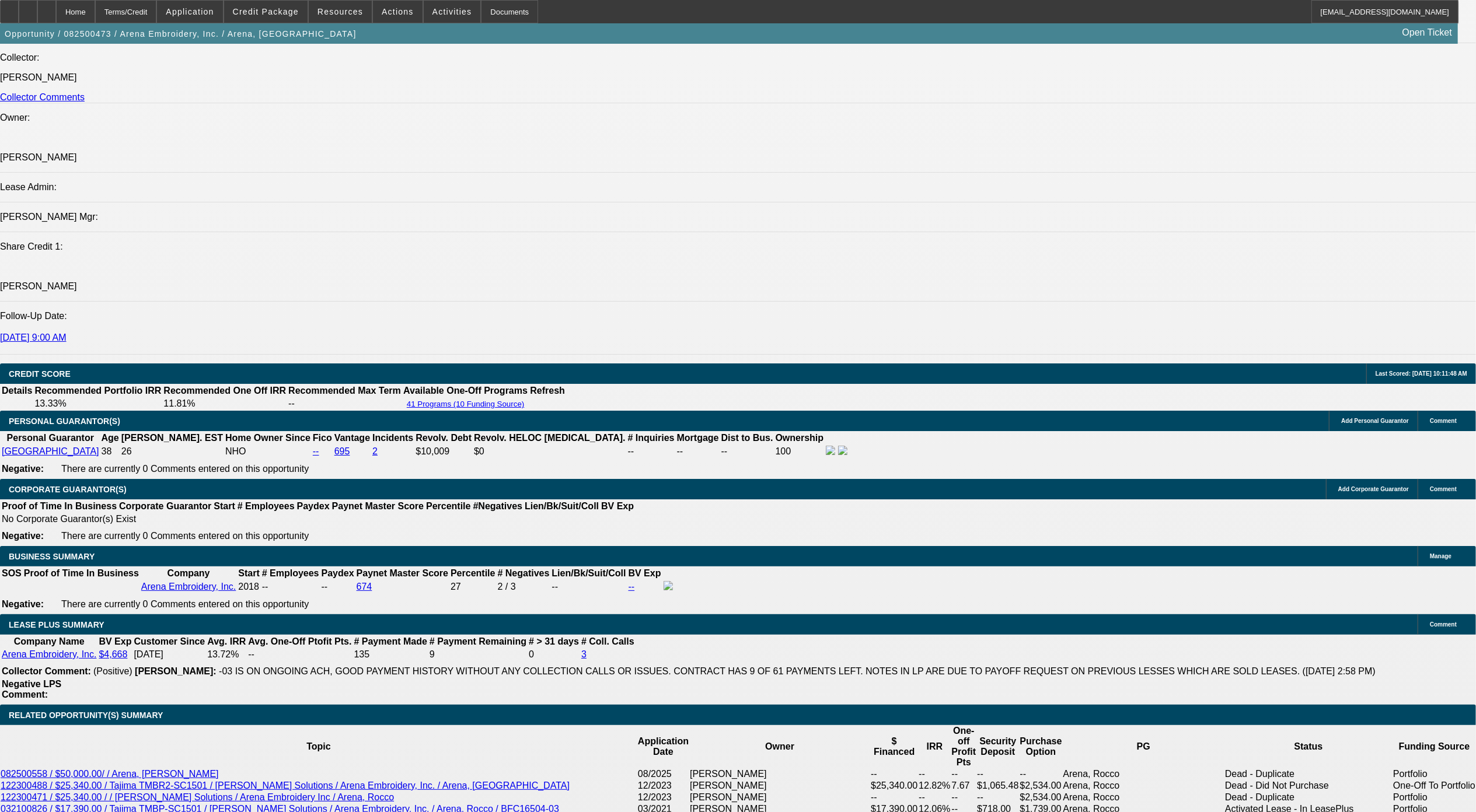
scroll to position [1789, 0]
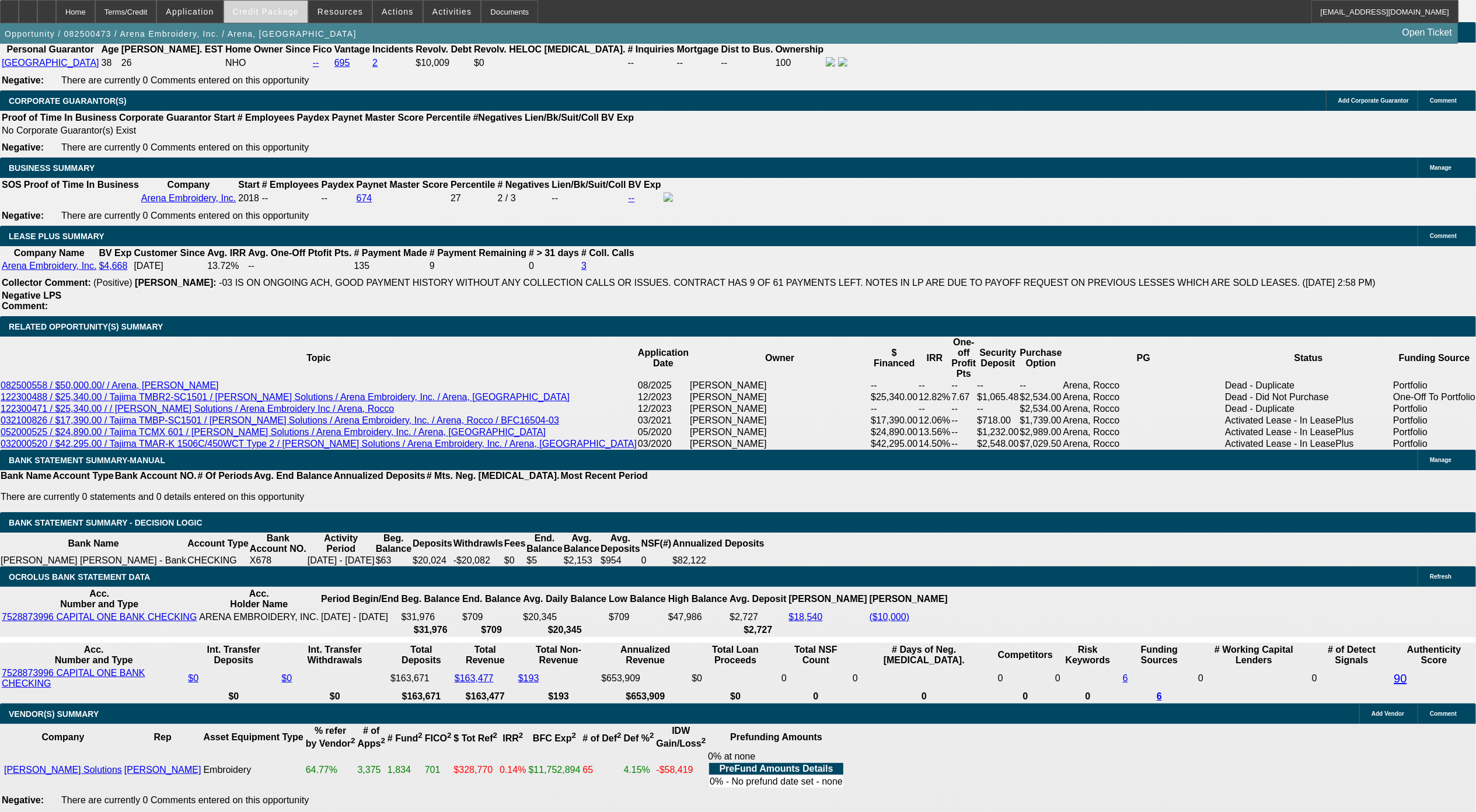
click at [274, 12] on span "Credit Package" at bounding box center [266, 12] width 66 height 9
